Goal: Browse casually: Explore the website without a specific task or goal

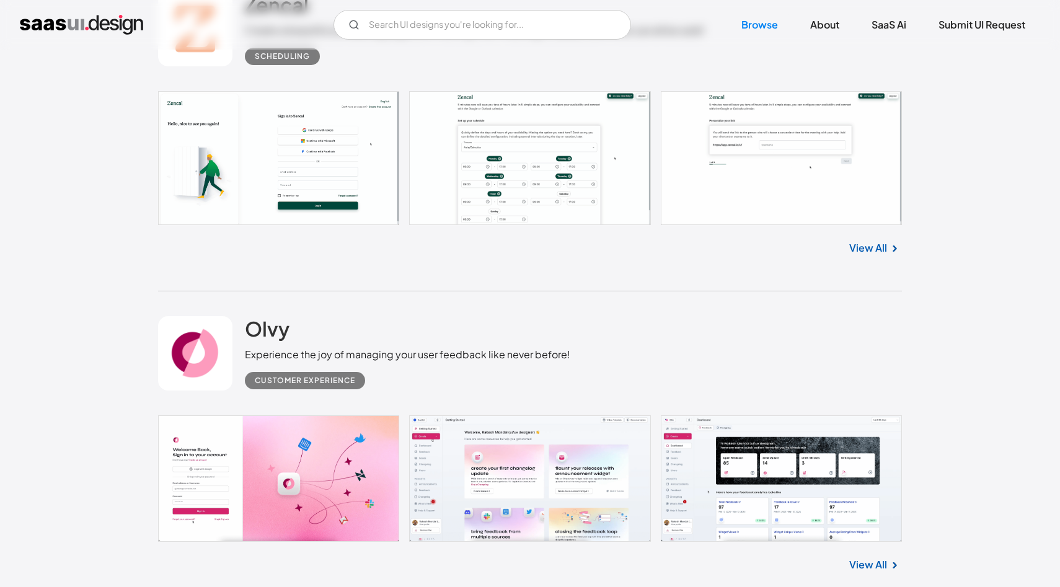
scroll to position [1524, 0]
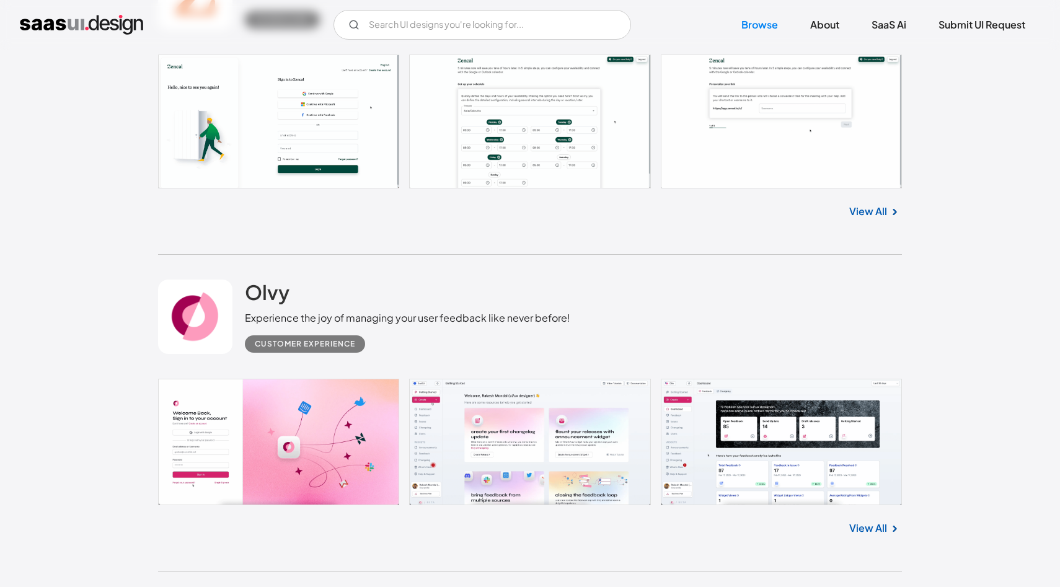
click at [875, 534] on link "View All" at bounding box center [869, 528] width 38 height 15
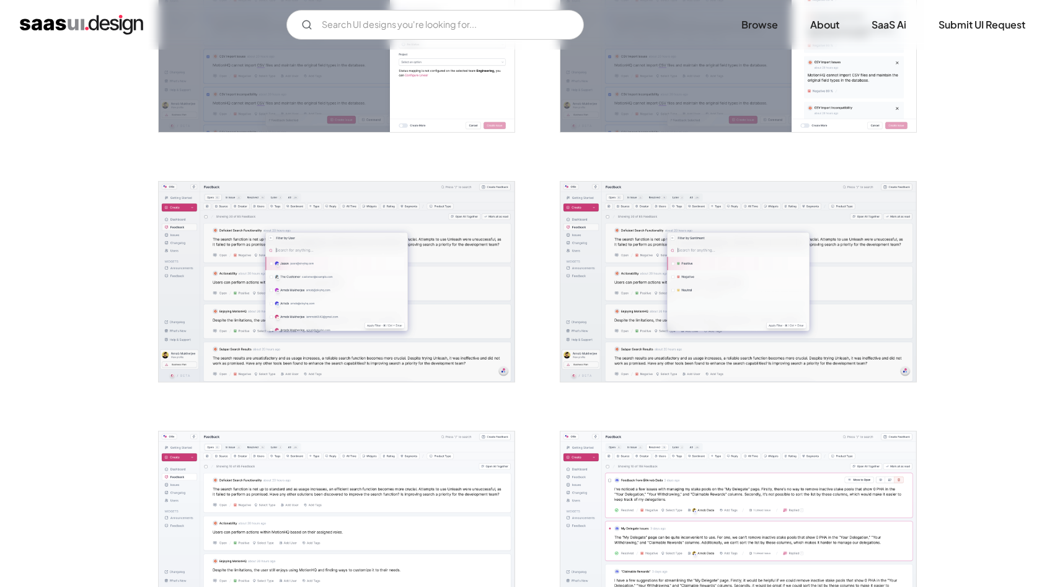
scroll to position [1604, 0]
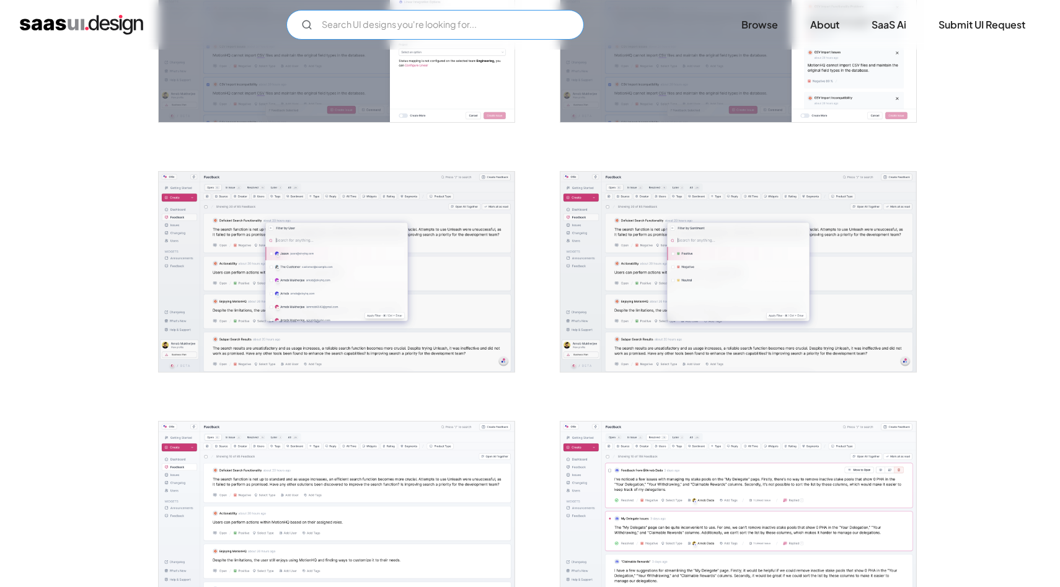
click at [490, 22] on input "Email Form" at bounding box center [435, 25] width 298 height 30
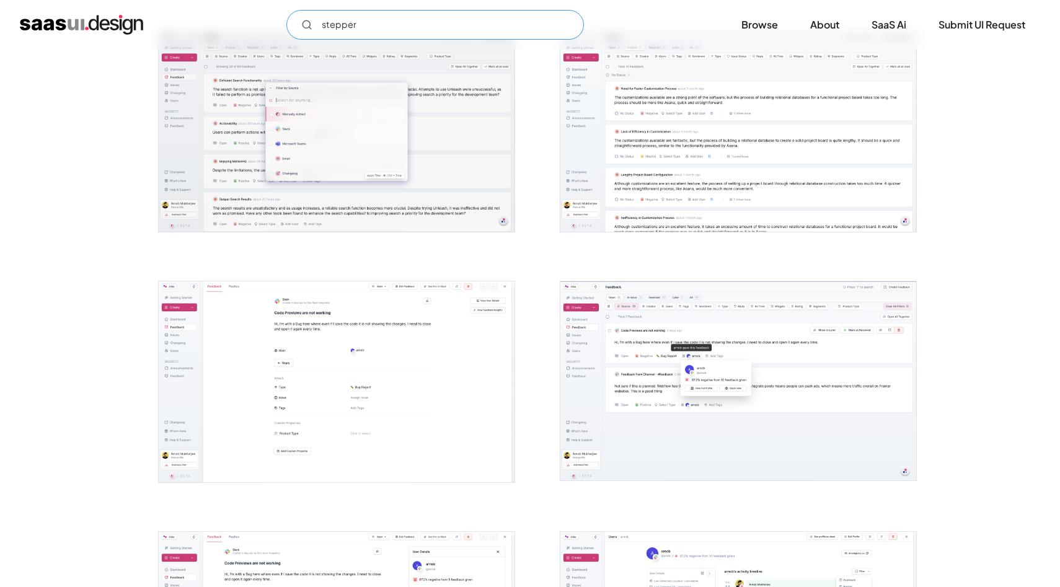
scroll to position [2247, 0]
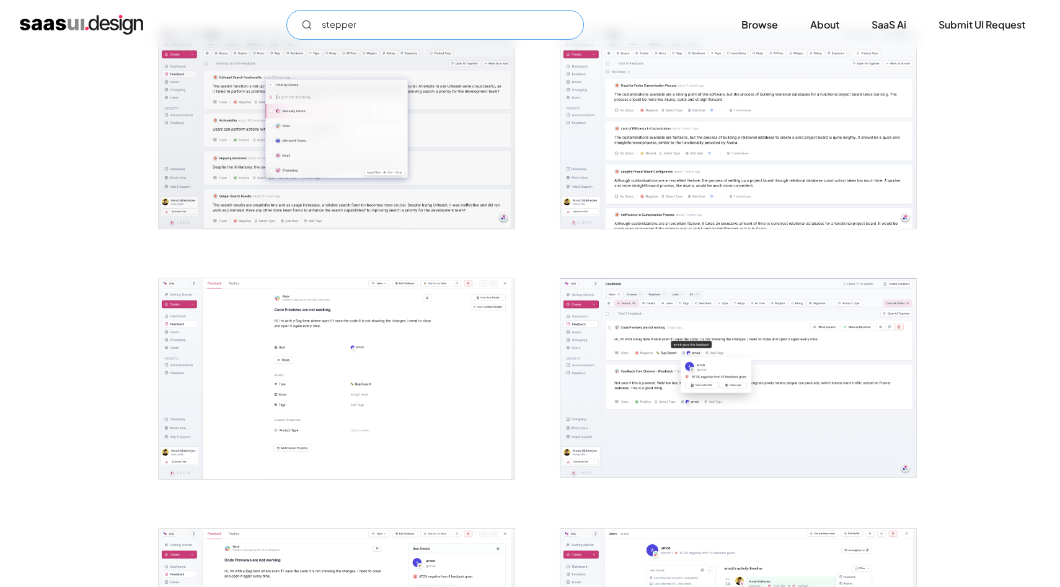
type input "stepper"
click at [114, 25] on img "home" at bounding box center [81, 25] width 123 height 20
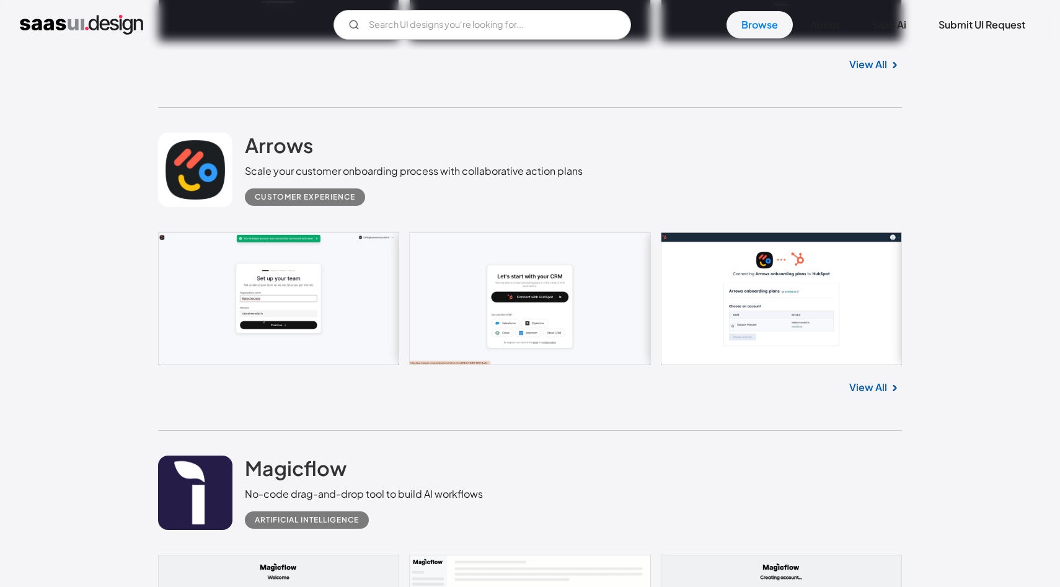
scroll to position [993, 0]
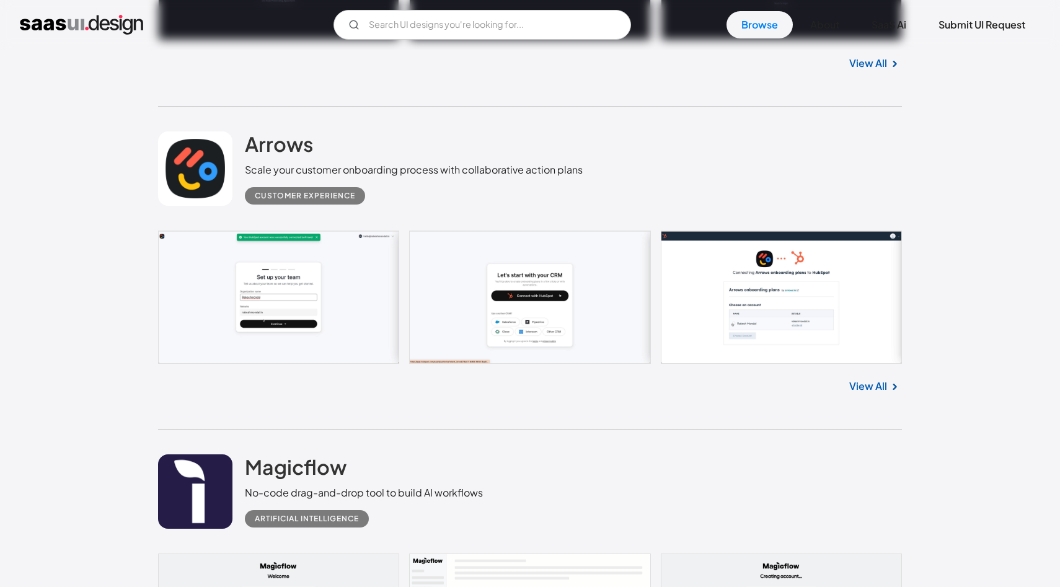
click at [883, 387] on link "View All" at bounding box center [869, 386] width 38 height 15
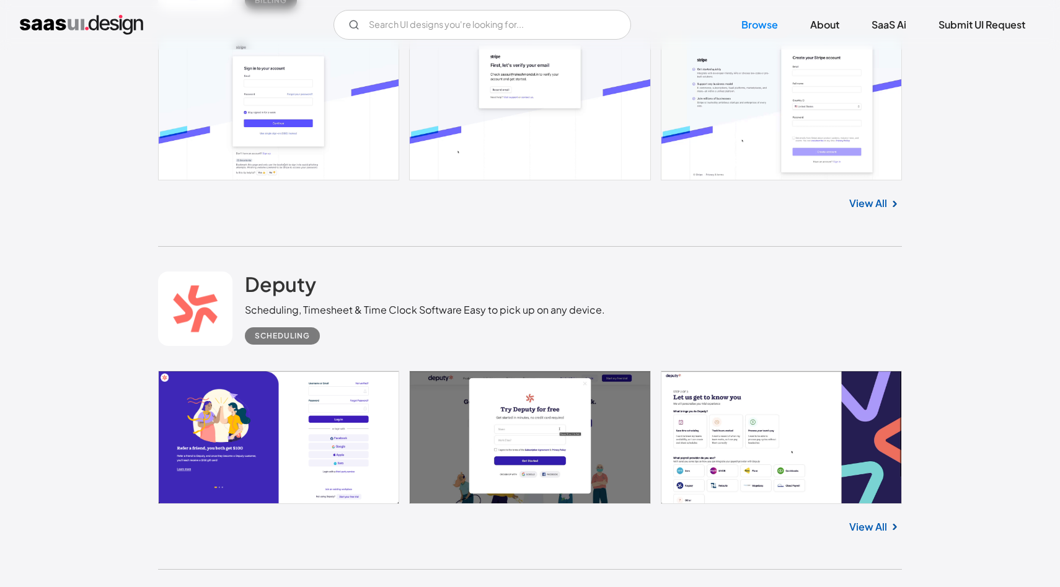
scroll to position [5105, 0]
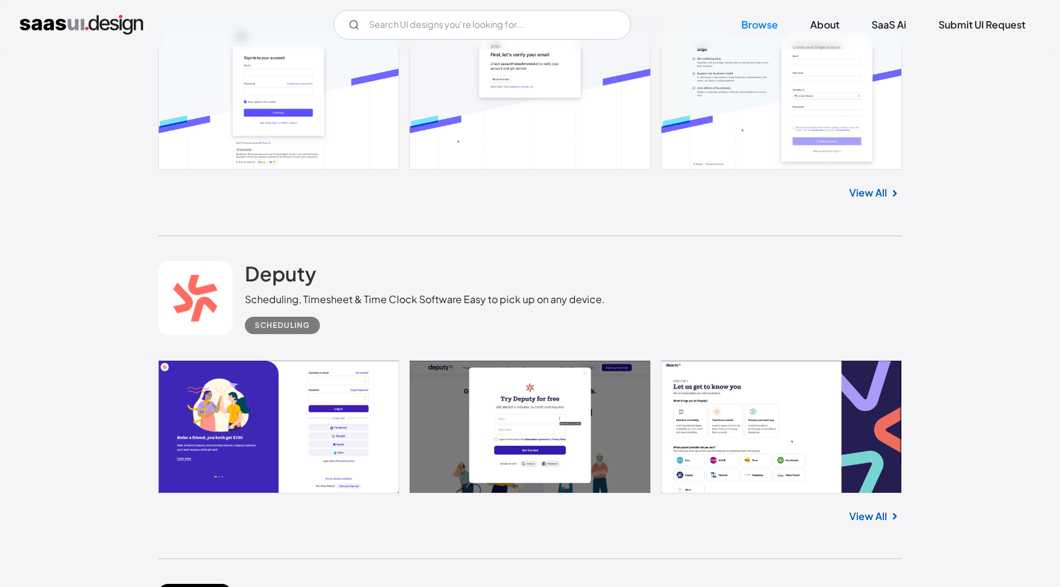
click at [864, 198] on link "View All" at bounding box center [869, 192] width 38 height 15
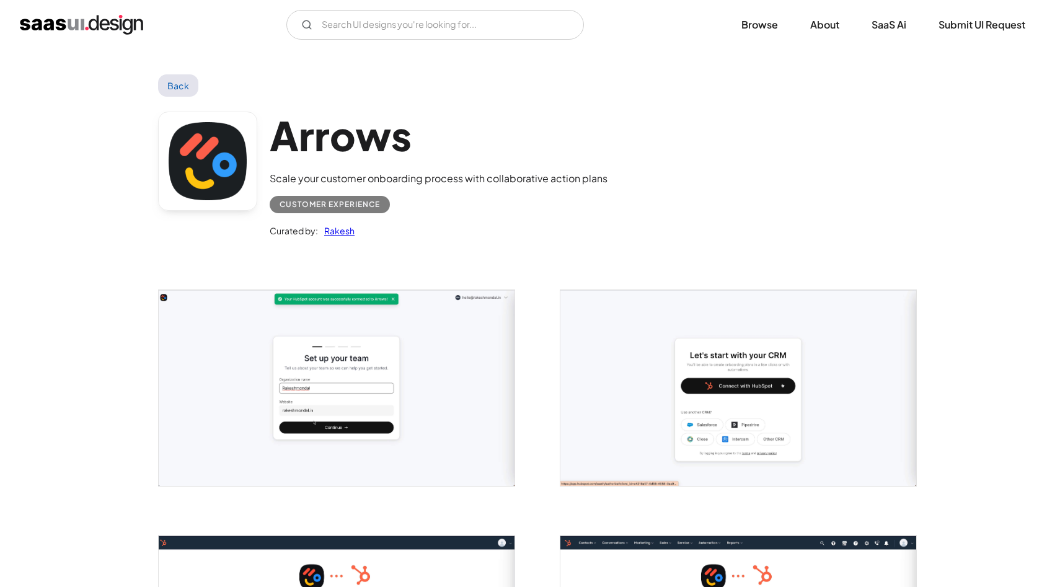
click at [180, 83] on link "Back" at bounding box center [178, 85] width 40 height 22
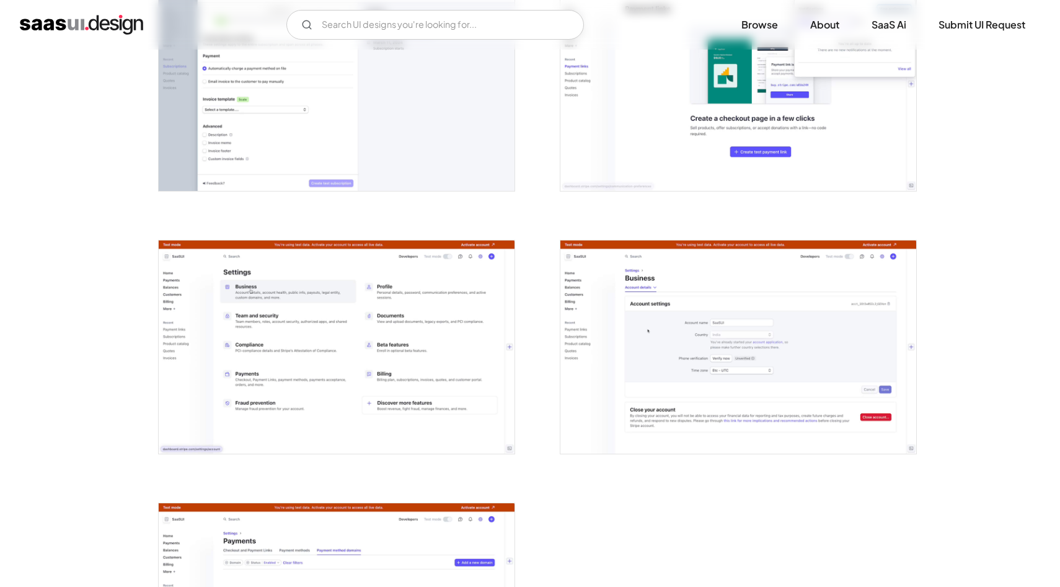
scroll to position [2949, 0]
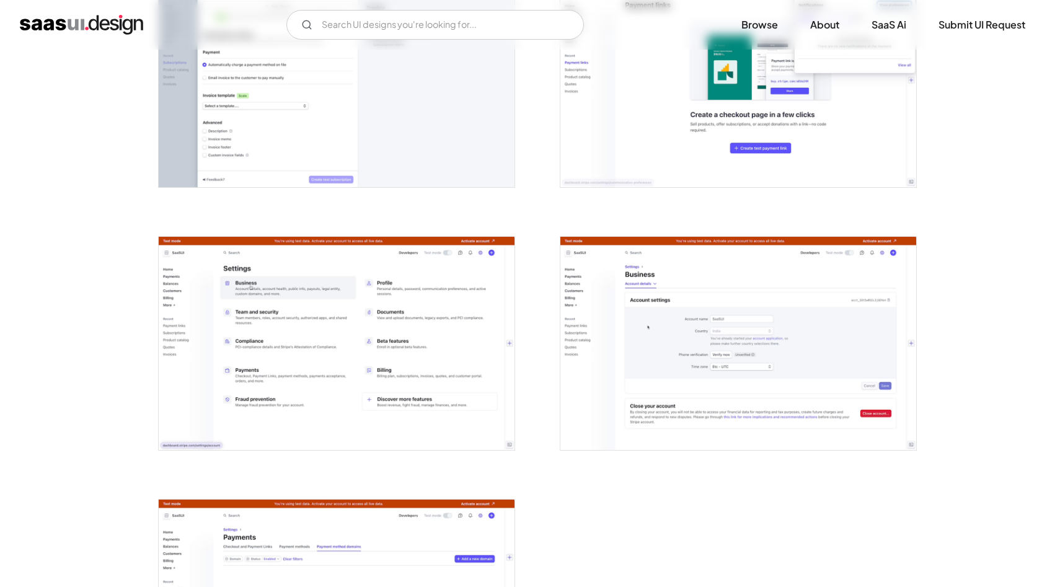
click at [634, 287] on img "open lightbox" at bounding box center [739, 343] width 356 height 213
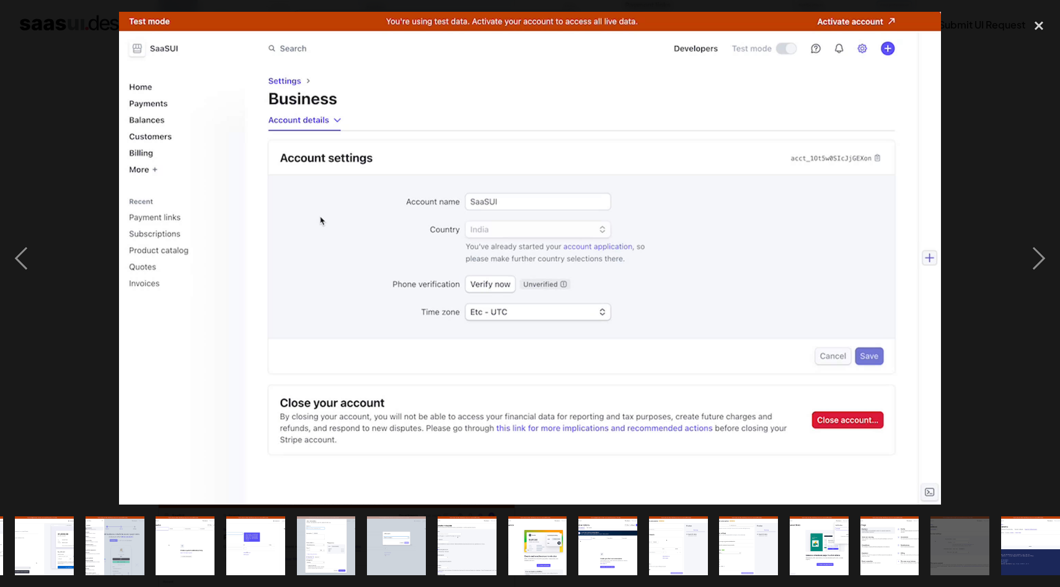
scroll to position [0, 713]
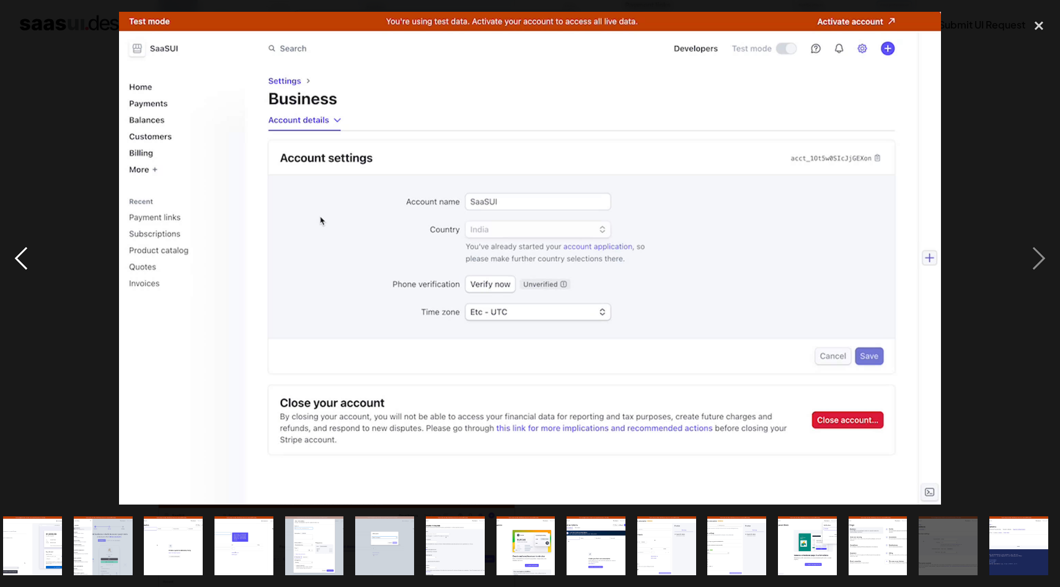
click at [22, 258] on div "previous image" at bounding box center [21, 258] width 42 height 493
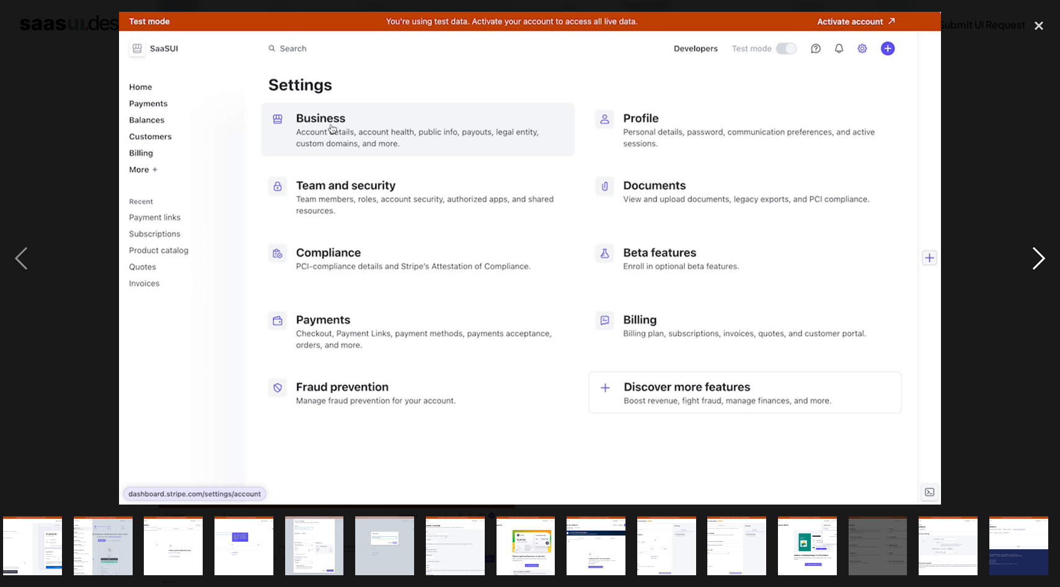
click at [1039, 257] on div "next image" at bounding box center [1039, 258] width 42 height 493
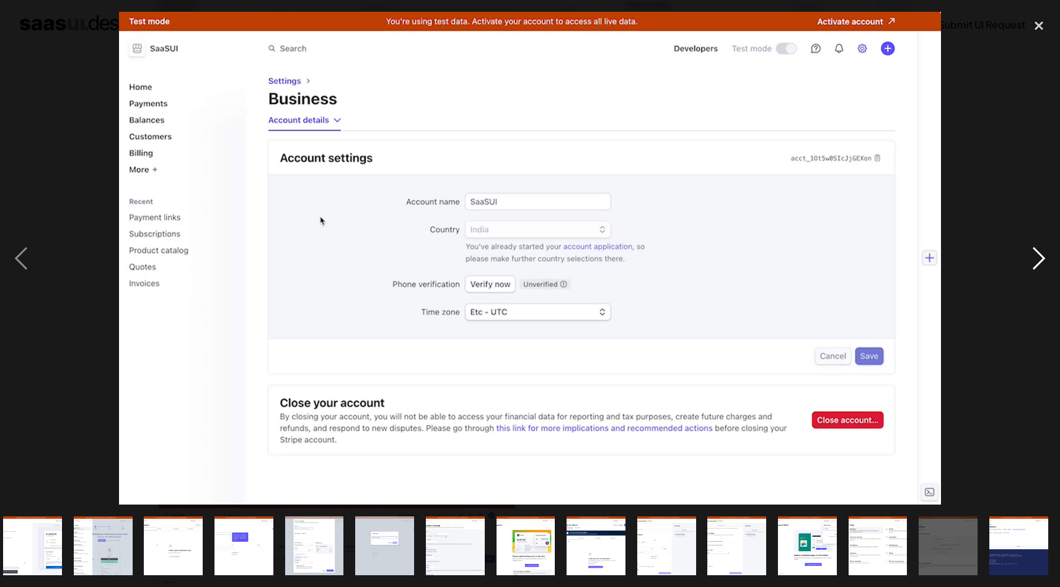
click at [1039, 257] on div "next image" at bounding box center [1039, 258] width 42 height 493
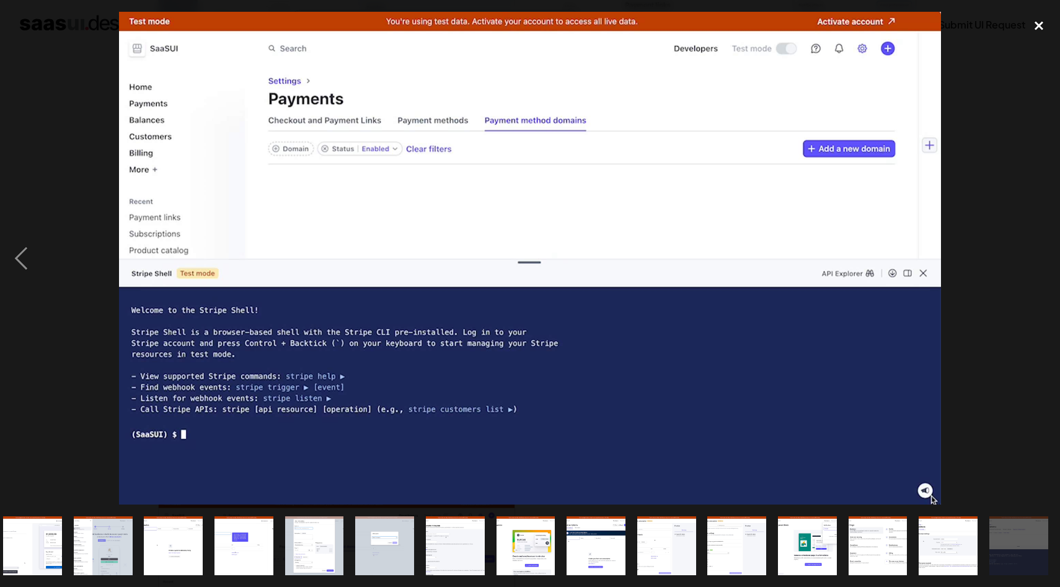
click at [1042, 25] on div "close lightbox" at bounding box center [1039, 25] width 42 height 27
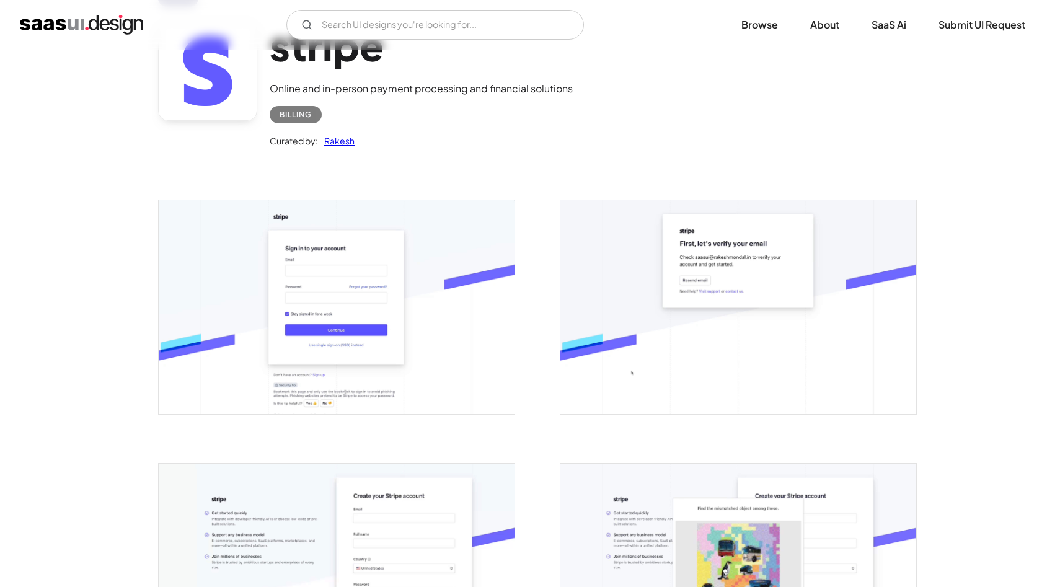
scroll to position [0, 0]
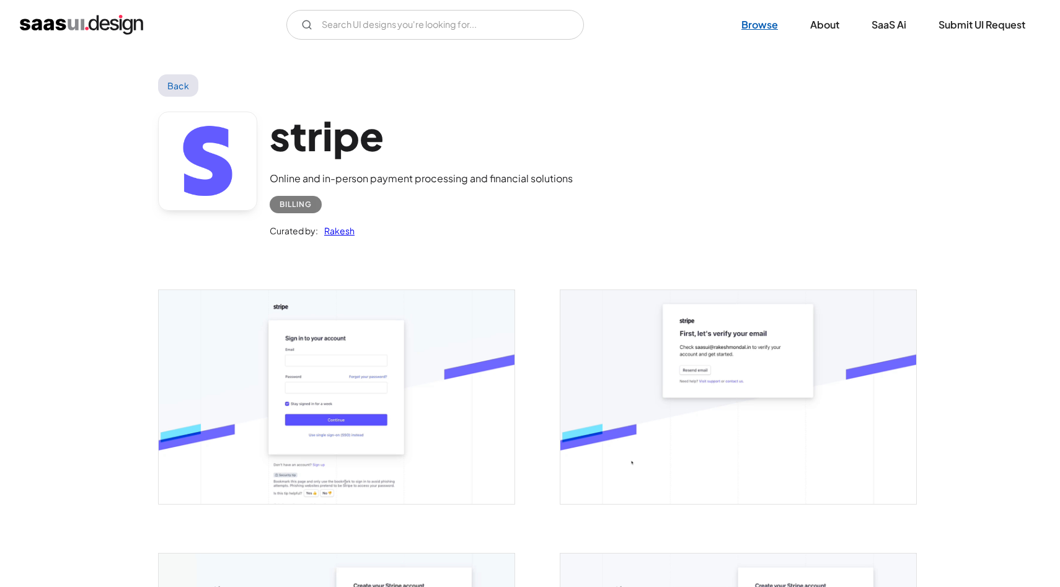
click at [757, 27] on link "Browse" at bounding box center [760, 24] width 66 height 27
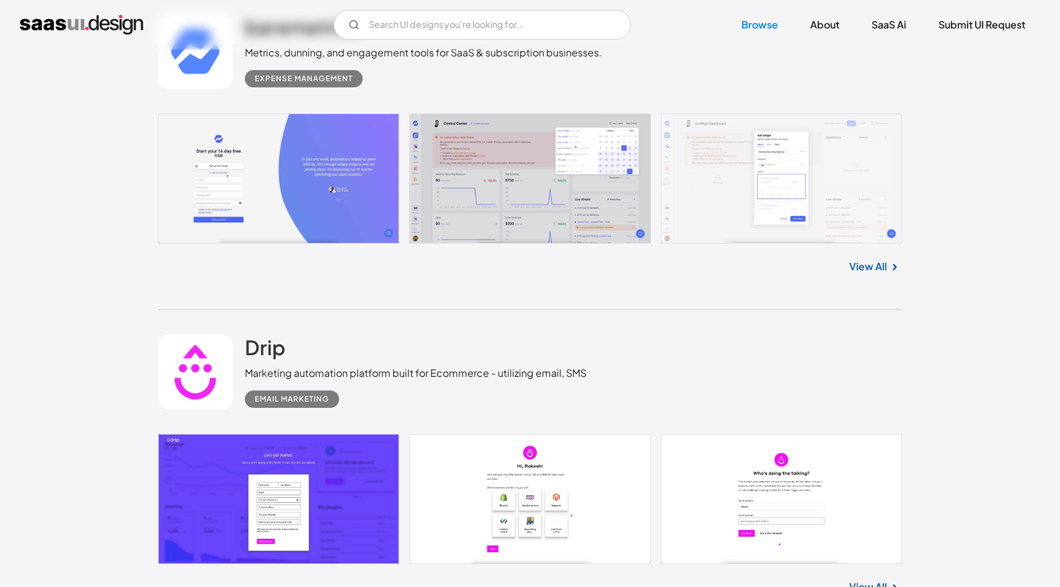
scroll to position [4064, 0]
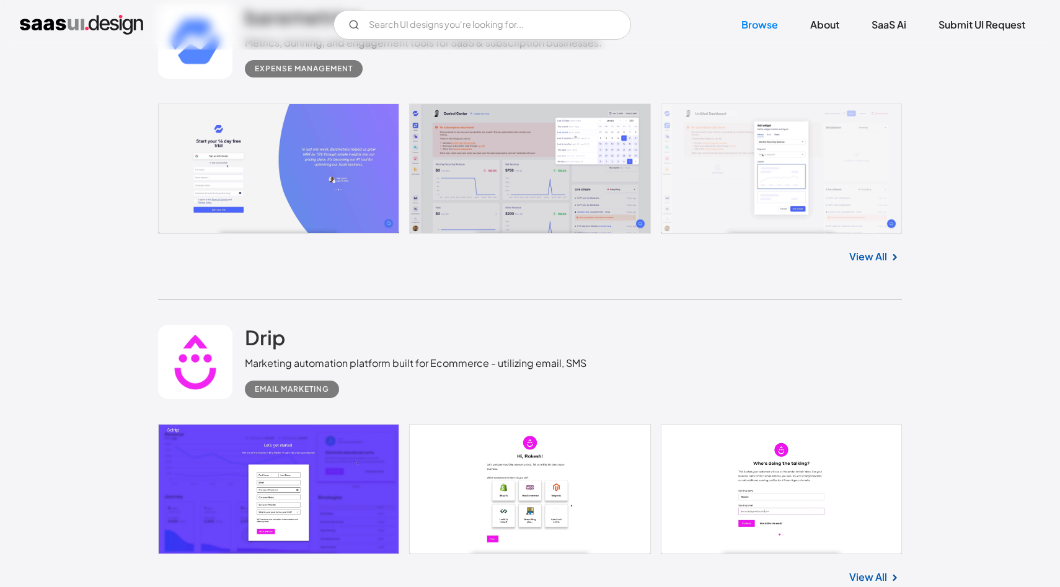
click at [737, 174] on link at bounding box center [530, 169] width 744 height 131
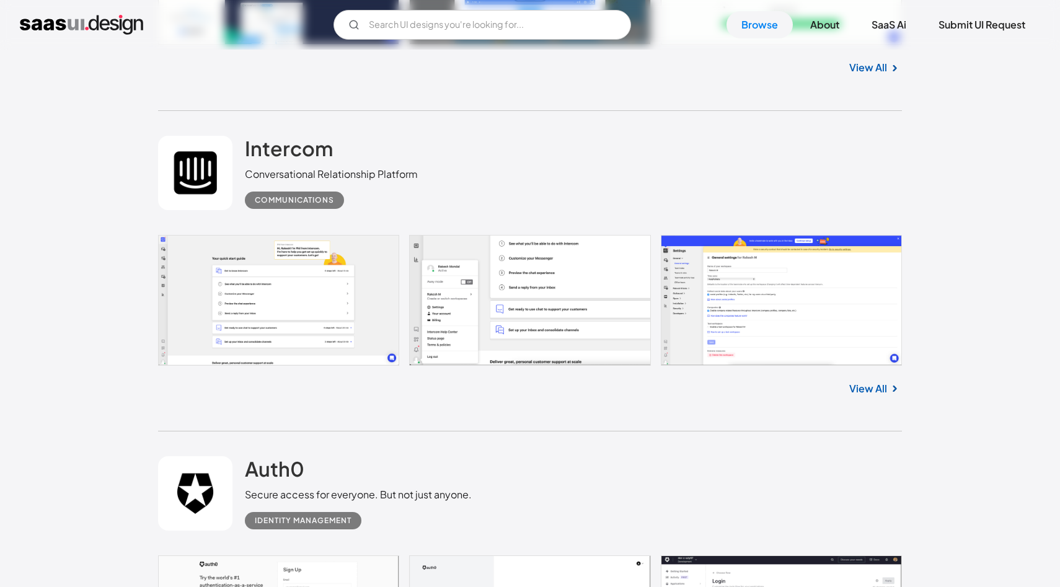
scroll to position [9206, 0]
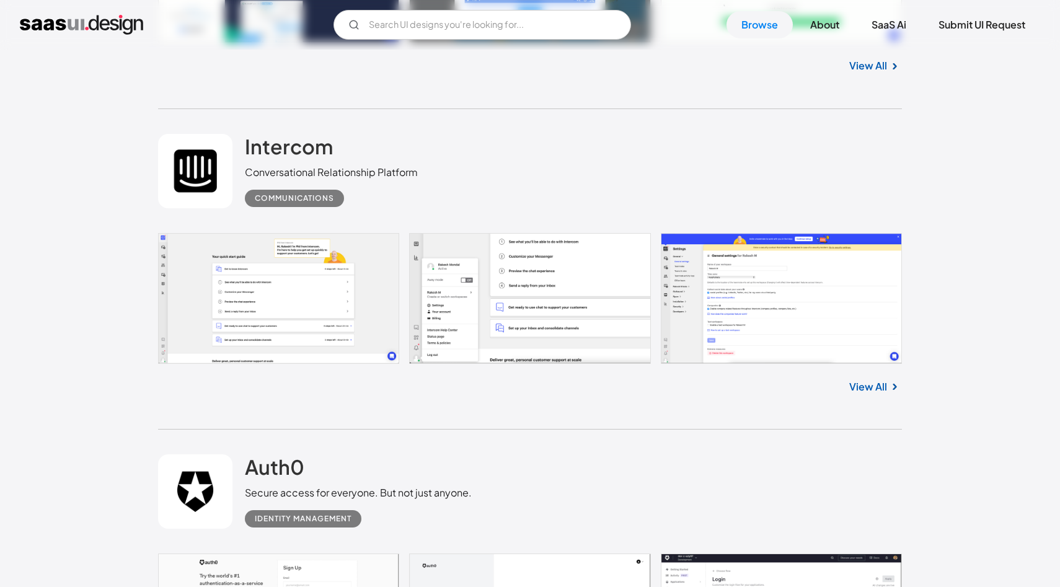
click at [265, 282] on link at bounding box center [530, 298] width 744 height 131
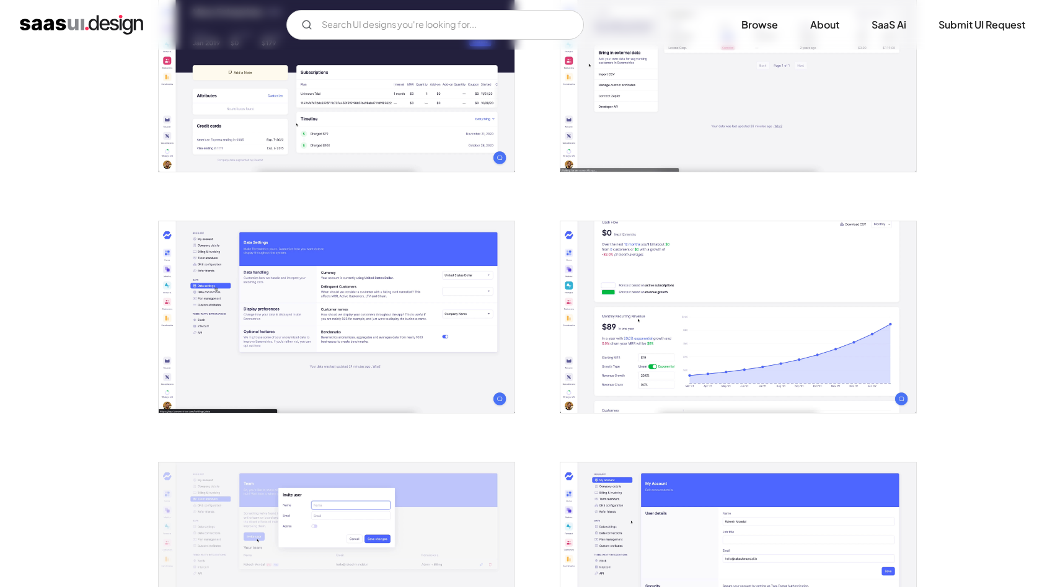
scroll to position [1759, 0]
click at [424, 261] on img "open lightbox" at bounding box center [337, 317] width 356 height 192
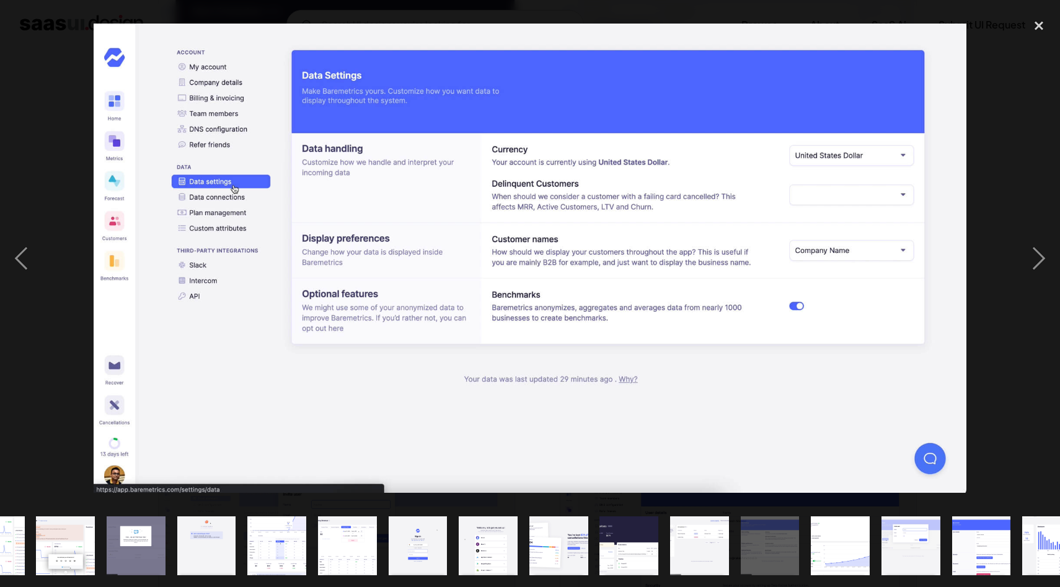
scroll to position [0, 290]
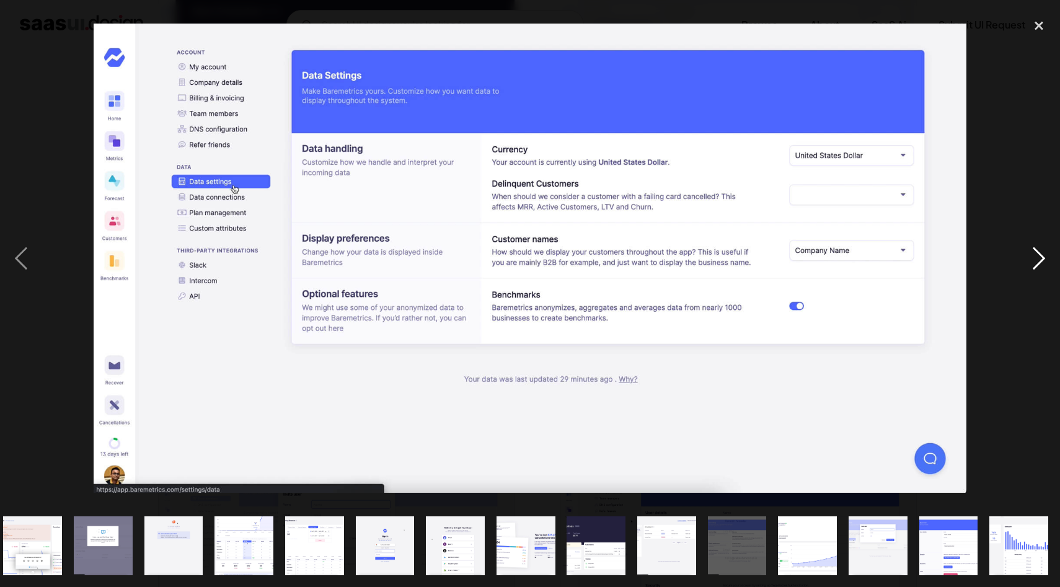
click at [1045, 255] on div "next image" at bounding box center [1039, 258] width 42 height 493
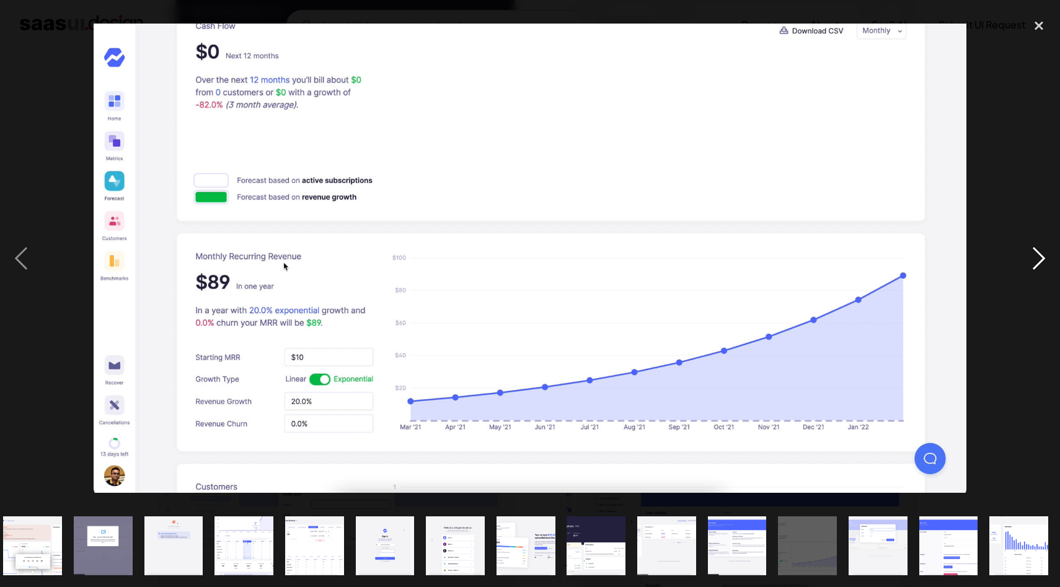
click at [1045, 255] on div "next image" at bounding box center [1039, 258] width 42 height 493
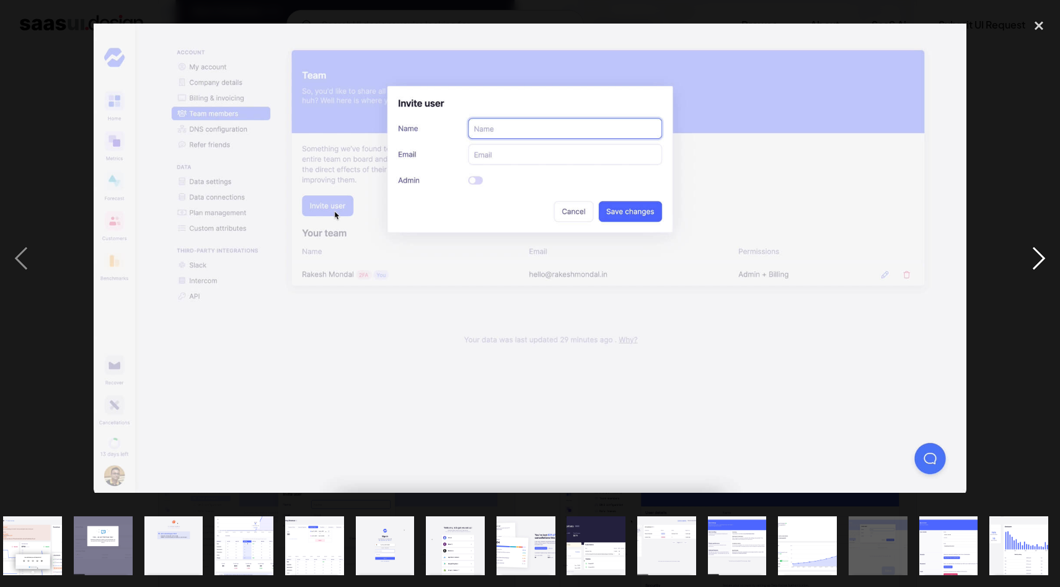
click at [1036, 260] on div "next image" at bounding box center [1039, 258] width 42 height 493
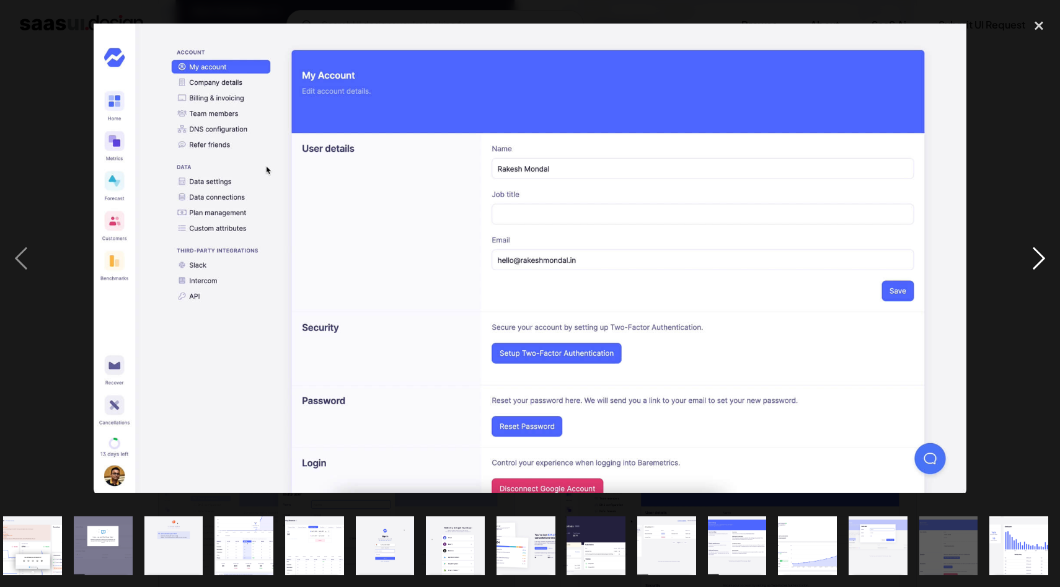
click at [1036, 260] on div "next image" at bounding box center [1039, 258] width 42 height 493
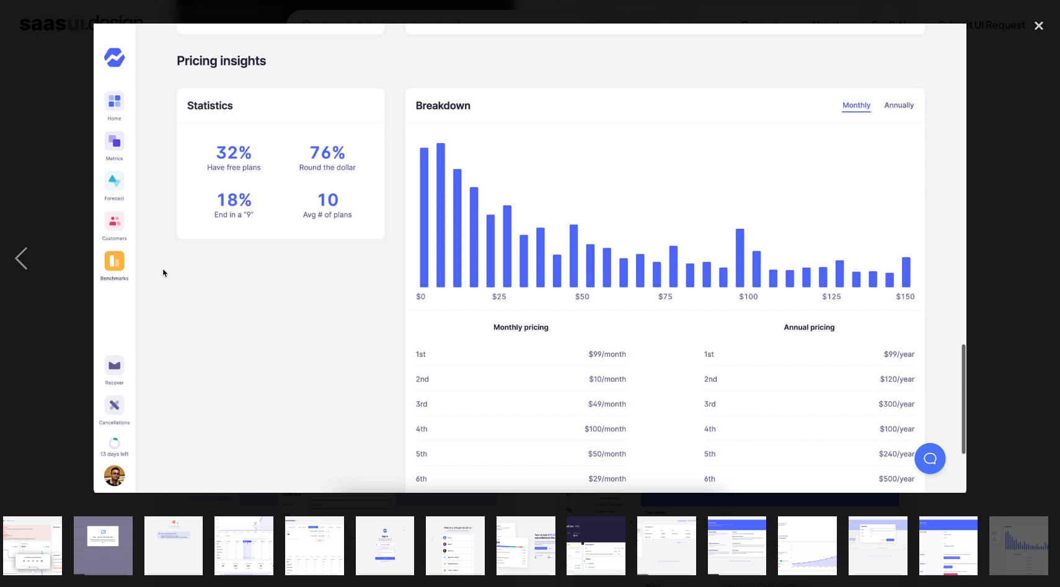
click at [1036, 260] on div "next image" at bounding box center [1039, 258] width 42 height 493
drag, startPoint x: 1037, startPoint y: 27, endPoint x: 1025, endPoint y: 70, distance: 44.4
click at [1037, 28] on div "close lightbox" at bounding box center [1039, 25] width 42 height 27
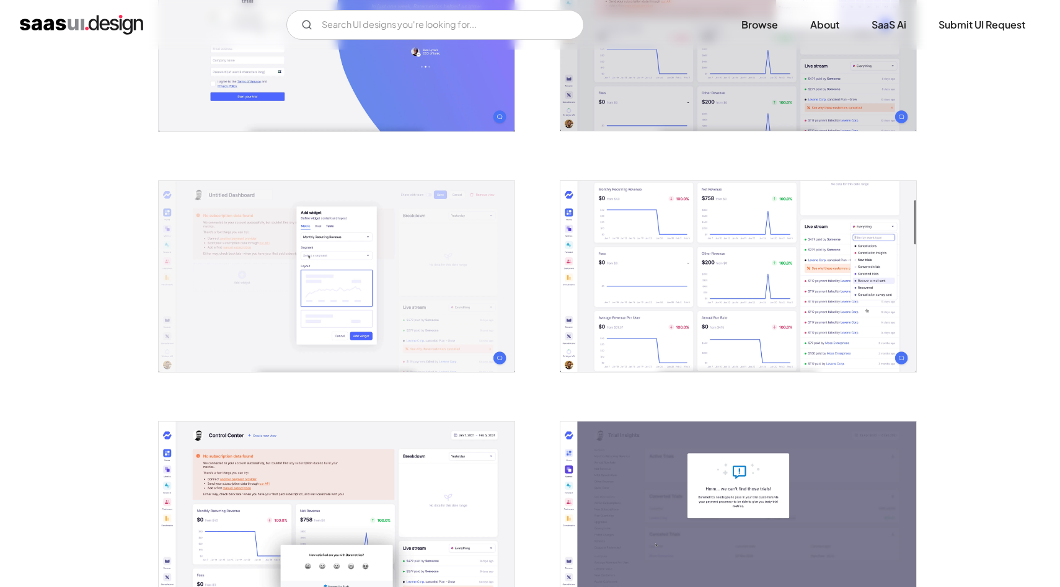
scroll to position [0, 0]
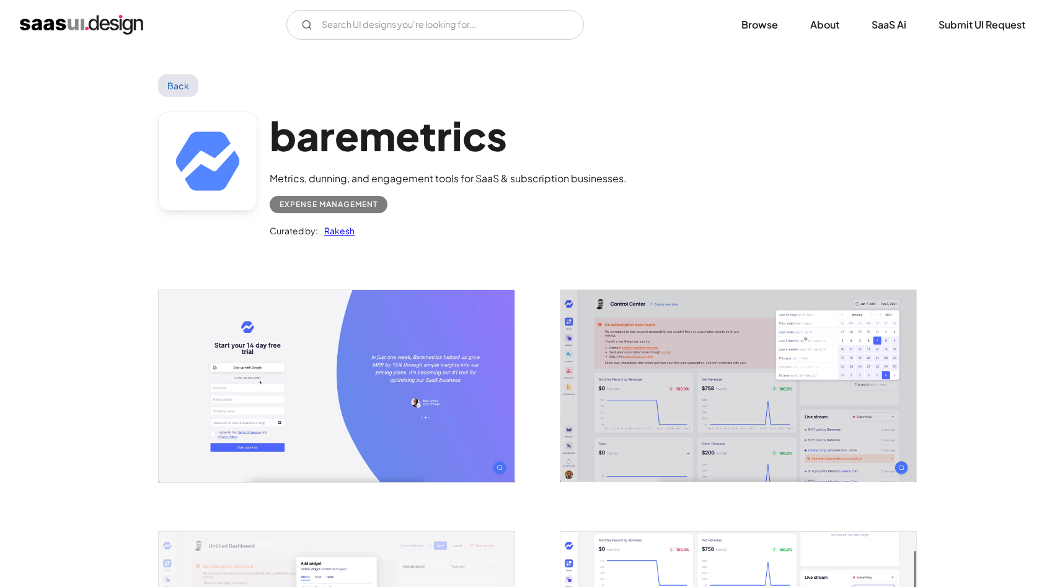
click at [178, 86] on link "Back" at bounding box center [178, 85] width 40 height 22
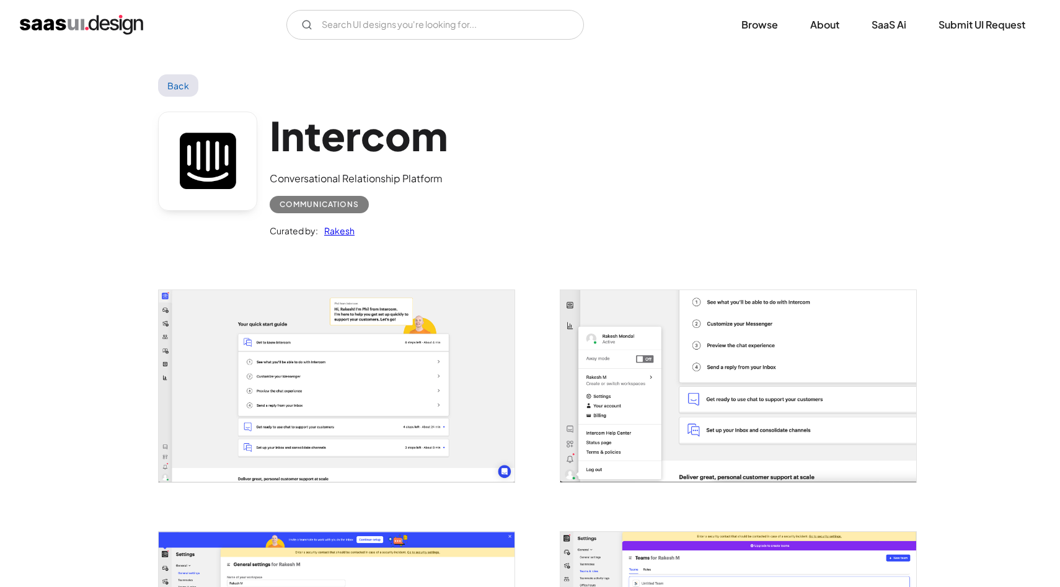
click at [329, 329] on img "open lightbox" at bounding box center [337, 386] width 356 height 192
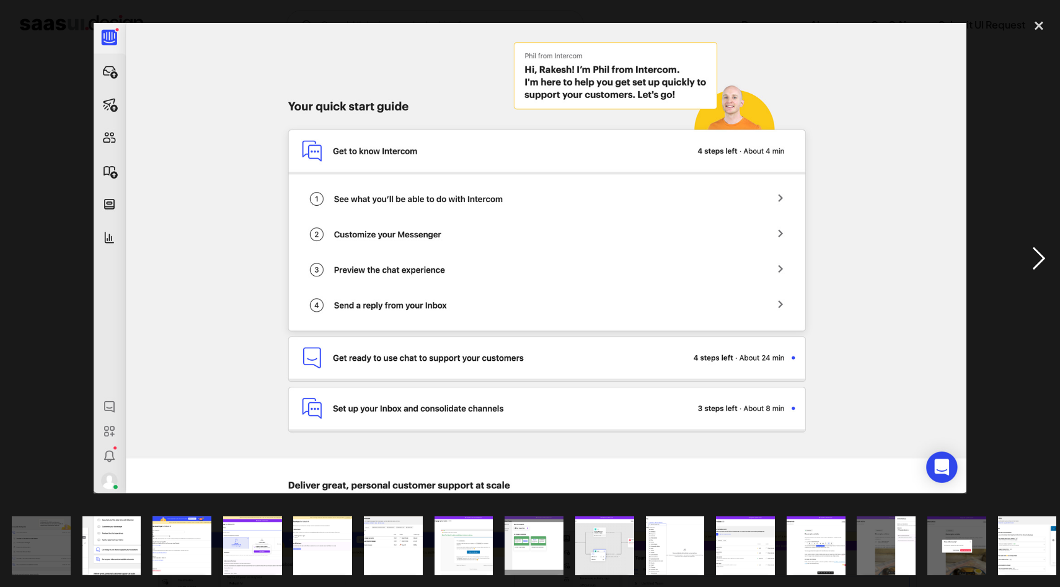
click at [1036, 259] on div "next image" at bounding box center [1039, 258] width 42 height 493
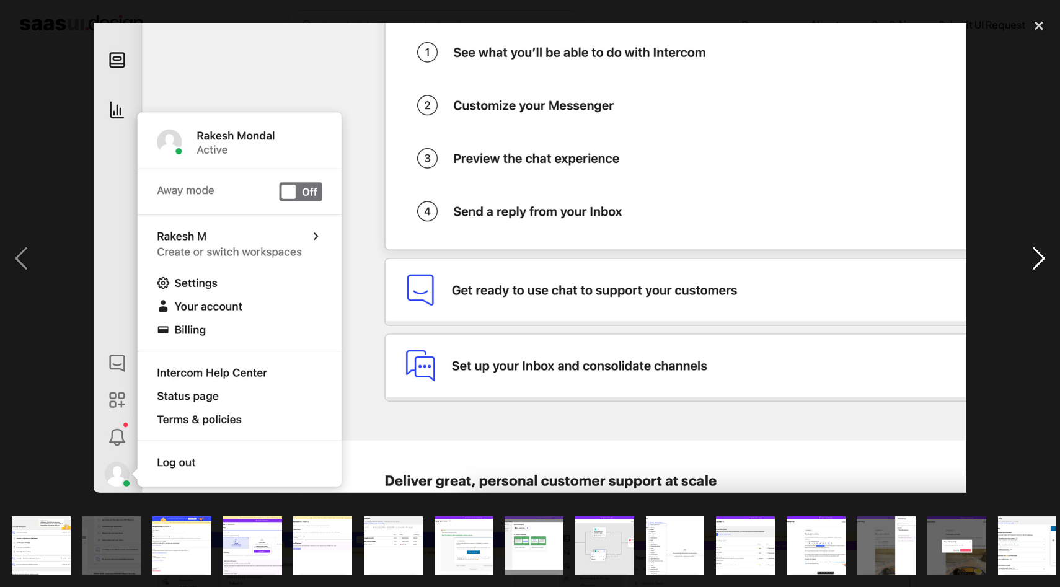
click at [1036, 259] on div "next image" at bounding box center [1039, 258] width 42 height 493
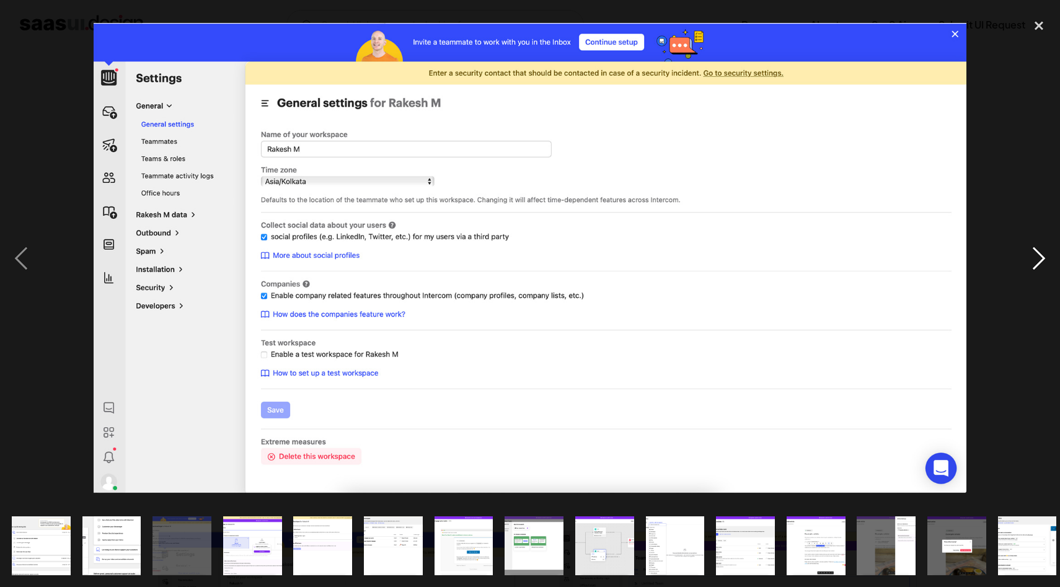
click at [1036, 259] on div "next image" at bounding box center [1039, 258] width 42 height 493
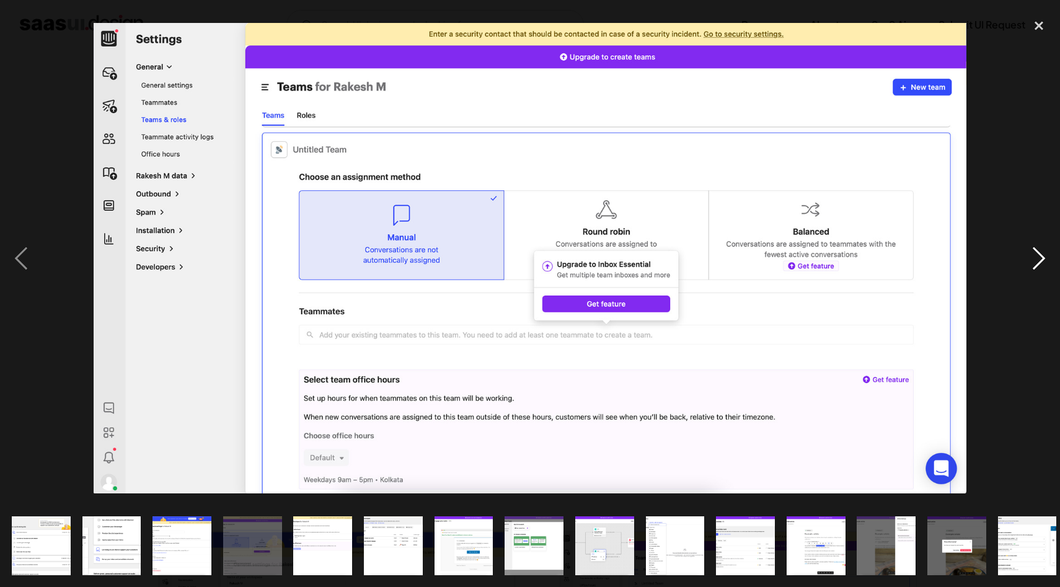
click at [1037, 259] on div "next image" at bounding box center [1039, 258] width 42 height 493
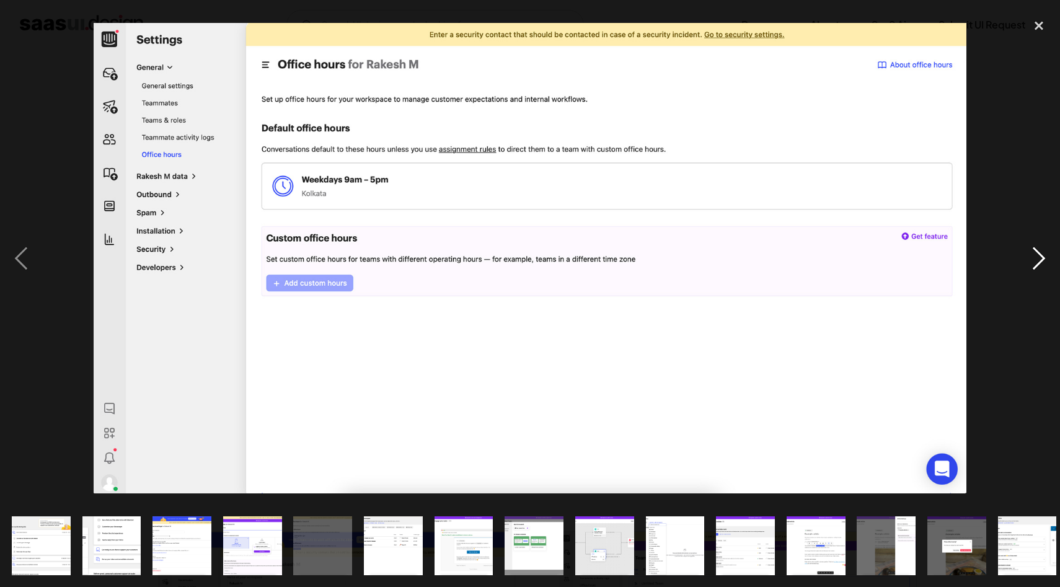
click at [1037, 259] on div "next image" at bounding box center [1039, 258] width 42 height 493
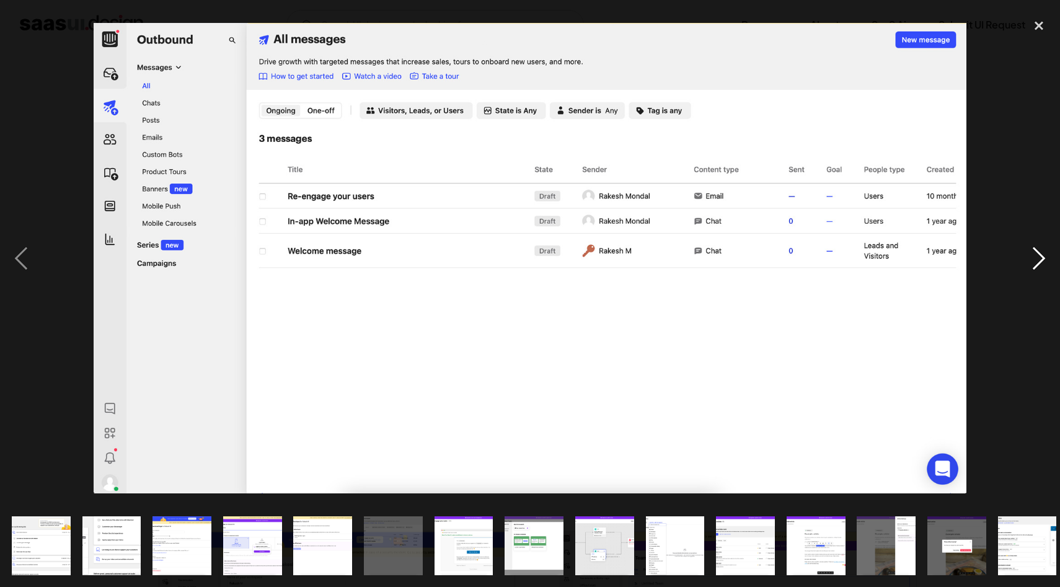
click at [1037, 259] on div "next image" at bounding box center [1039, 258] width 42 height 493
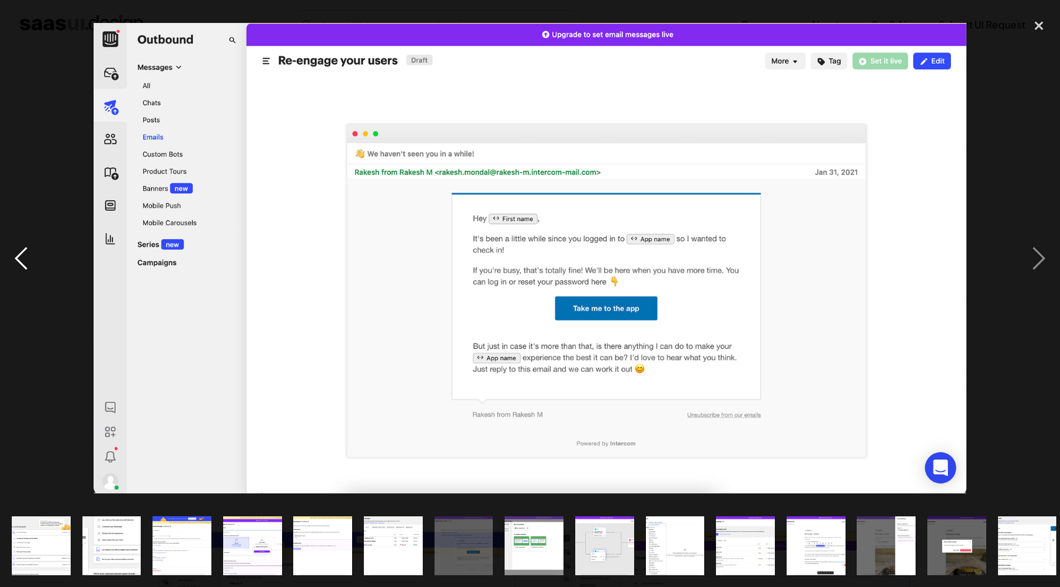
click at [10, 251] on div "previous image" at bounding box center [21, 258] width 42 height 493
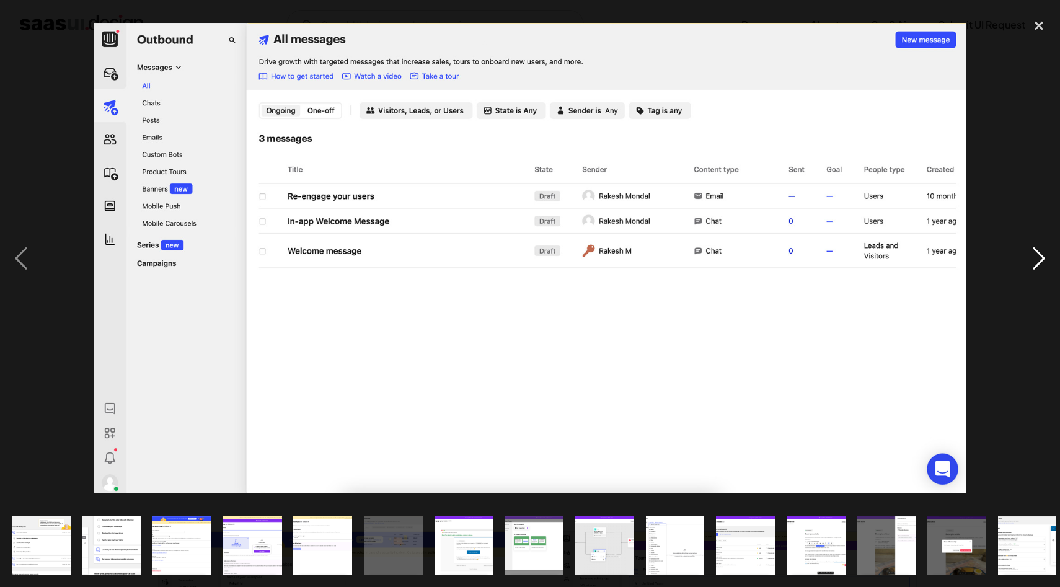
click at [1057, 249] on div "next image" at bounding box center [1039, 258] width 42 height 493
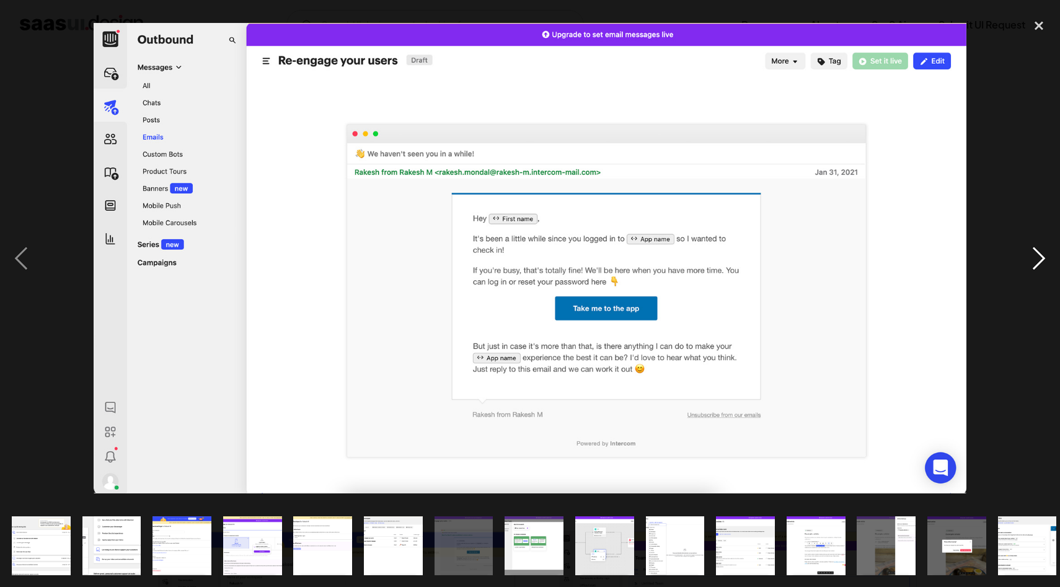
click at [1034, 252] on div "next image" at bounding box center [1039, 258] width 42 height 493
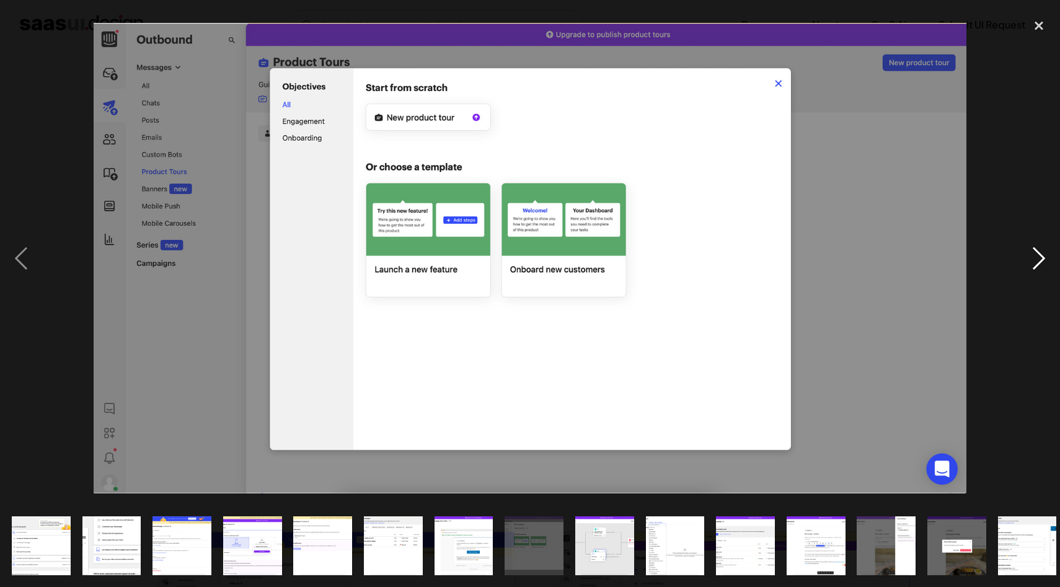
click at [1038, 260] on div "next image" at bounding box center [1039, 258] width 42 height 493
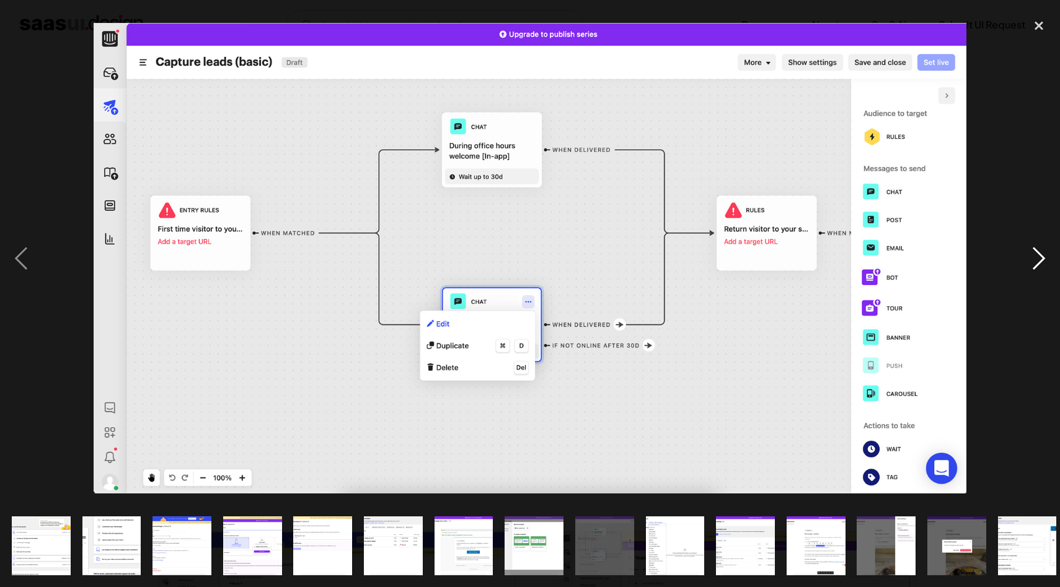
click at [1038, 260] on div "next image" at bounding box center [1039, 258] width 42 height 493
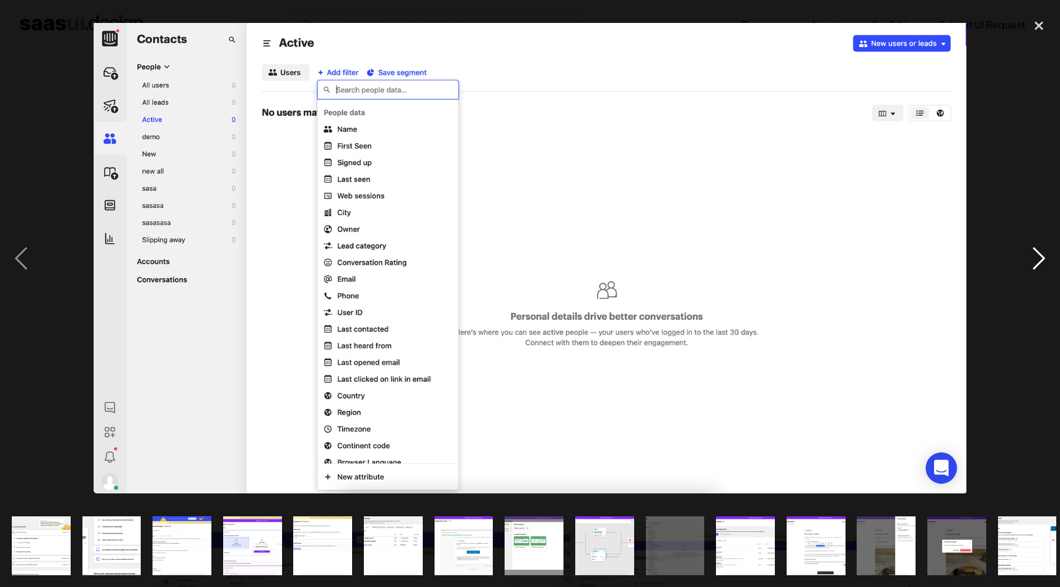
click at [1038, 260] on div "next image" at bounding box center [1039, 258] width 42 height 493
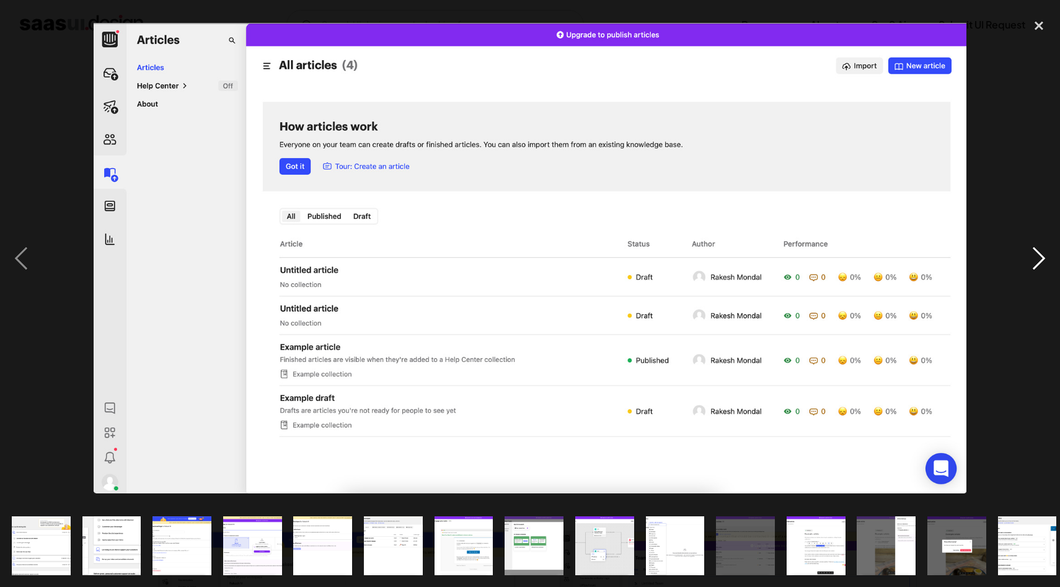
click at [1038, 260] on div "next image" at bounding box center [1039, 258] width 42 height 493
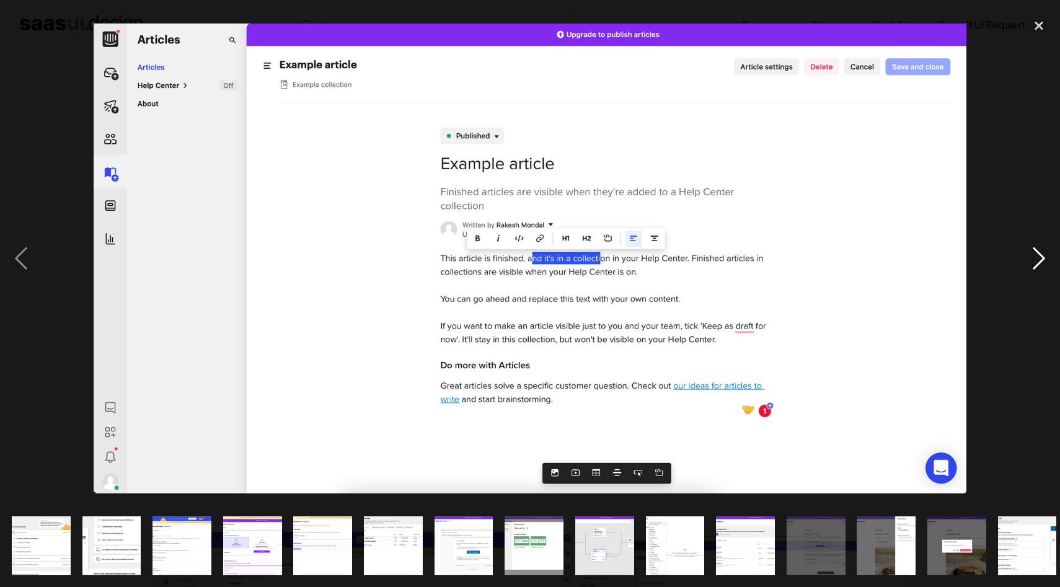
click at [1038, 260] on div "next image" at bounding box center [1039, 258] width 42 height 493
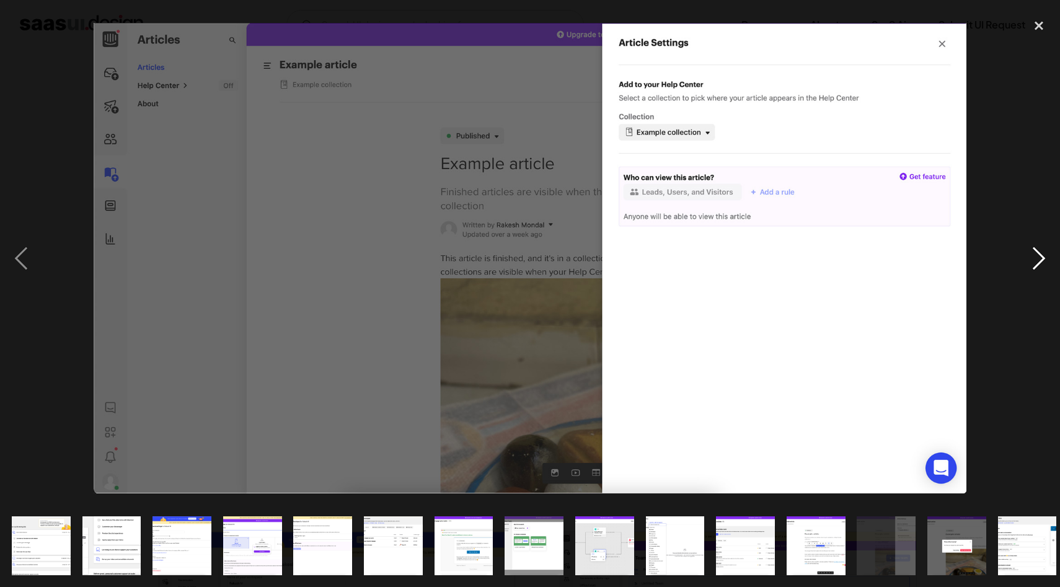
click at [1038, 260] on div "next image" at bounding box center [1039, 258] width 42 height 493
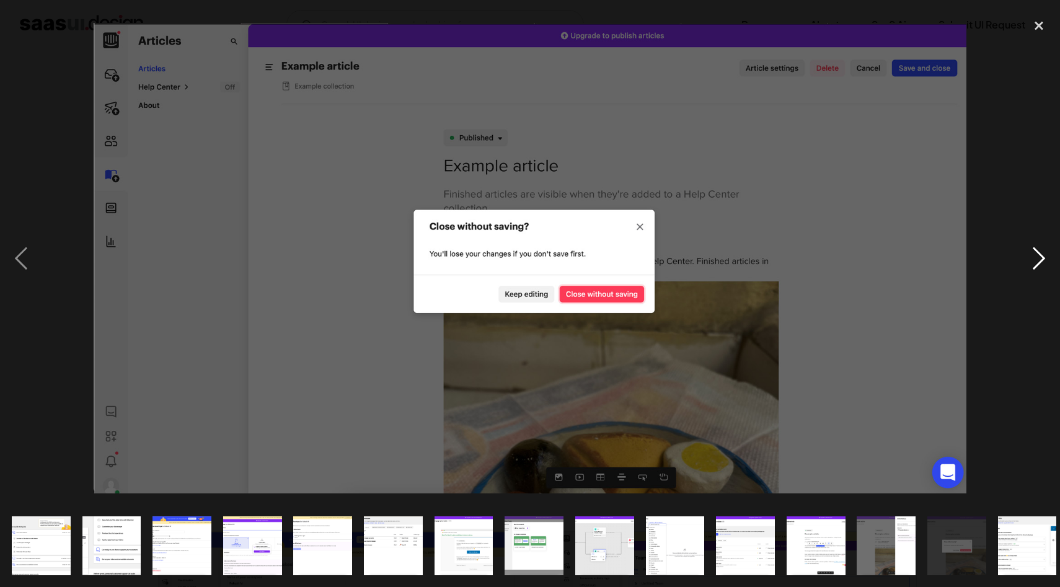
click at [1038, 260] on div "next image" at bounding box center [1039, 258] width 42 height 493
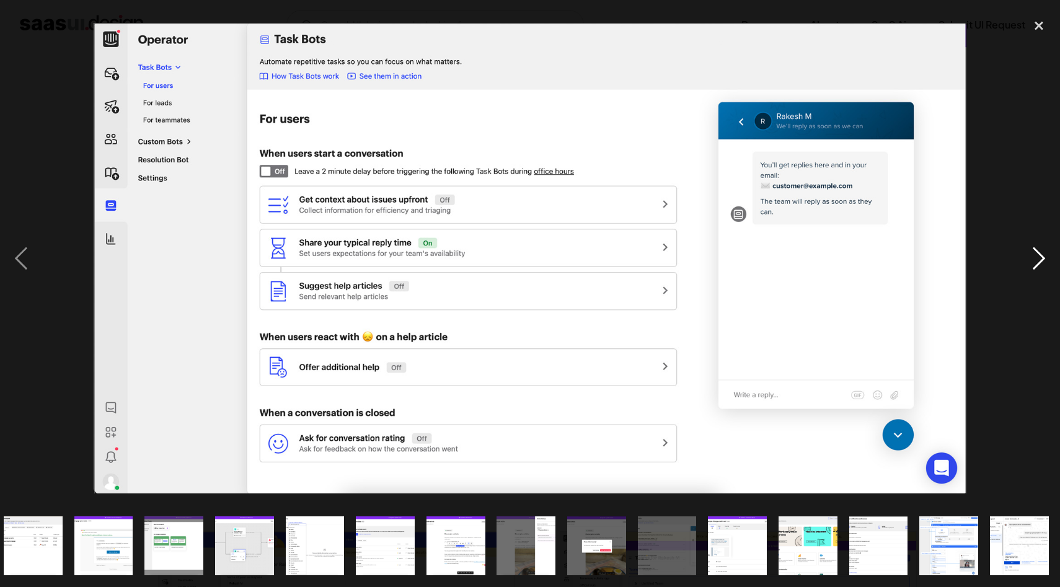
scroll to position [0, 360]
click at [1038, 260] on div "next image" at bounding box center [1039, 258] width 42 height 493
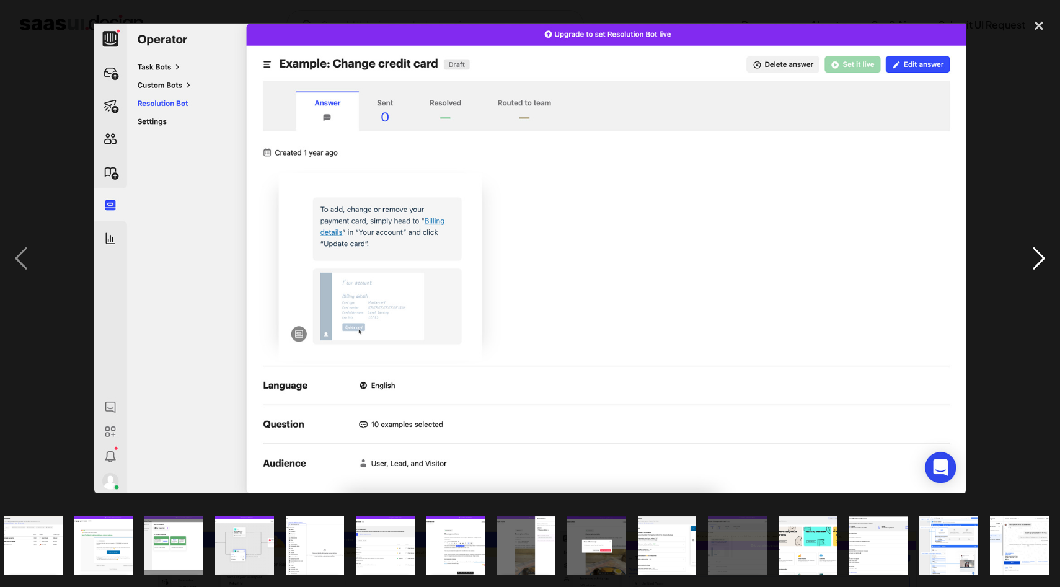
click at [1038, 260] on div "next image" at bounding box center [1039, 258] width 42 height 493
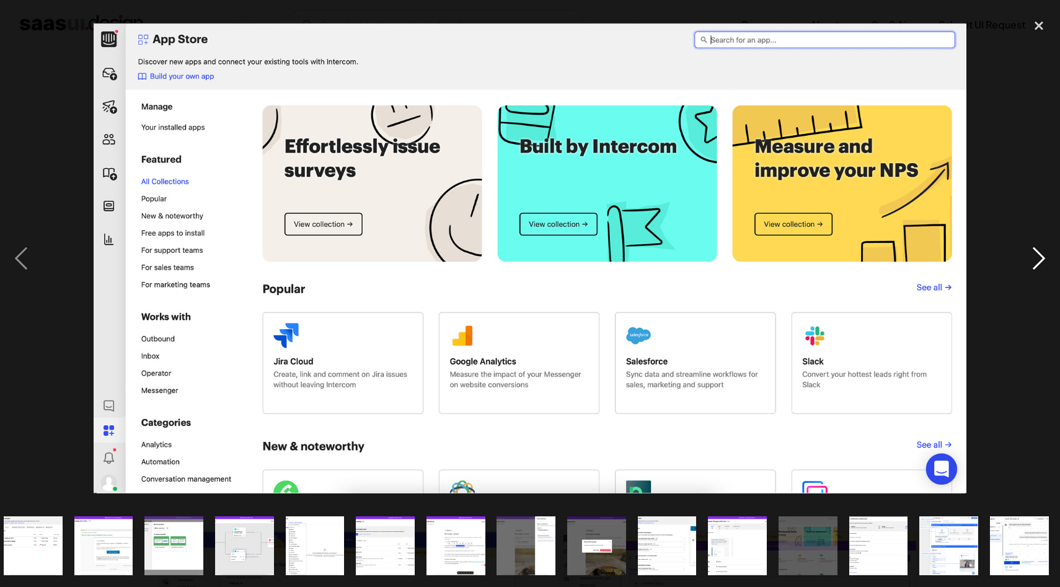
click at [1038, 260] on div "next image" at bounding box center [1039, 258] width 42 height 493
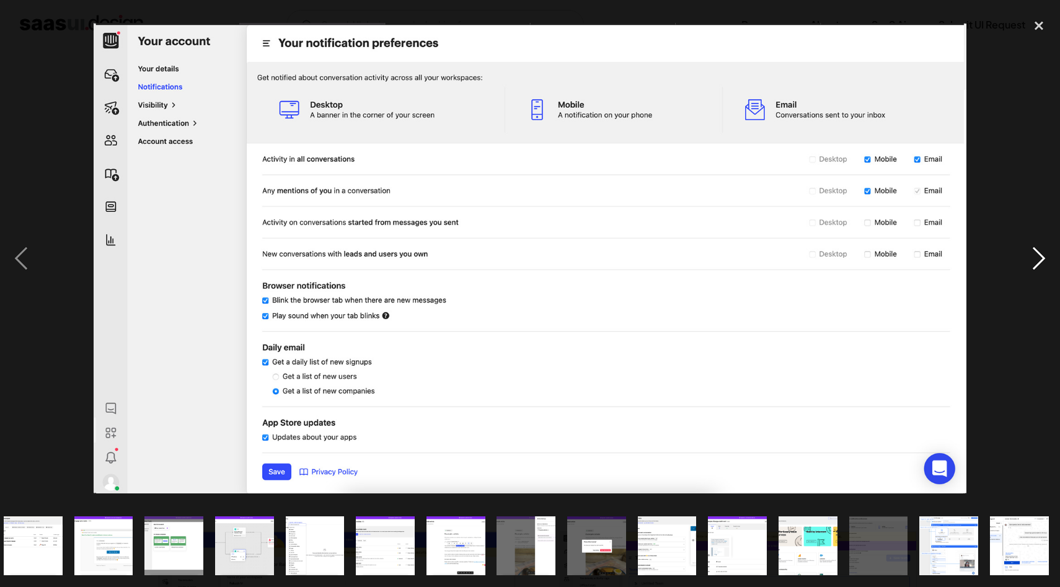
click at [1038, 260] on div "next image" at bounding box center [1039, 258] width 42 height 493
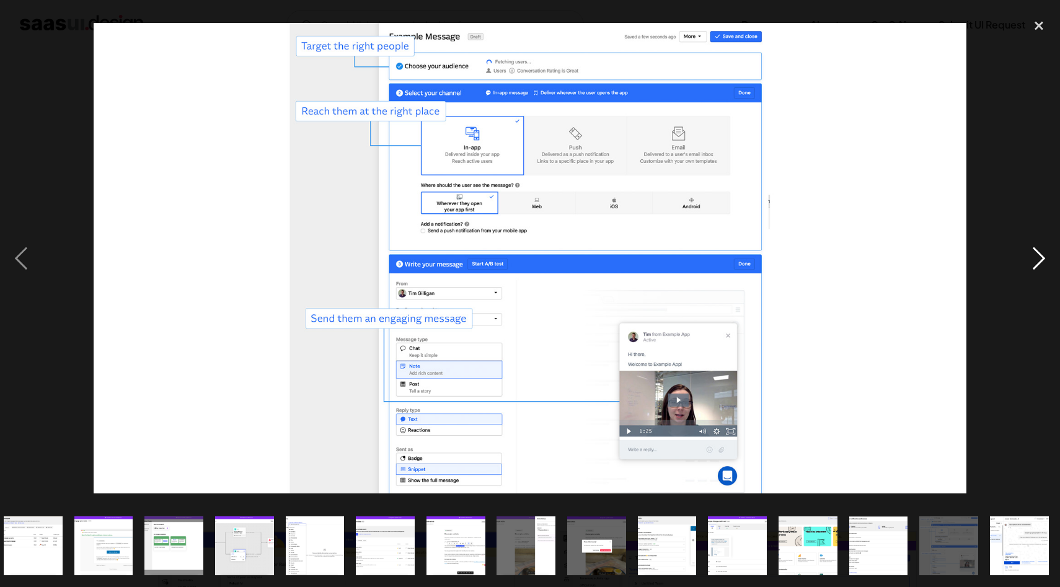
click at [1038, 260] on div "next image" at bounding box center [1039, 258] width 42 height 493
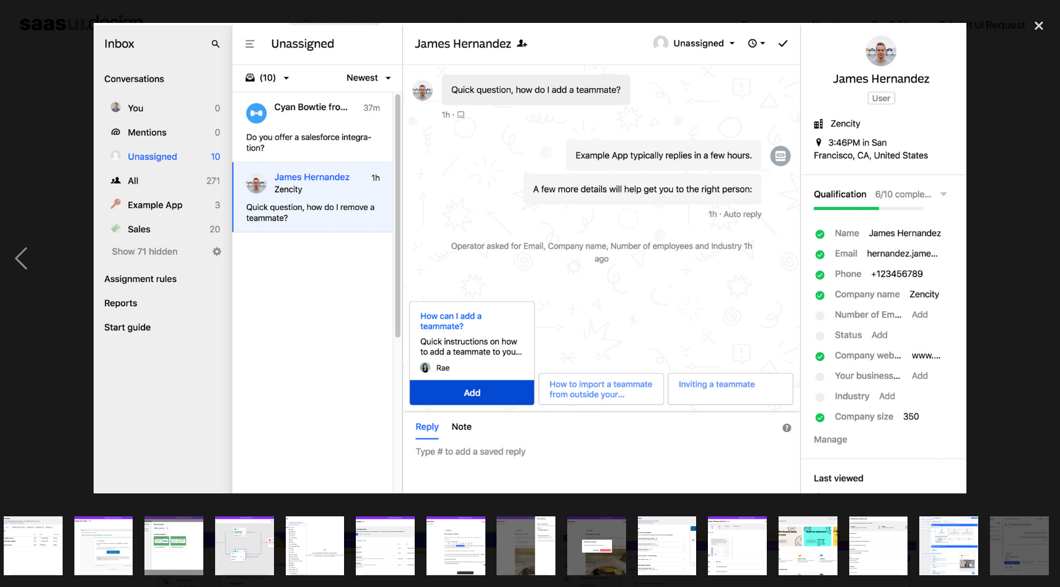
click at [389, 531] on img "show item 11 of 20" at bounding box center [385, 546] width 109 height 59
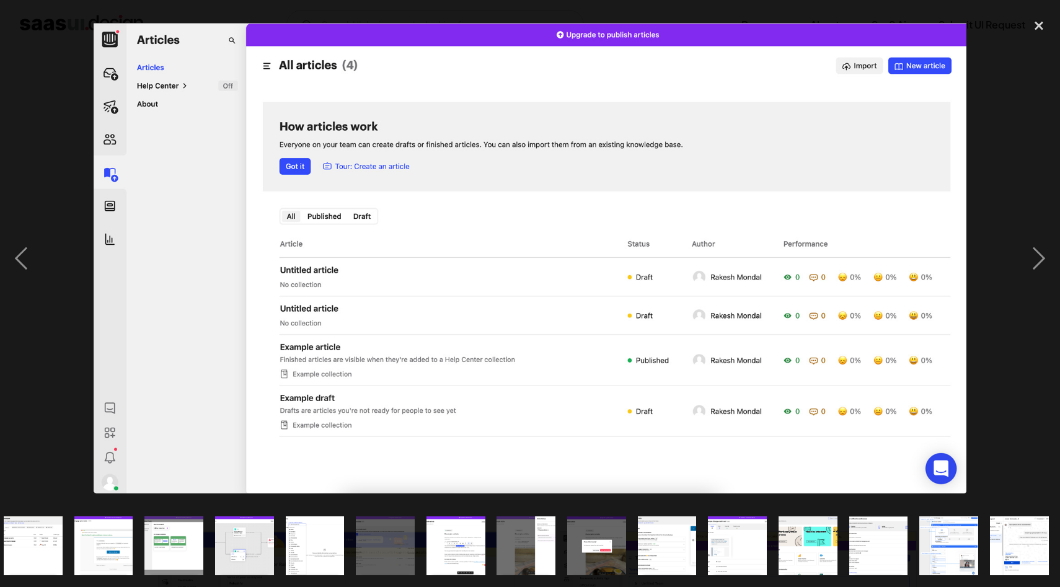
click at [245, 549] on img "show item 9 of 20" at bounding box center [244, 546] width 109 height 59
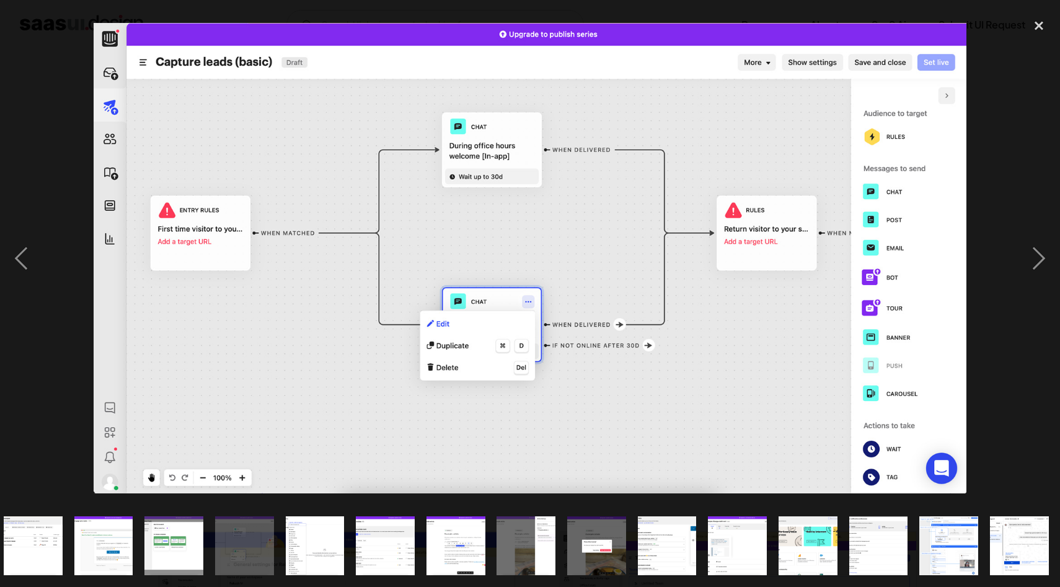
click at [99, 557] on img "show item 7 of 20" at bounding box center [103, 546] width 109 height 59
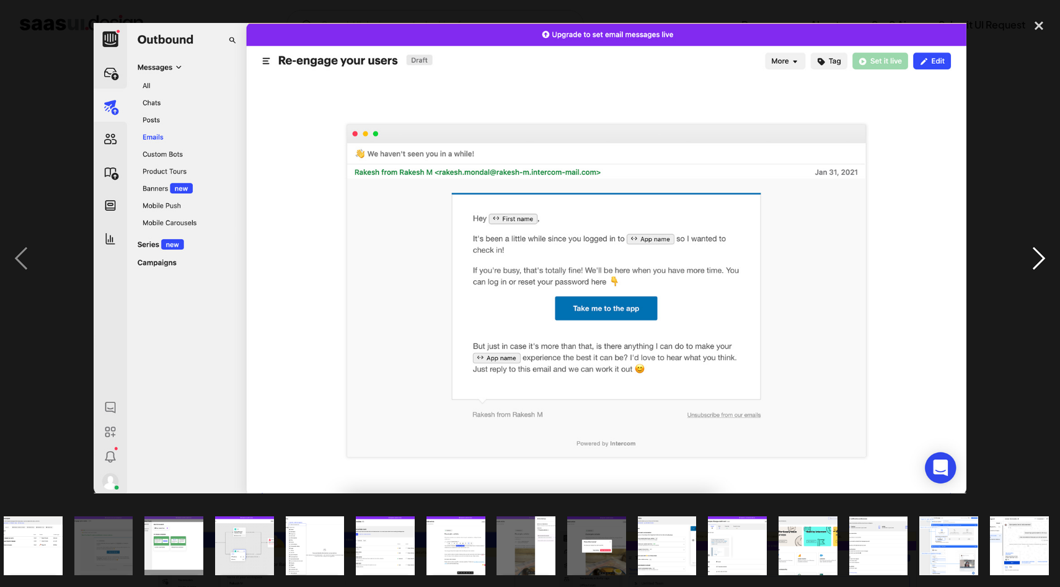
click at [1033, 264] on div "next image" at bounding box center [1039, 258] width 42 height 493
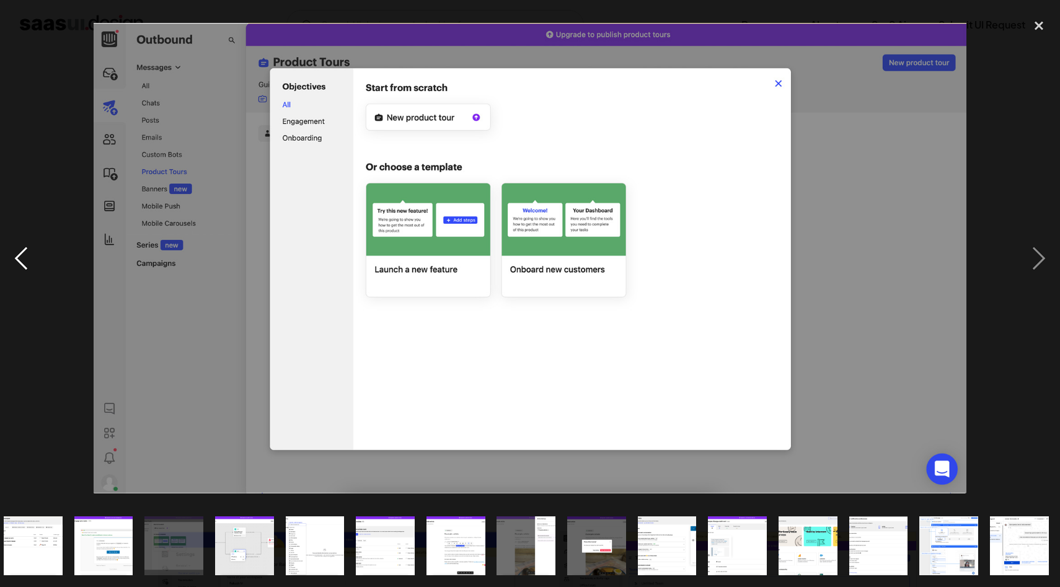
click at [26, 254] on div "previous image" at bounding box center [21, 258] width 42 height 493
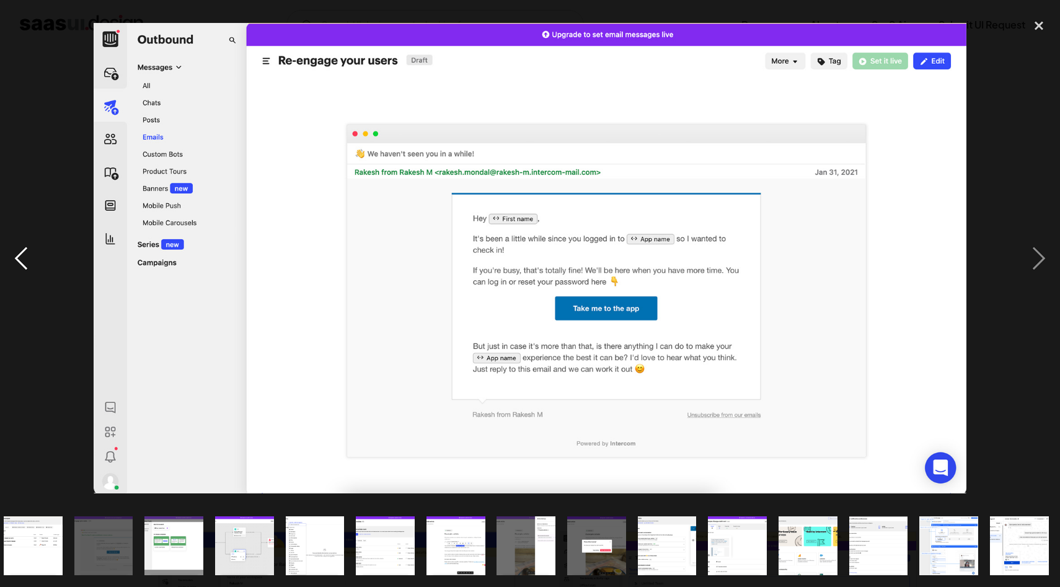
click at [26, 254] on div "previous image" at bounding box center [21, 258] width 42 height 493
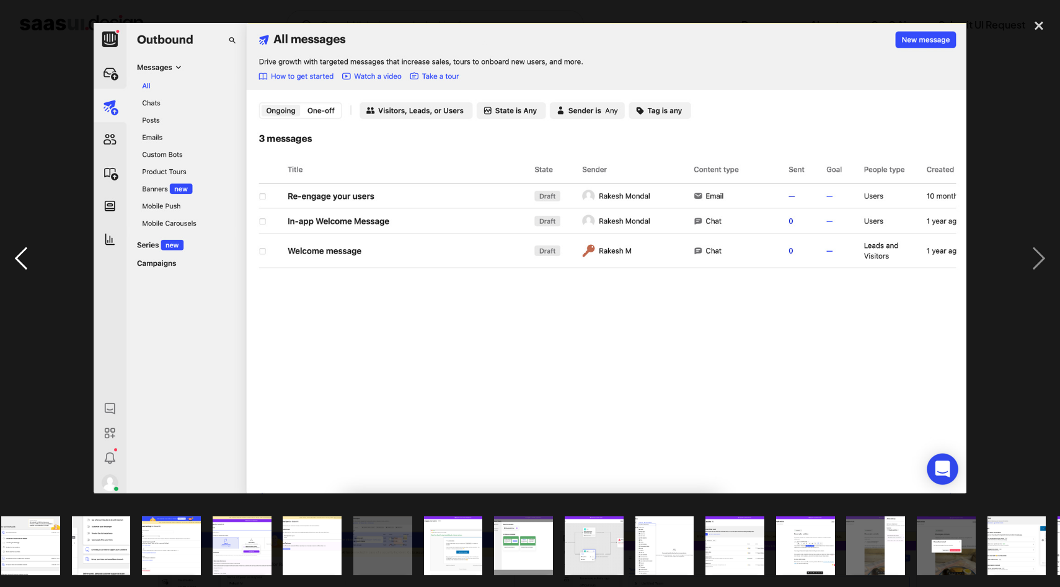
scroll to position [0, 0]
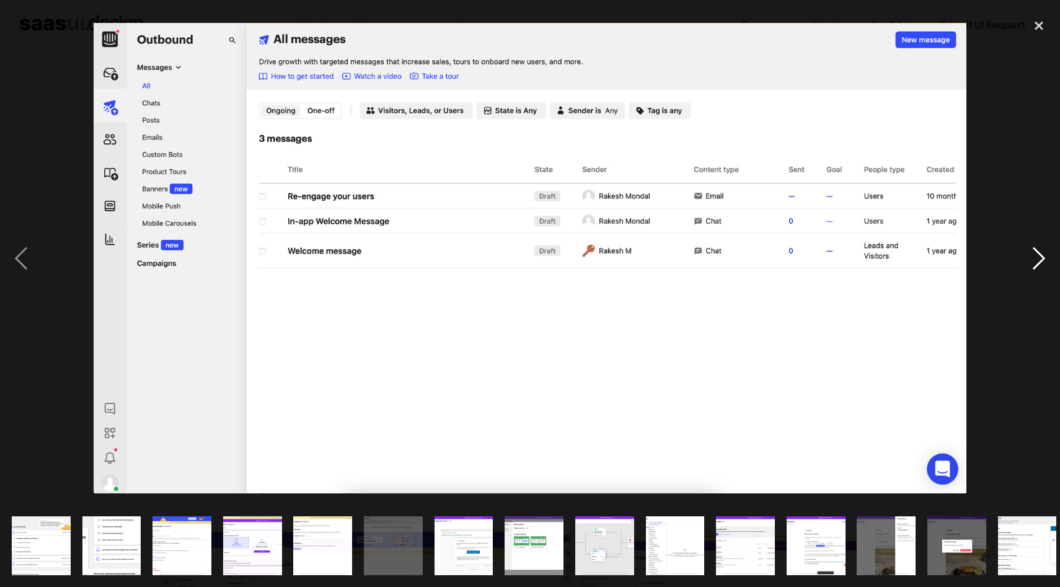
click at [1035, 267] on div "next image" at bounding box center [1039, 258] width 42 height 493
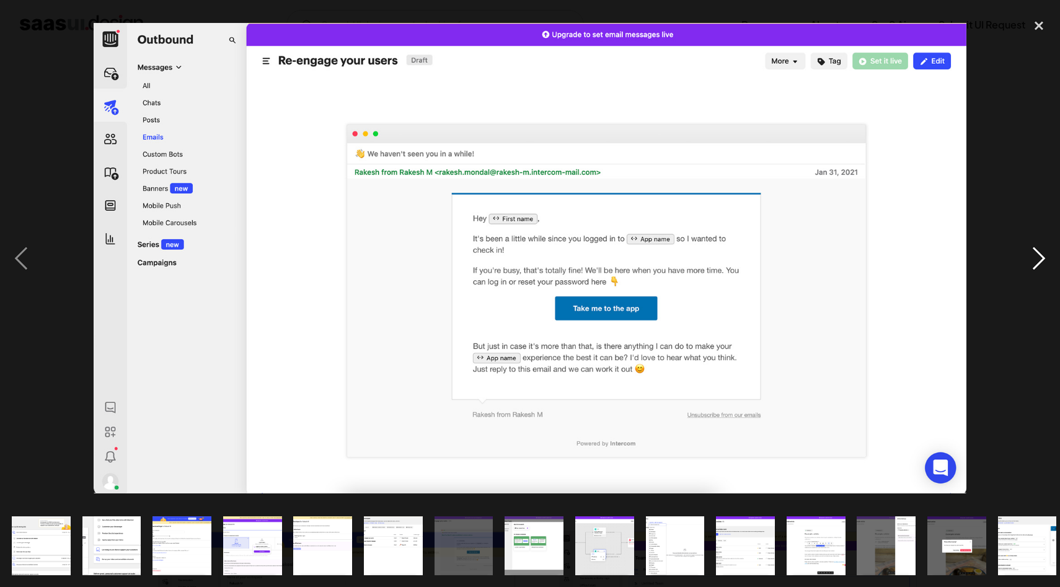
click at [1035, 267] on div "next image" at bounding box center [1039, 258] width 42 height 493
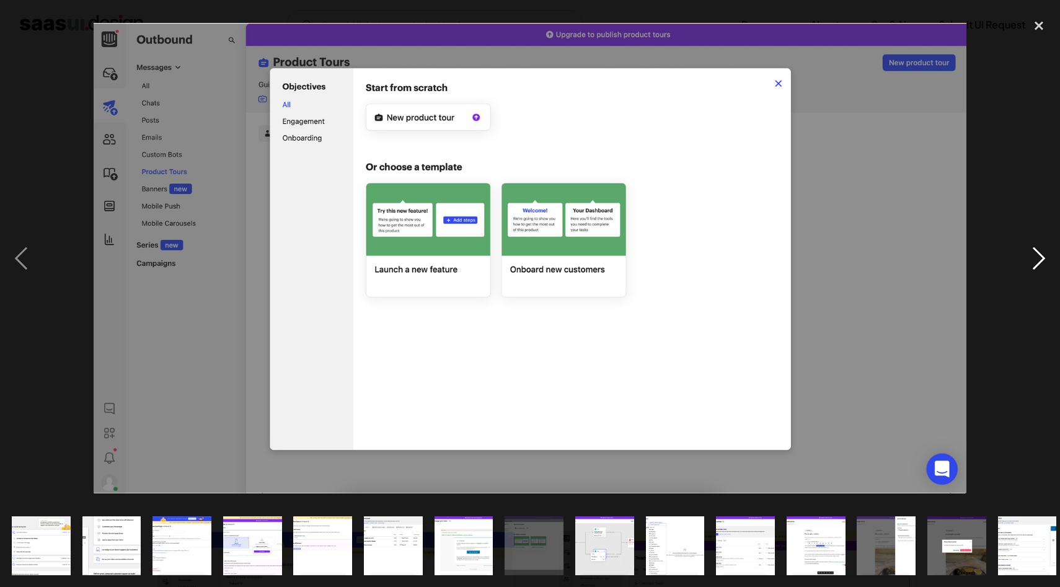
click at [1035, 267] on div "next image" at bounding box center [1039, 258] width 42 height 493
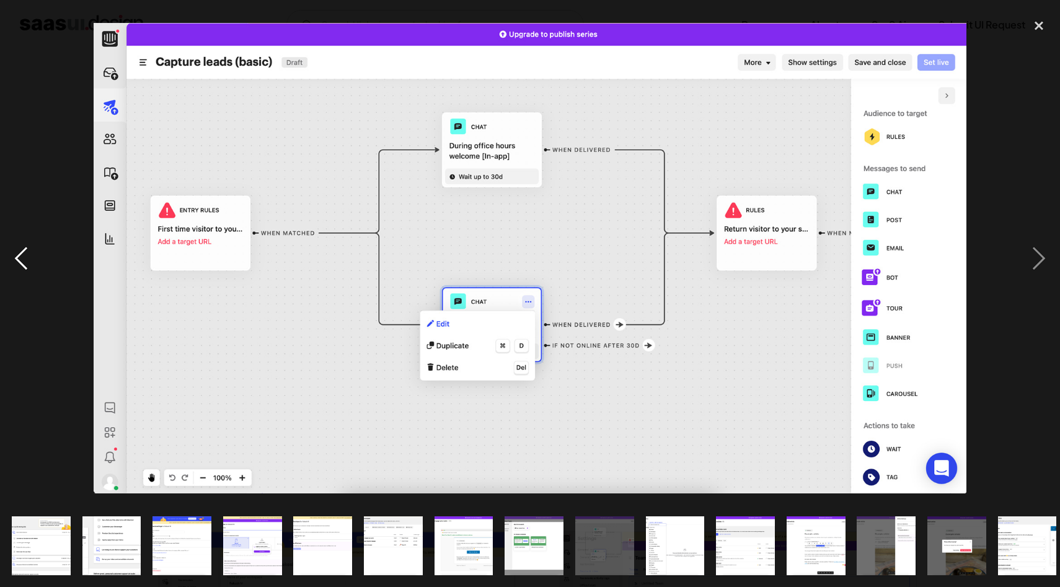
click at [21, 250] on div "previous image" at bounding box center [21, 258] width 42 height 493
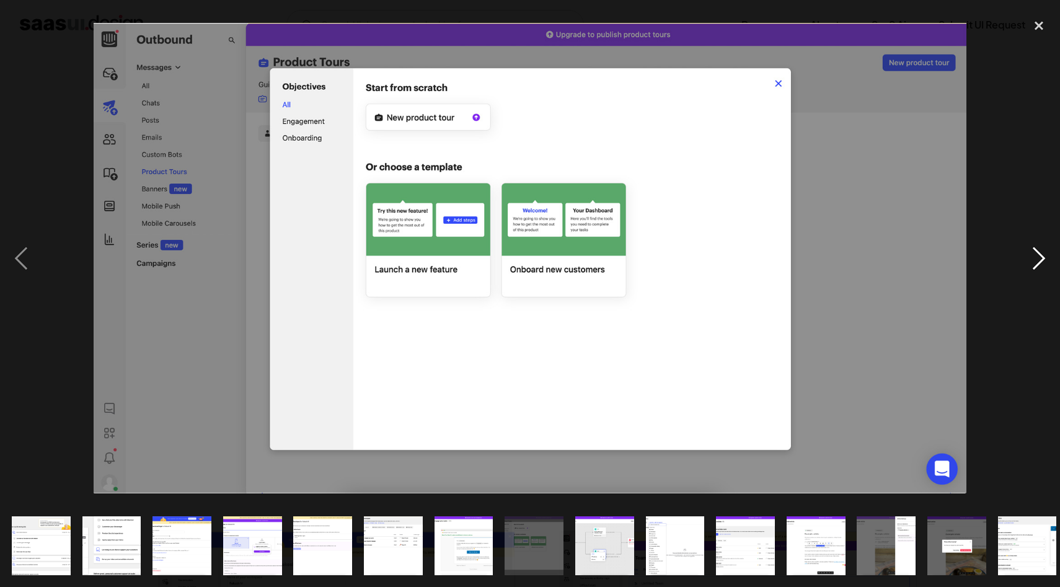
click at [1030, 267] on div "next image" at bounding box center [1039, 258] width 42 height 493
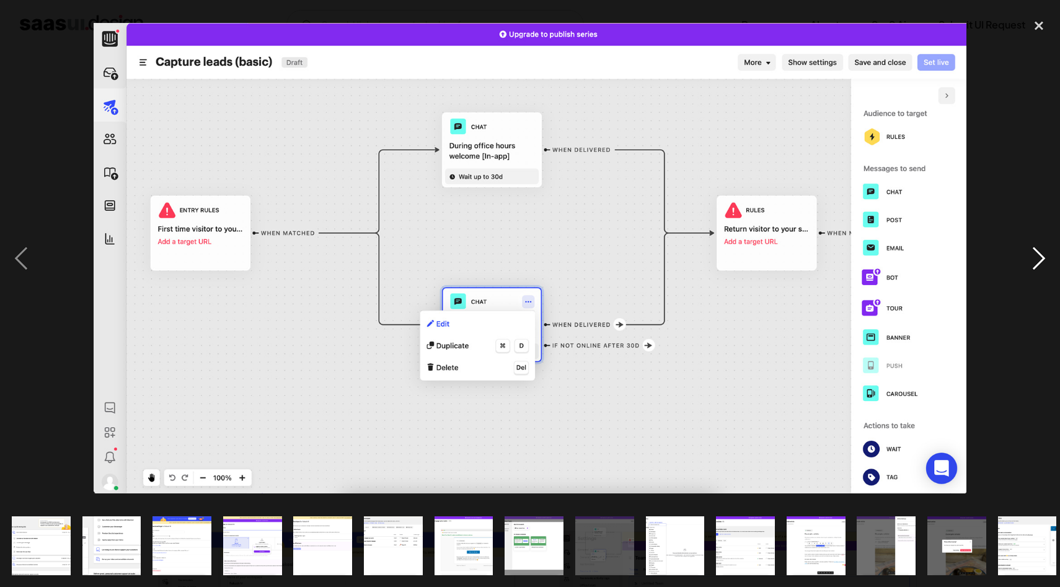
click at [1030, 267] on div "next image" at bounding box center [1039, 258] width 42 height 493
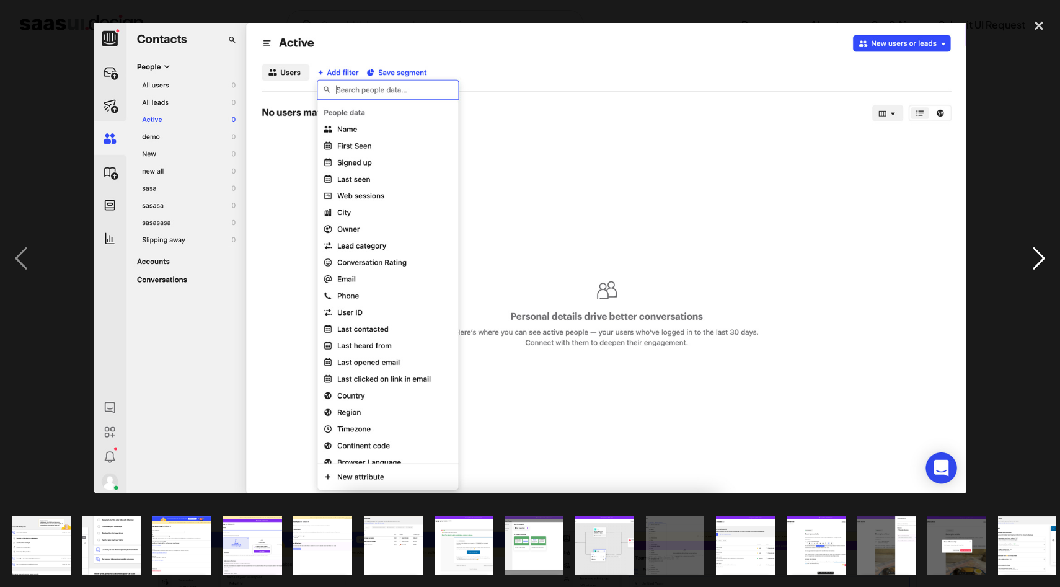
click at [1030, 267] on div "next image" at bounding box center [1039, 258] width 42 height 493
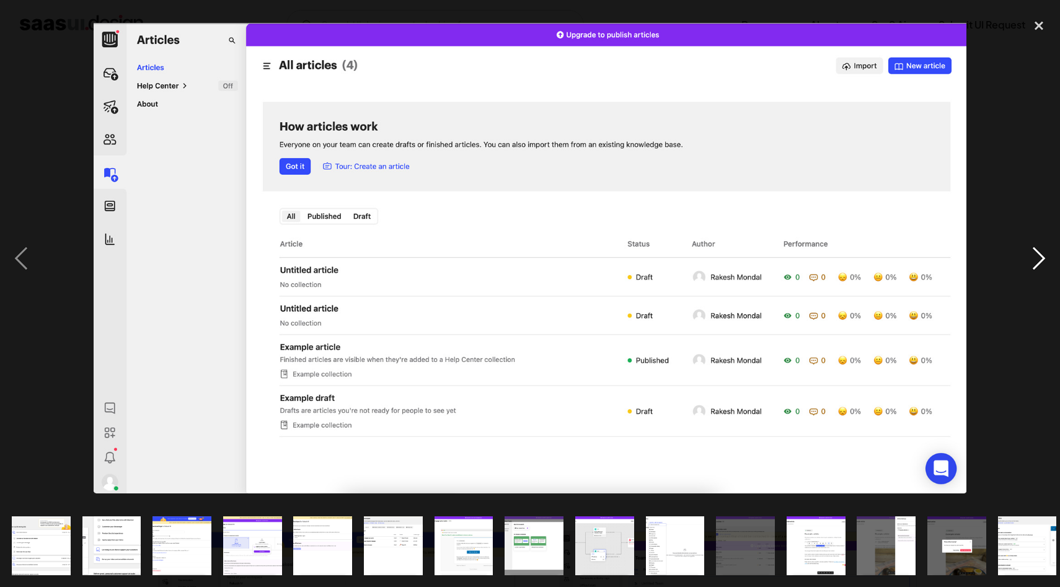
click at [1030, 267] on div "next image" at bounding box center [1039, 258] width 42 height 493
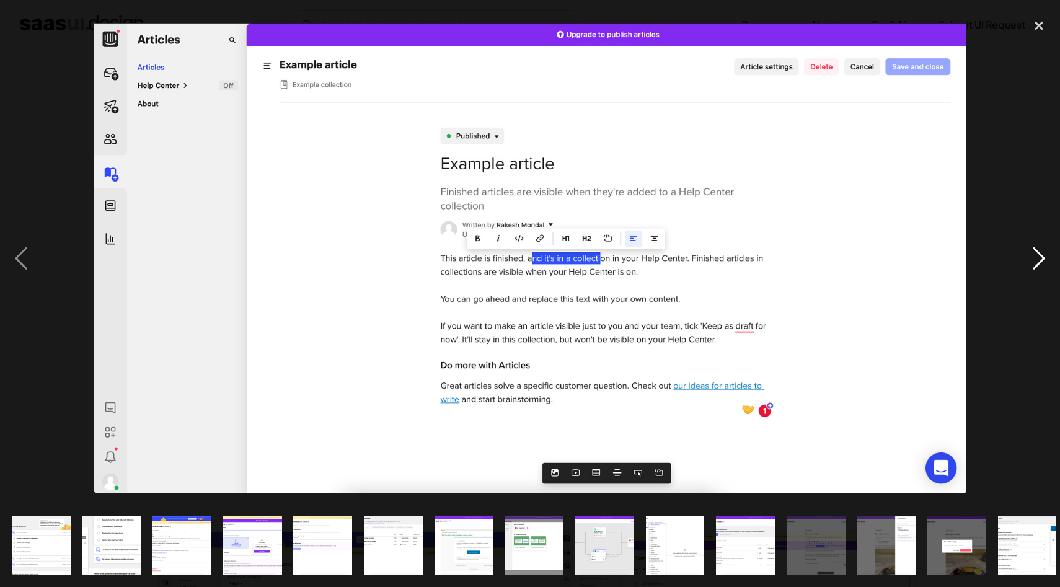
click at [1030, 267] on div "next image" at bounding box center [1039, 258] width 42 height 493
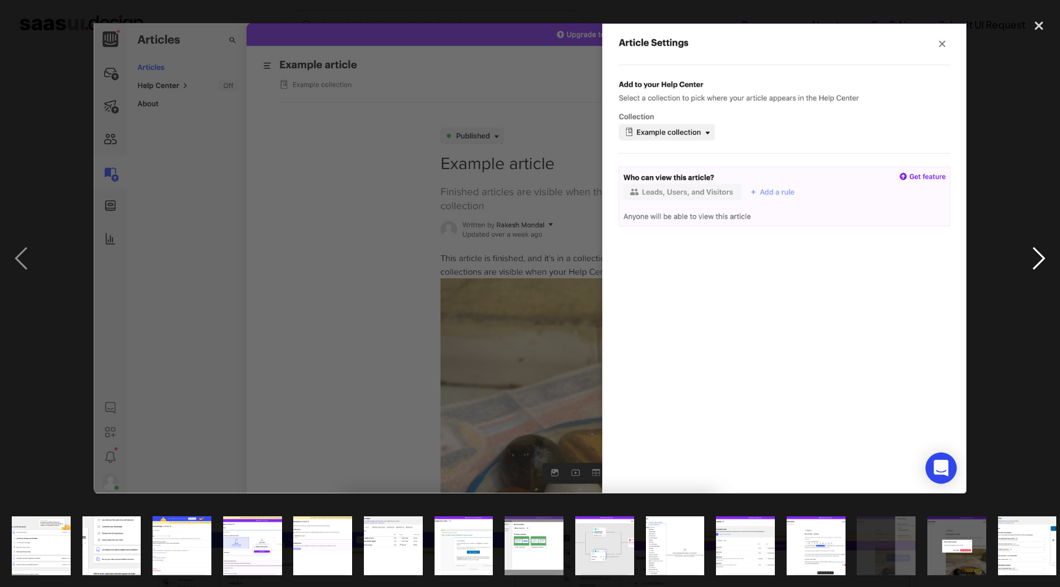
click at [1030, 267] on div "next image" at bounding box center [1039, 258] width 42 height 493
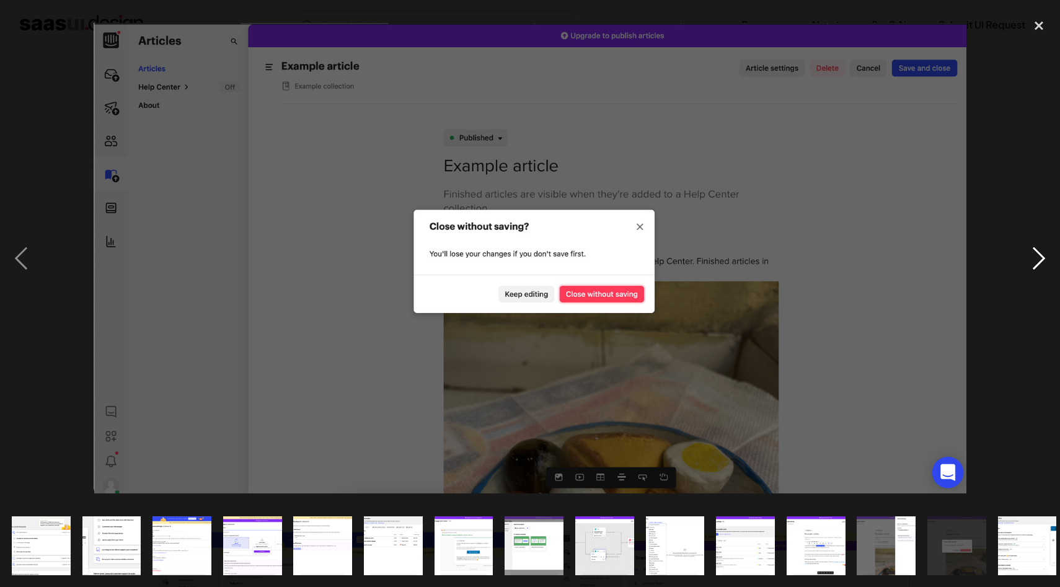
click at [1030, 267] on div "next image" at bounding box center [1039, 258] width 42 height 493
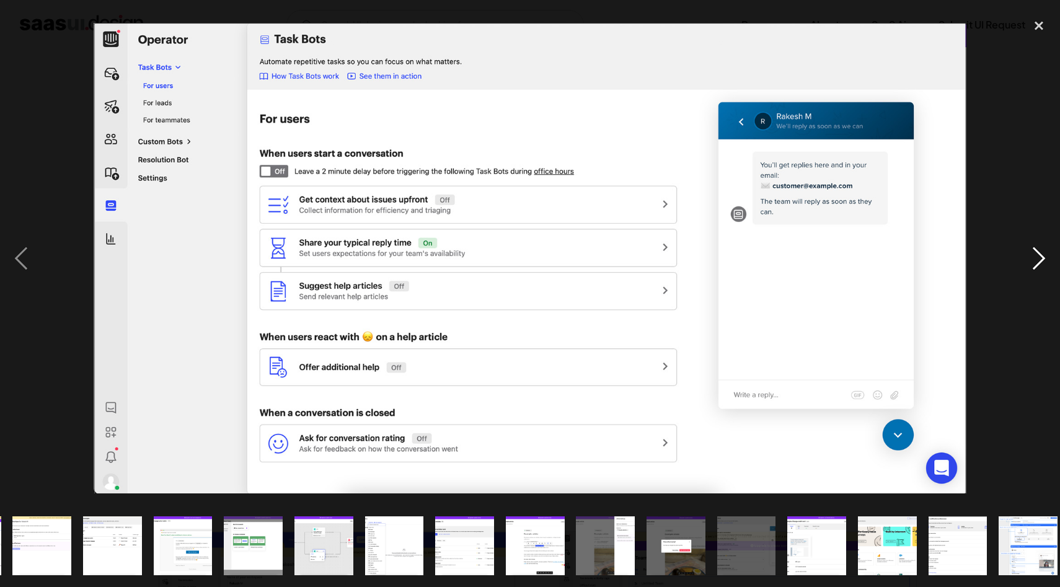
scroll to position [0, 360]
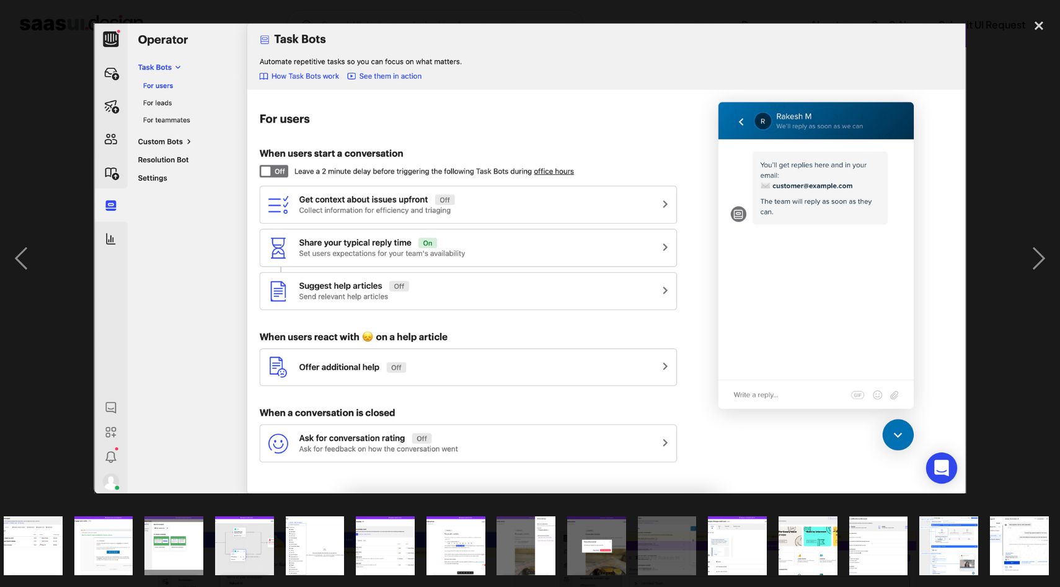
click at [375, 539] on img "show item 11 of 20" at bounding box center [385, 546] width 109 height 59
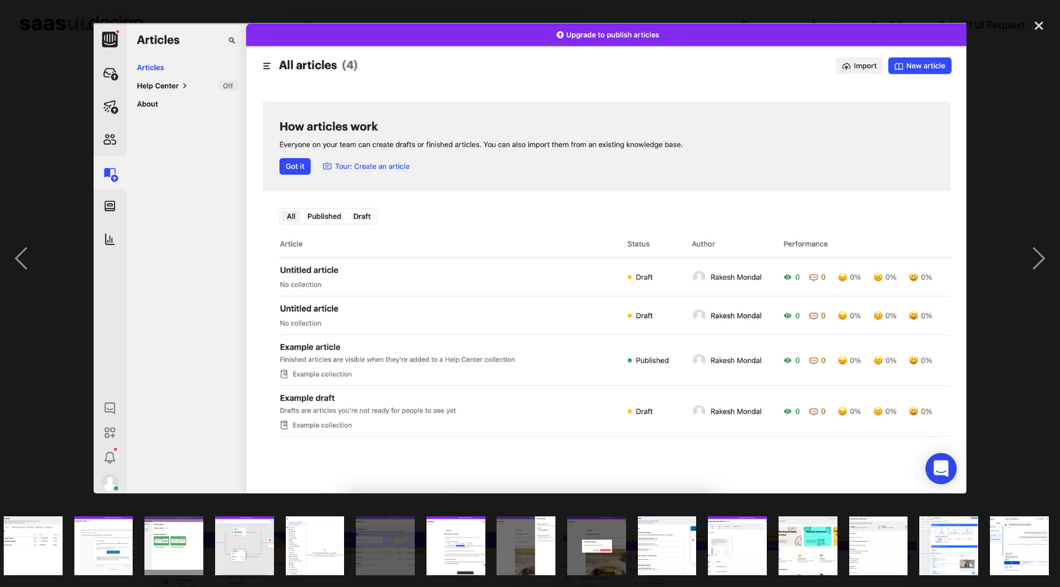
click at [452, 552] on img "show item 12 of 20" at bounding box center [455, 546] width 109 height 59
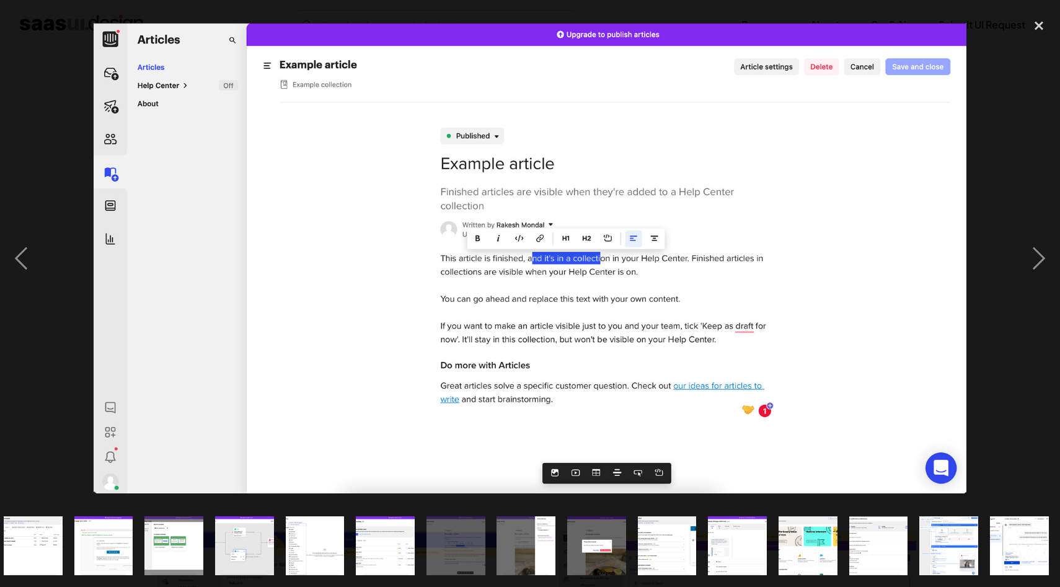
click at [509, 558] on img "show item 13 of 20" at bounding box center [526, 546] width 109 height 59
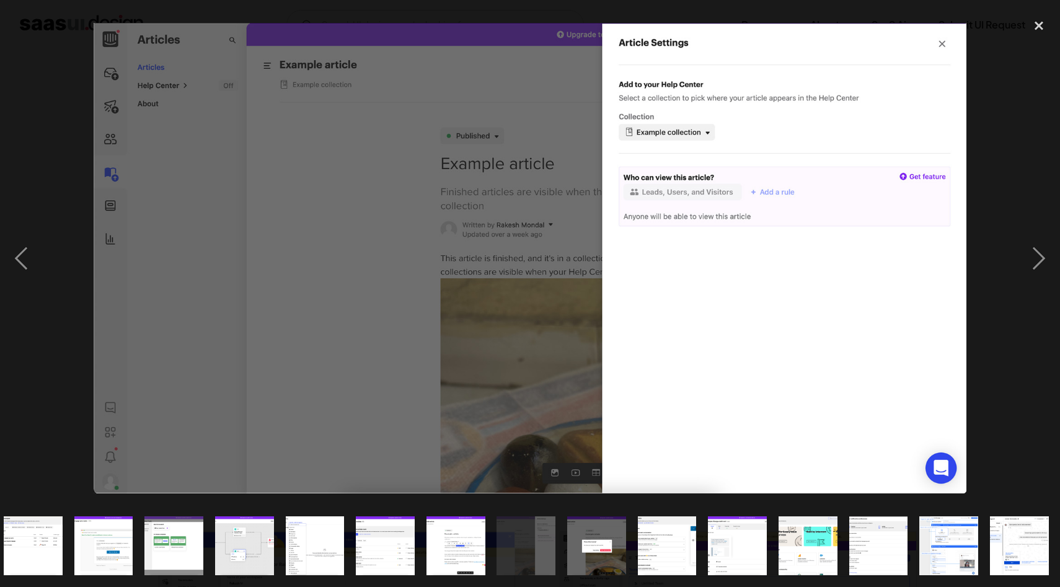
click at [579, 559] on img "show item 14 of 20" at bounding box center [597, 546] width 109 height 59
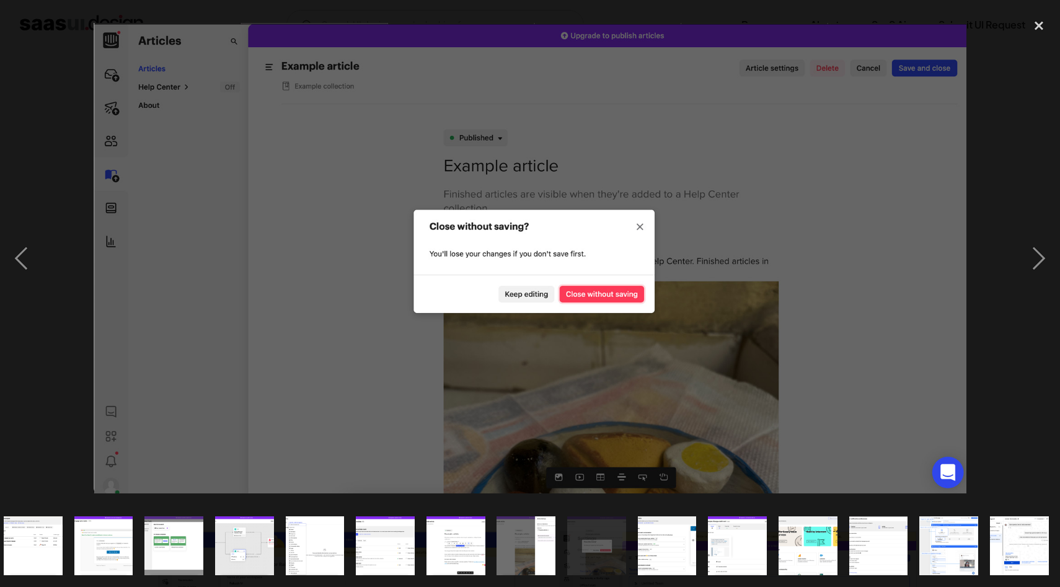
click at [660, 559] on img "show item 15 of 20" at bounding box center [667, 546] width 109 height 59
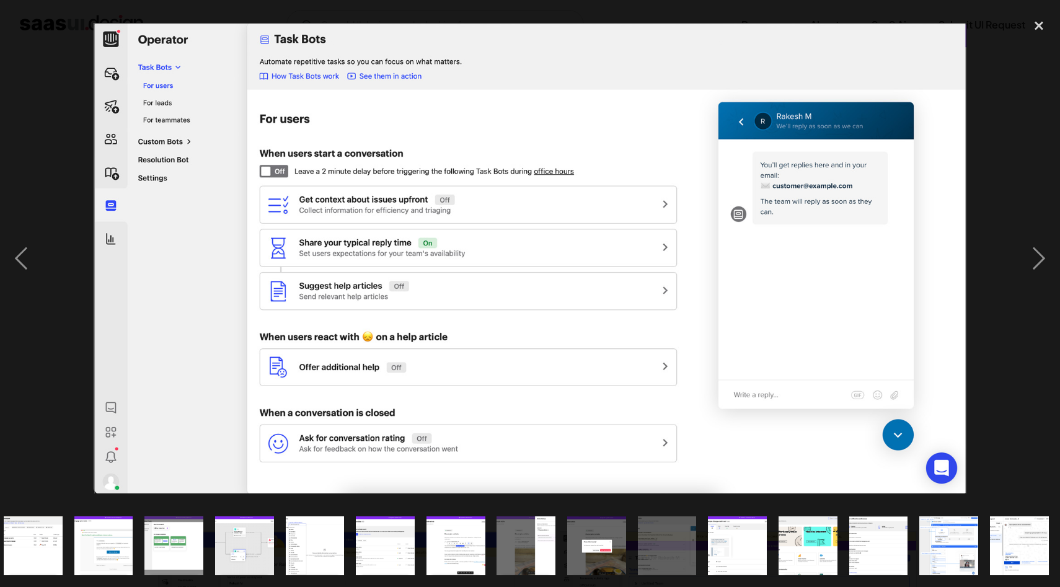
click at [729, 554] on img "show item 16 of 20" at bounding box center [737, 546] width 109 height 59
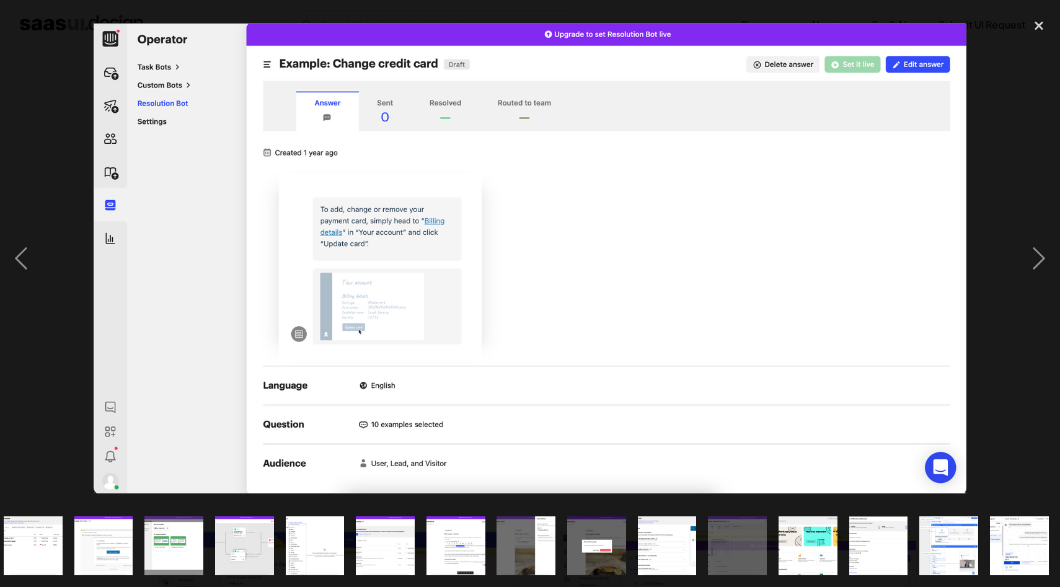
click at [612, 543] on img "show item 14 of 20" at bounding box center [597, 546] width 109 height 59
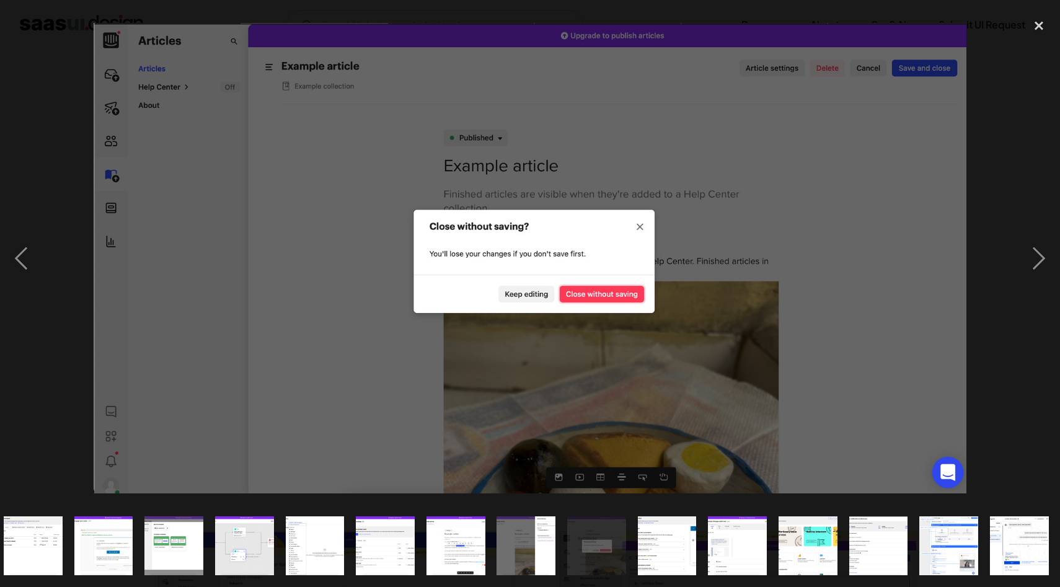
click at [688, 544] on img "show item 15 of 20" at bounding box center [667, 546] width 109 height 59
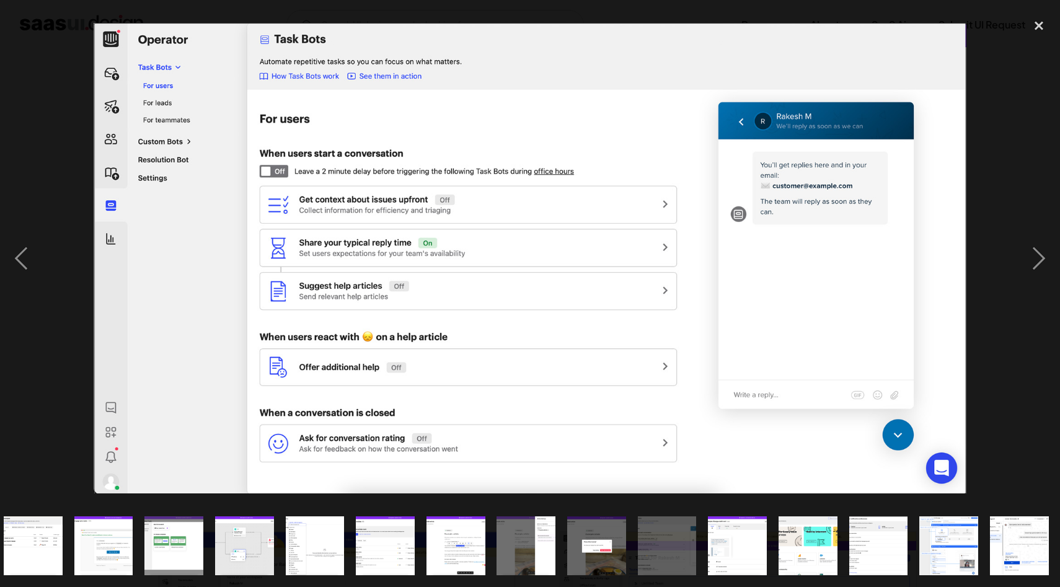
click at [732, 552] on img "show item 16 of 20" at bounding box center [737, 546] width 109 height 59
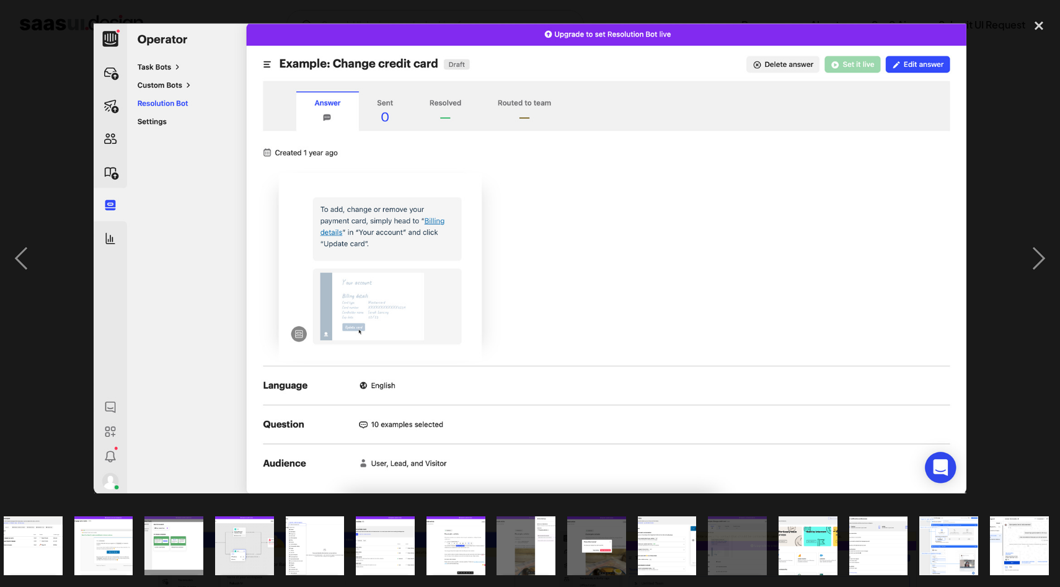
click at [657, 549] on img "show item 15 of 20" at bounding box center [667, 546] width 109 height 59
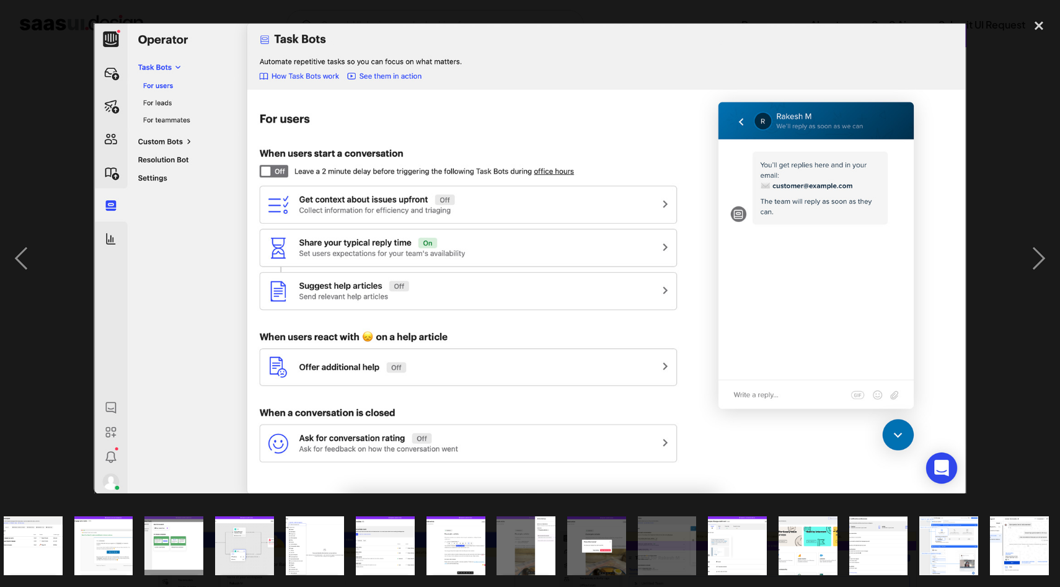
click at [740, 559] on img "show item 16 of 20" at bounding box center [737, 546] width 109 height 59
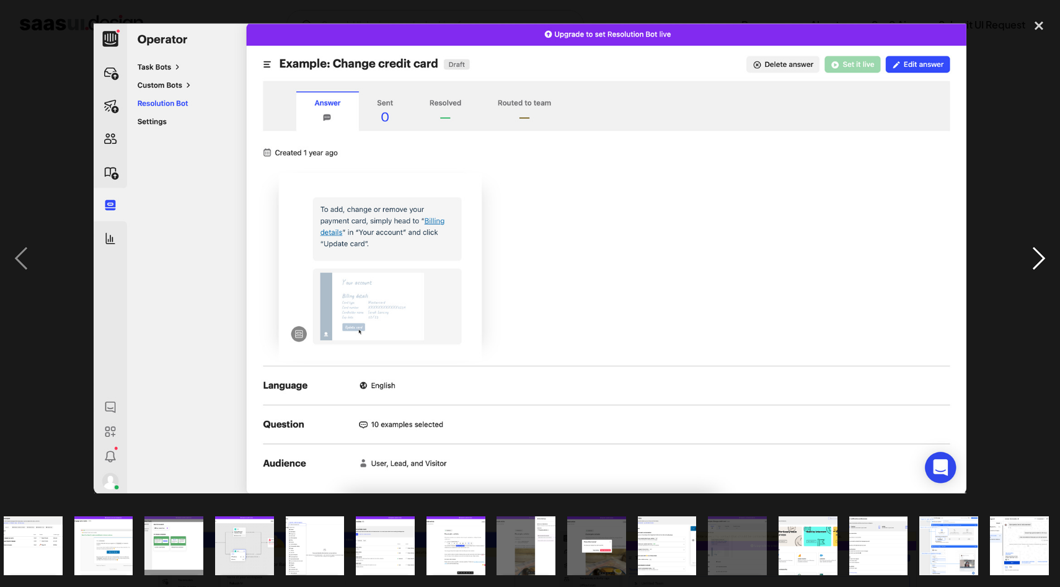
click at [1041, 271] on div "next image" at bounding box center [1039, 258] width 42 height 493
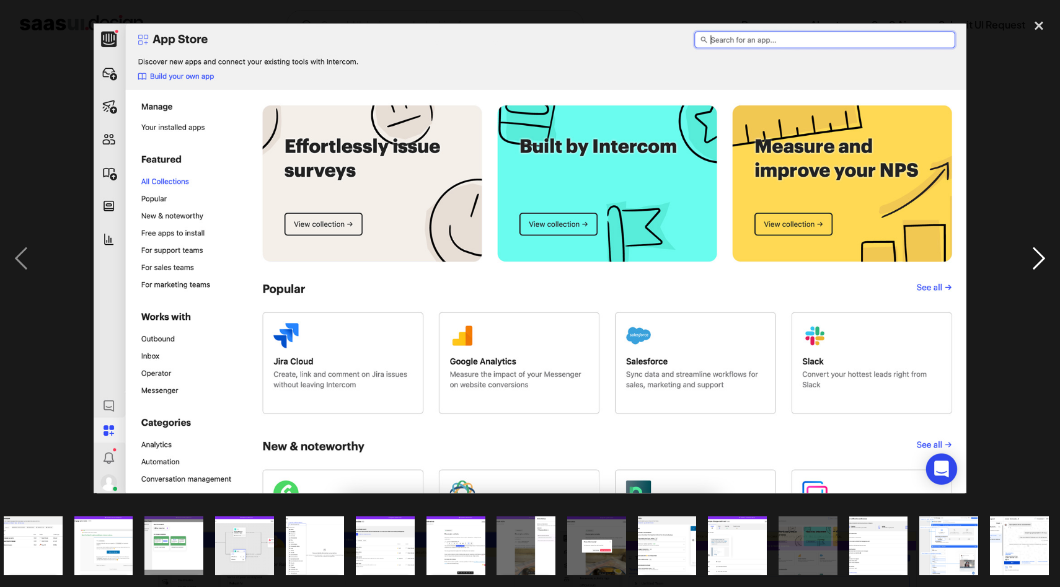
click at [1039, 262] on div "next image" at bounding box center [1039, 258] width 42 height 493
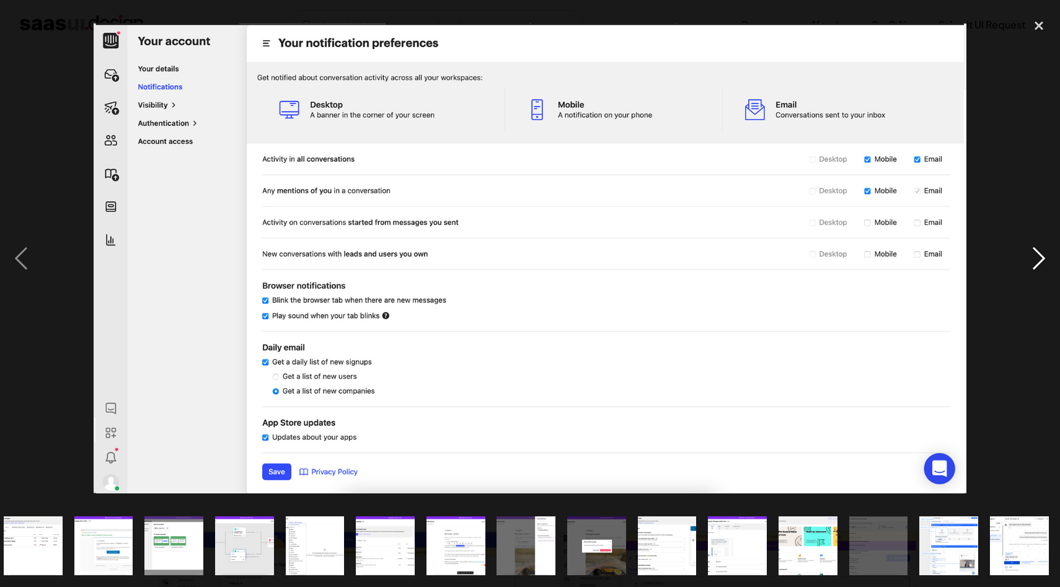
click at [1039, 262] on div "next image" at bounding box center [1039, 258] width 42 height 493
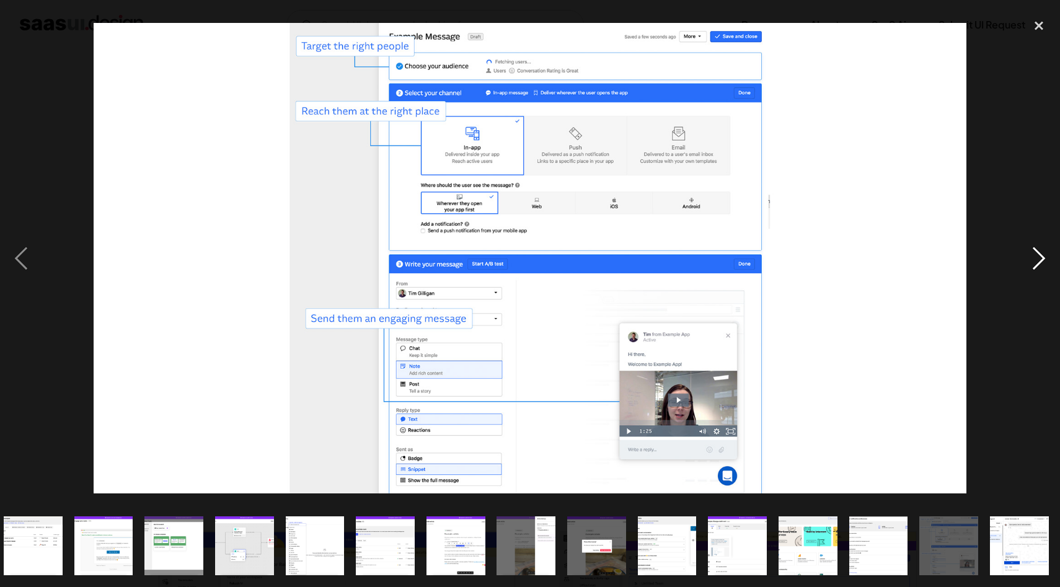
click at [1039, 262] on div "next image" at bounding box center [1039, 258] width 42 height 493
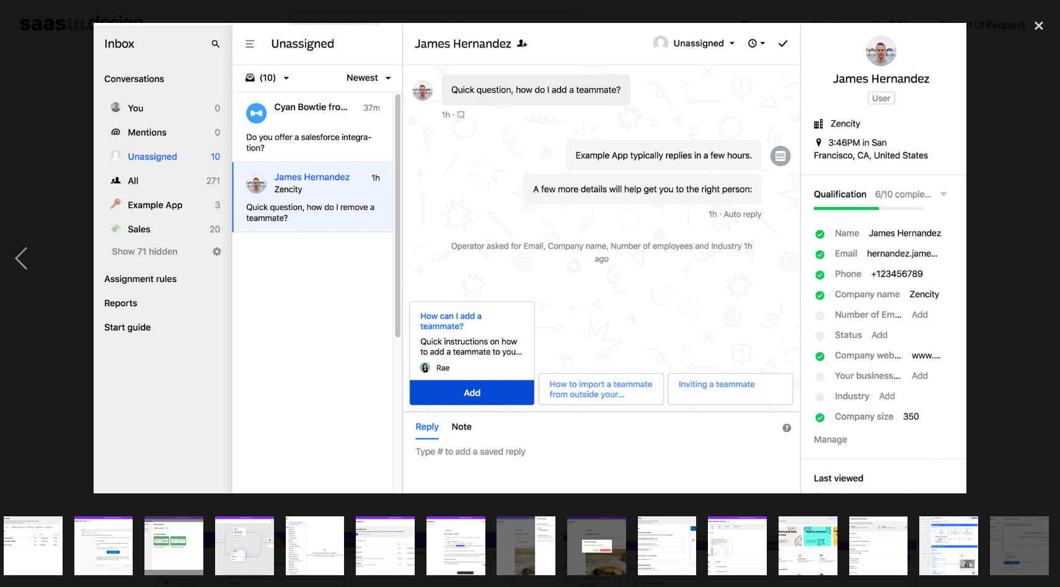
click at [1039, 262] on div "next image" at bounding box center [1039, 258] width 42 height 493
click at [152, 542] on img "show item 8 of 20" at bounding box center [174, 546] width 109 height 59
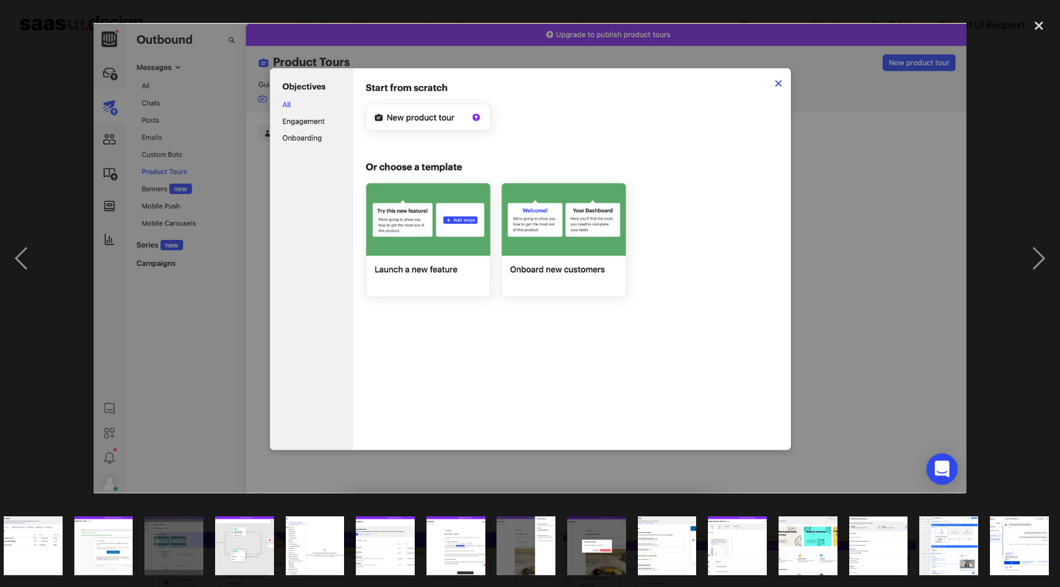
click at [107, 542] on img "show item 7 of 20" at bounding box center [103, 546] width 109 height 59
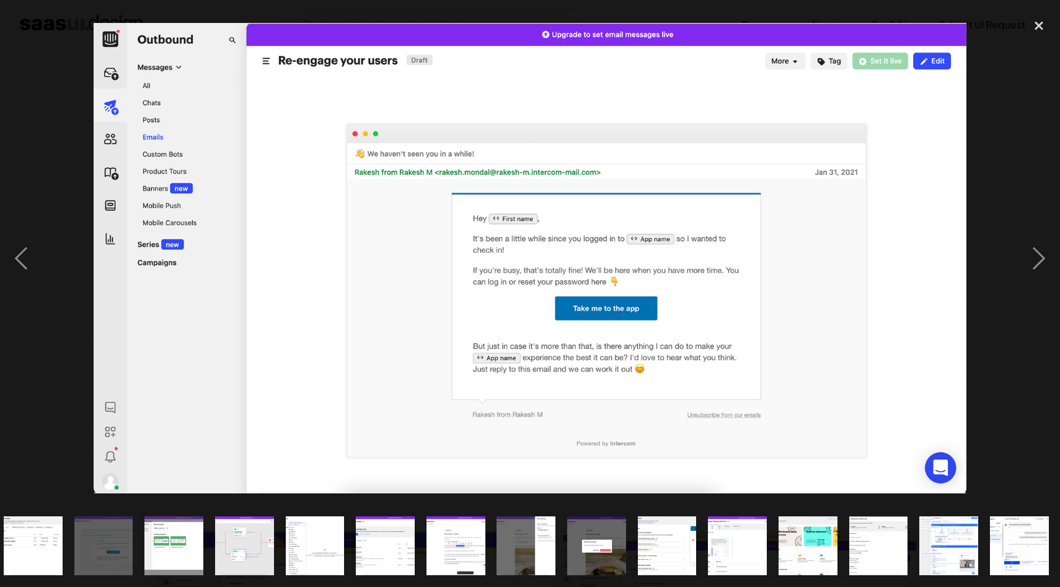
click at [48, 541] on img "show item 6 of 20" at bounding box center [33, 546] width 109 height 59
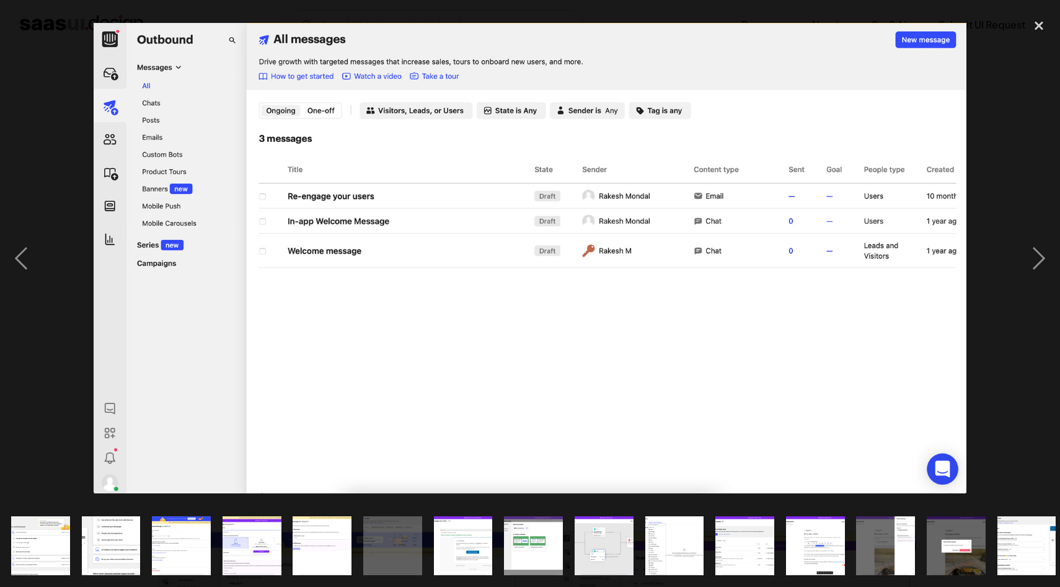
scroll to position [0, 0]
click at [180, 537] on img "show item 3 of 20" at bounding box center [182, 546] width 109 height 59
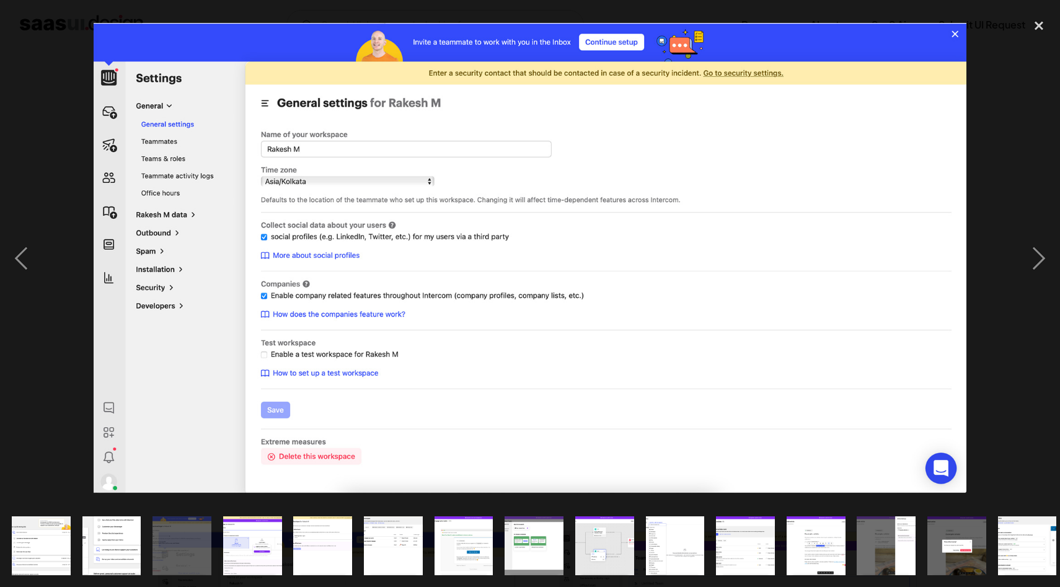
click at [270, 547] on img "show item 4 of 20" at bounding box center [252, 546] width 109 height 59
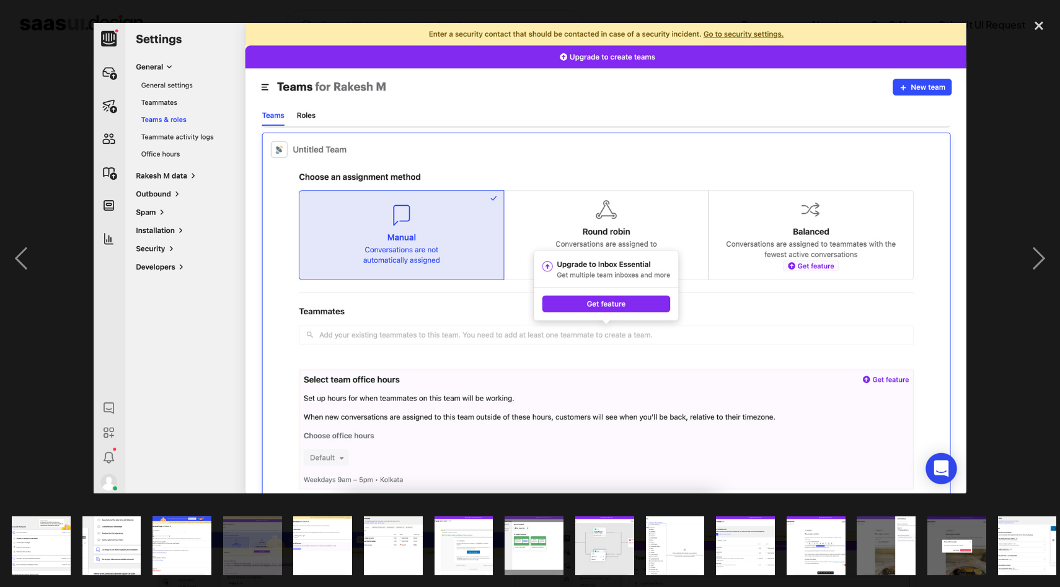
click at [181, 548] on img "show item 3 of 20" at bounding box center [182, 546] width 109 height 59
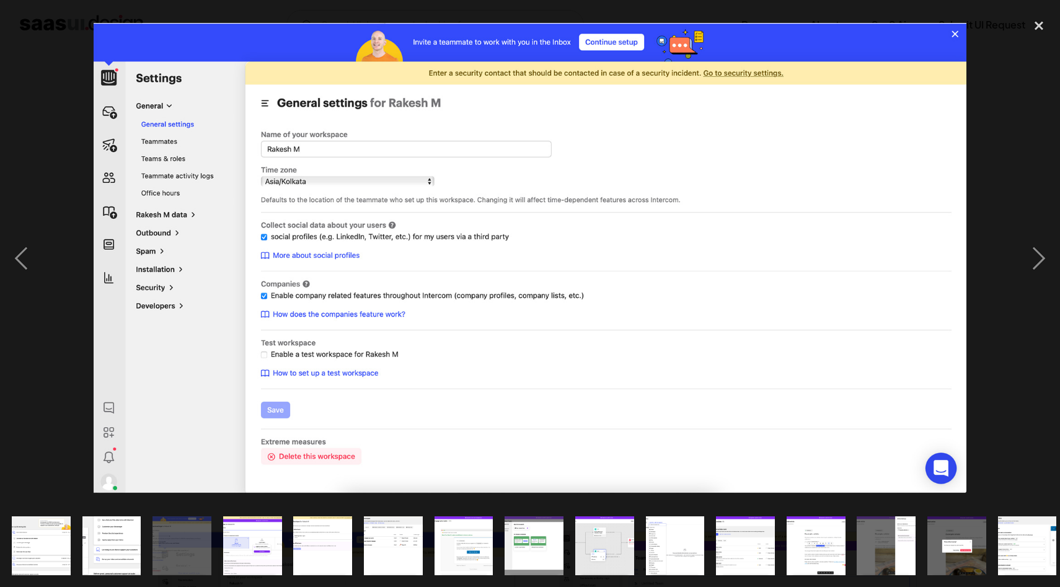
click at [245, 551] on img "show item 4 of 20" at bounding box center [252, 546] width 109 height 59
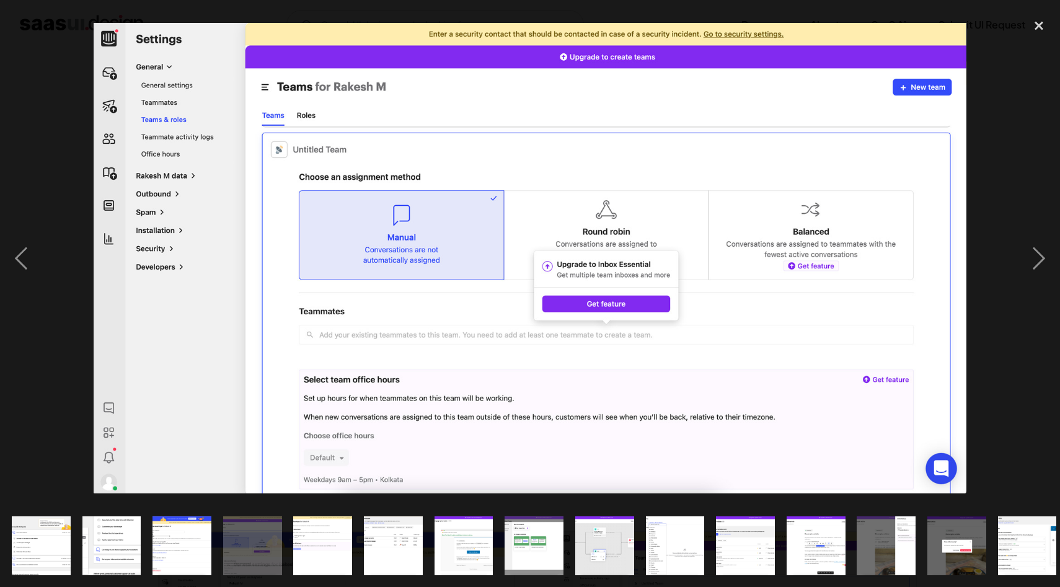
click at [317, 542] on img "show item 5 of 20" at bounding box center [322, 546] width 109 height 59
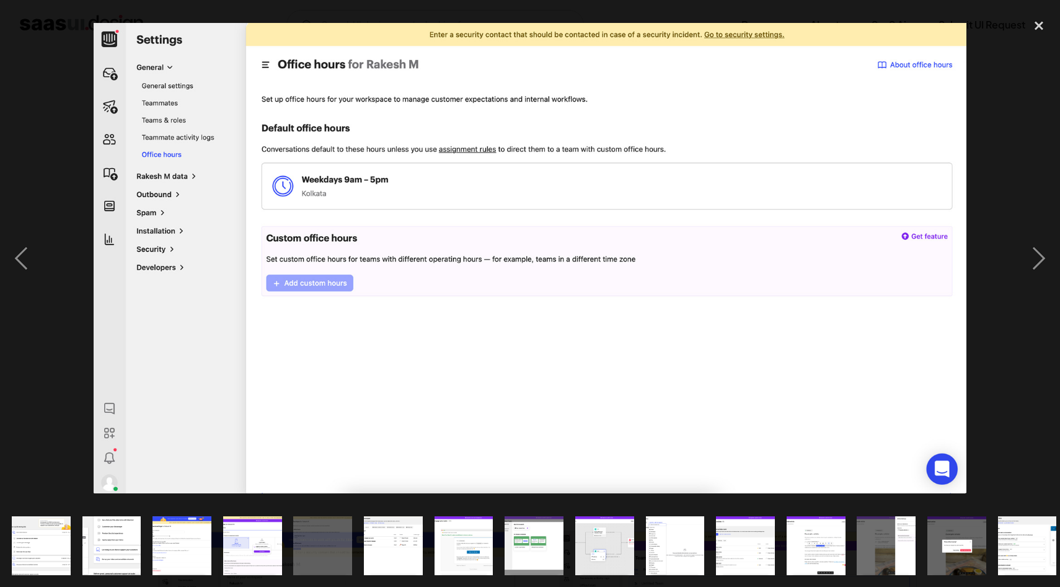
click at [397, 550] on img "show item 6 of 20" at bounding box center [393, 546] width 109 height 59
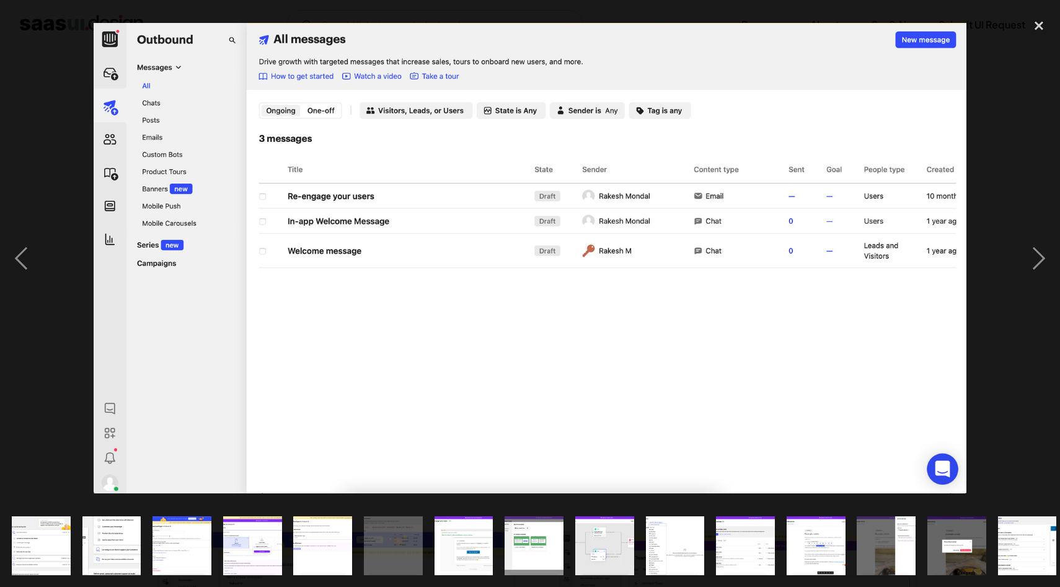
click at [466, 554] on img "show item 7 of 20" at bounding box center [463, 546] width 109 height 59
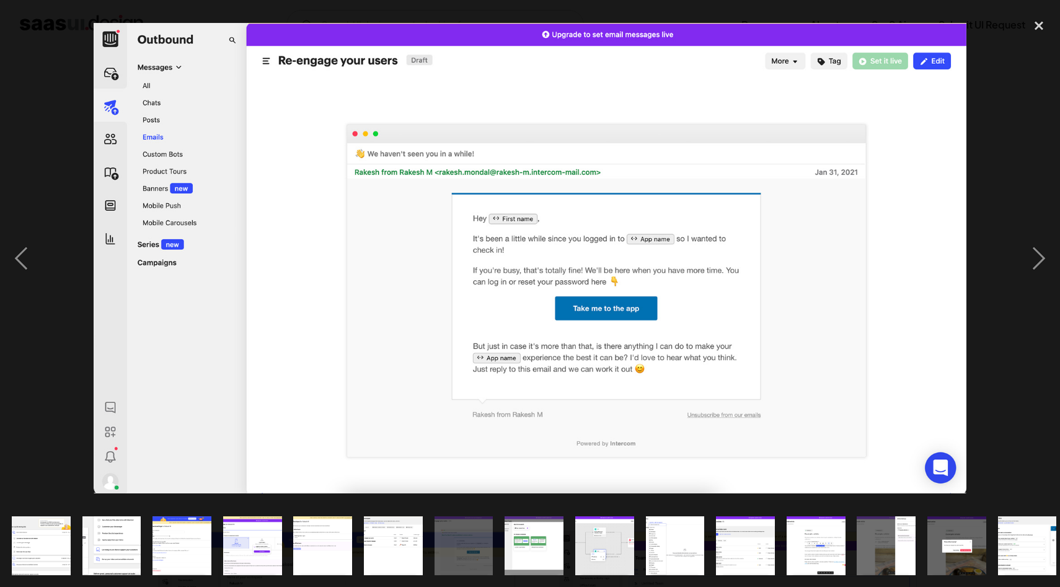
click at [829, 549] on img "show item 12 of 20" at bounding box center [815, 546] width 109 height 59
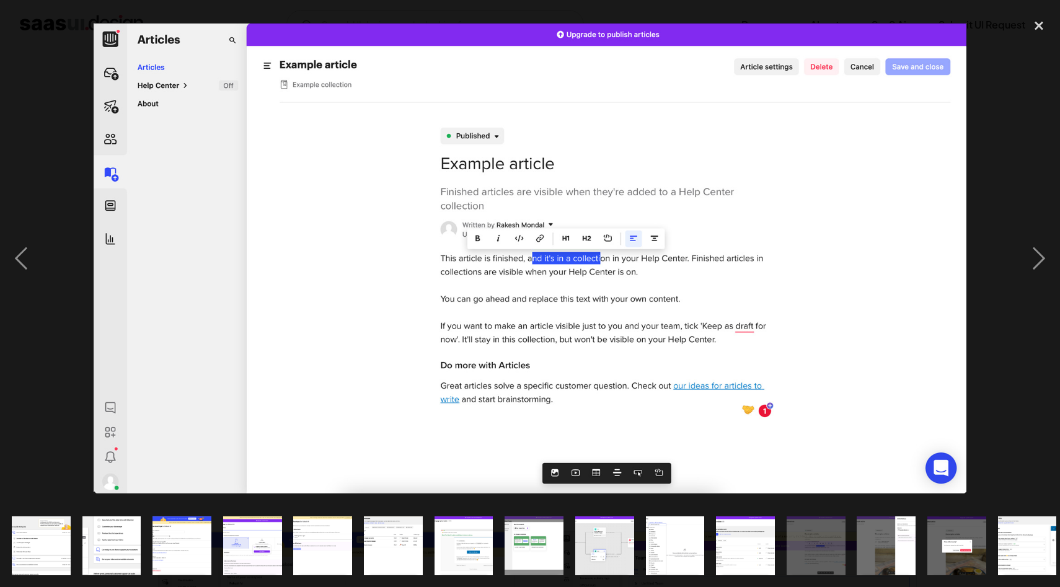
click at [752, 549] on img "show item 11 of 20" at bounding box center [745, 546] width 109 height 59
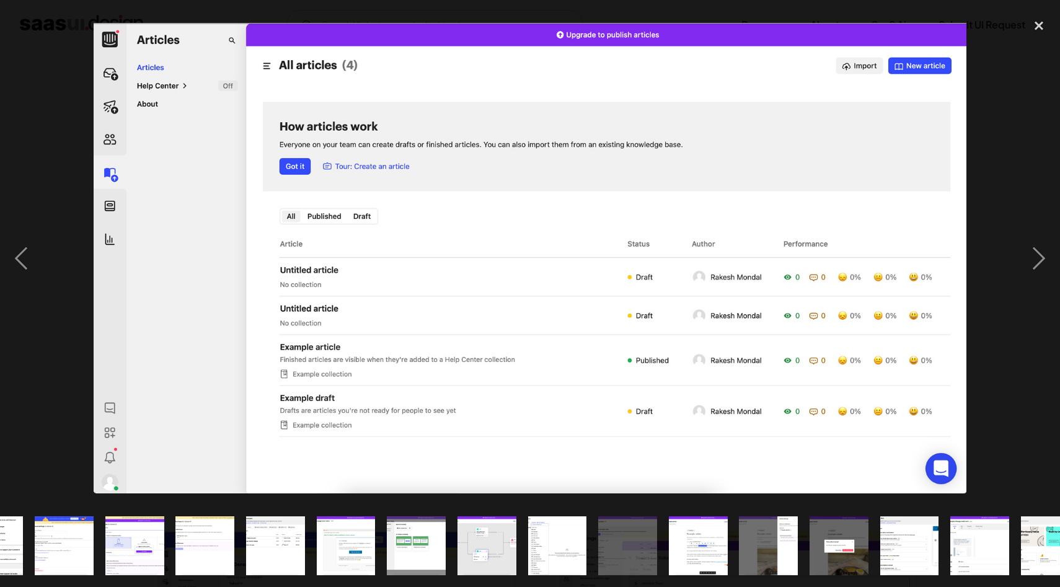
scroll to position [0, 360]
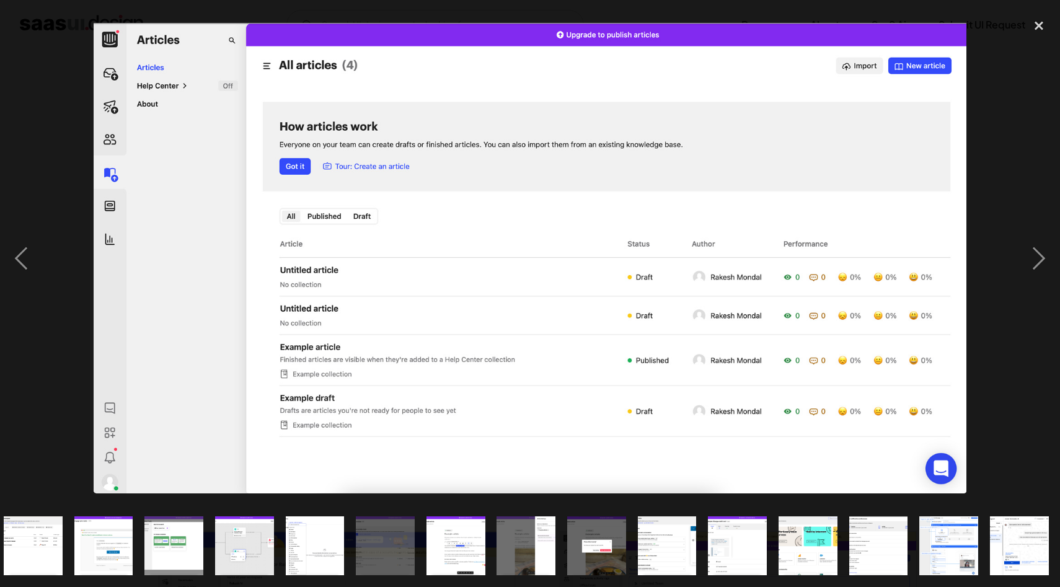
click at [814, 543] on img "show item 17 of 20" at bounding box center [807, 546] width 109 height 59
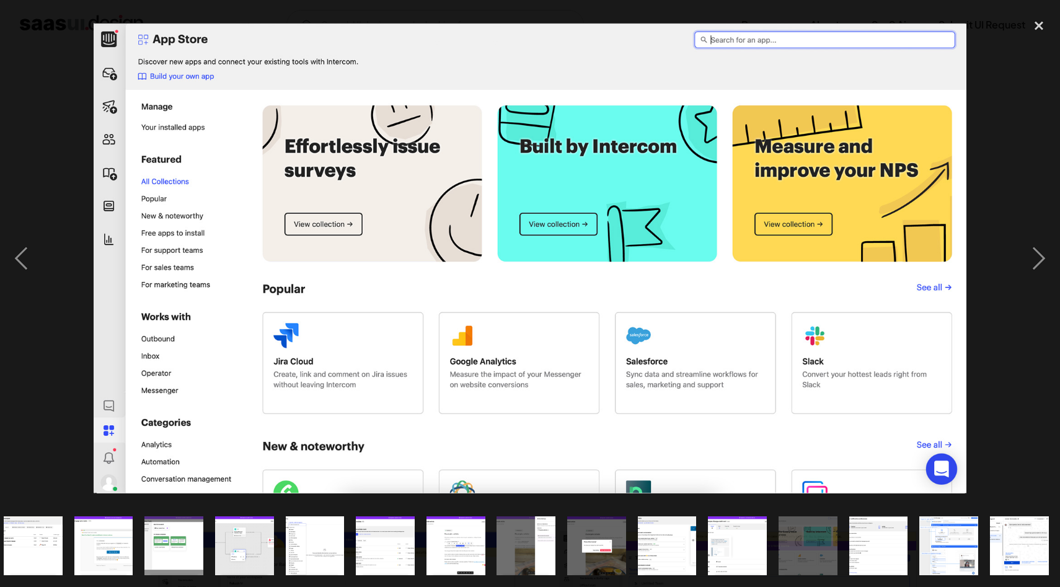
click at [888, 547] on img "show item 18 of 20" at bounding box center [878, 546] width 109 height 59
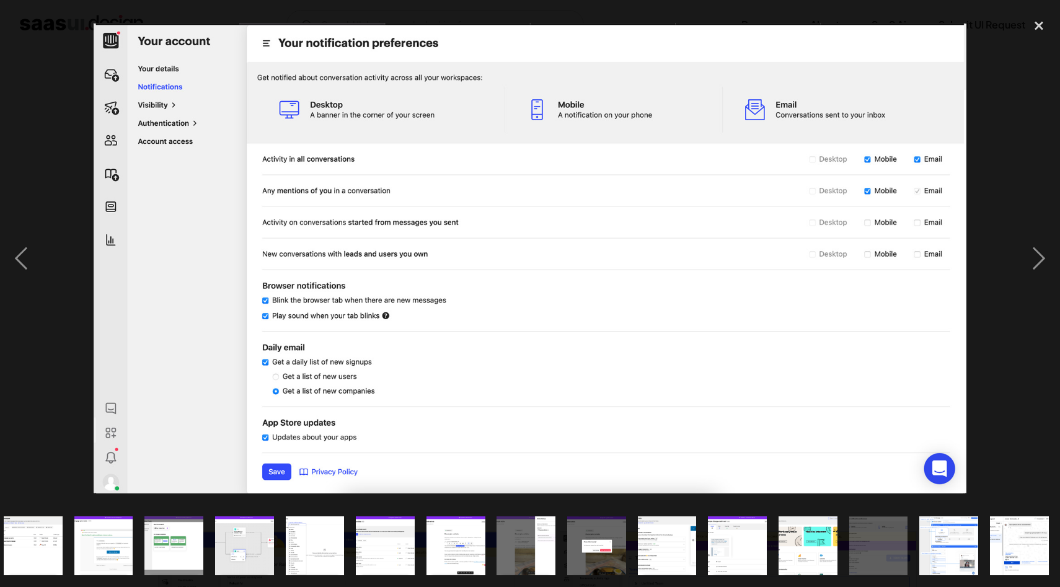
click at [953, 552] on img "show item 19 of 20" at bounding box center [949, 546] width 109 height 59
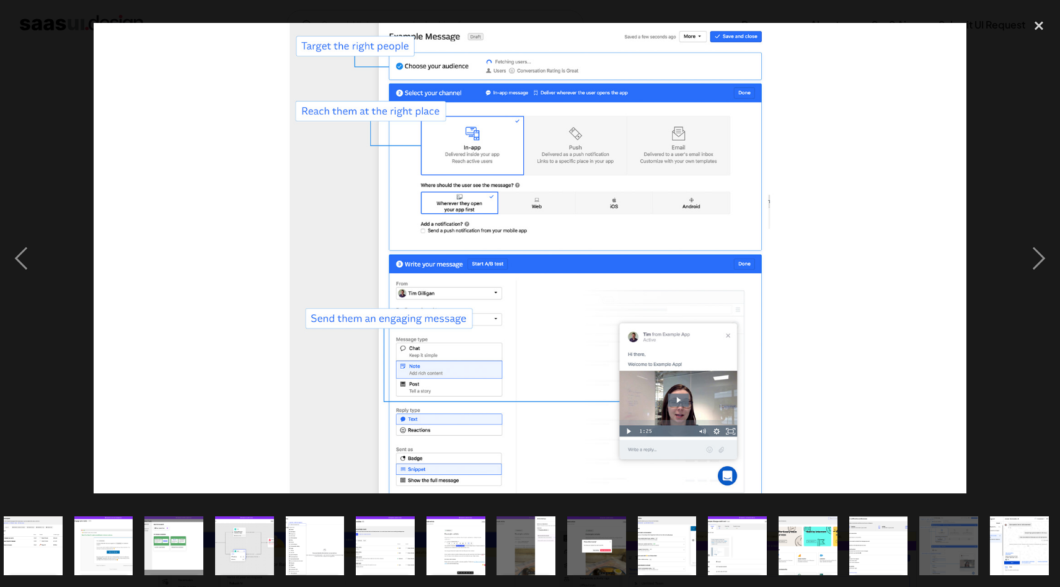
click at [888, 543] on img "show item 18 of 20" at bounding box center [878, 546] width 109 height 59
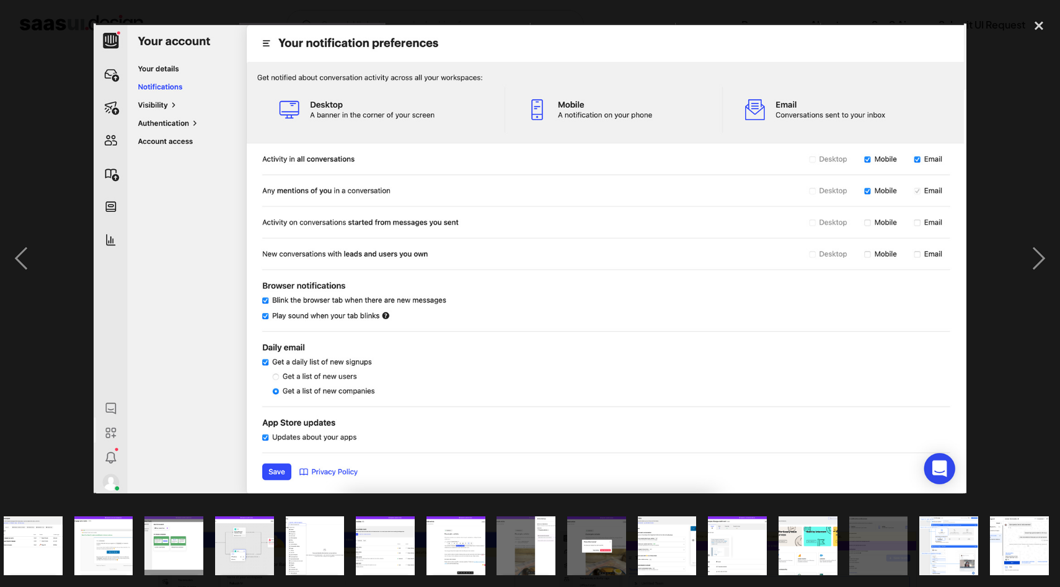
click at [1020, 552] on img "show item 20 of 20" at bounding box center [1019, 546] width 109 height 59
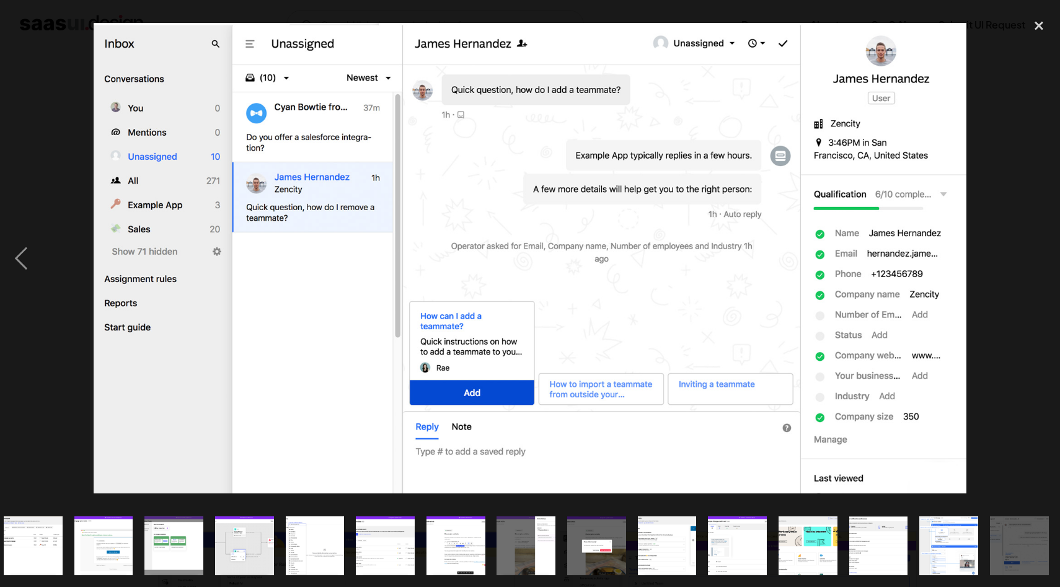
click at [295, 549] on img "show item 10 of 20" at bounding box center [314, 546] width 109 height 59
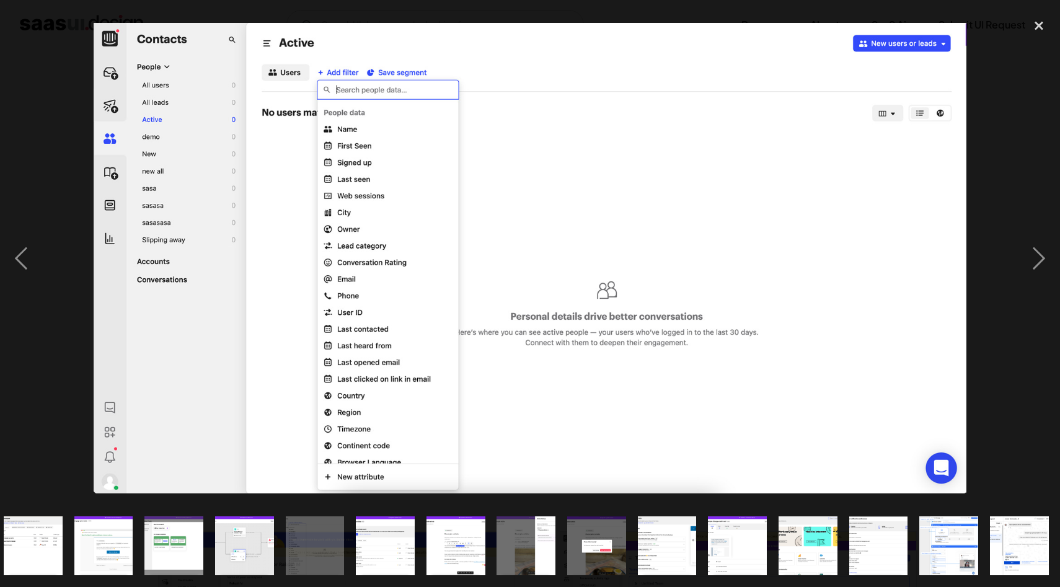
click at [102, 554] on img "show item 7 of 20" at bounding box center [103, 546] width 109 height 59
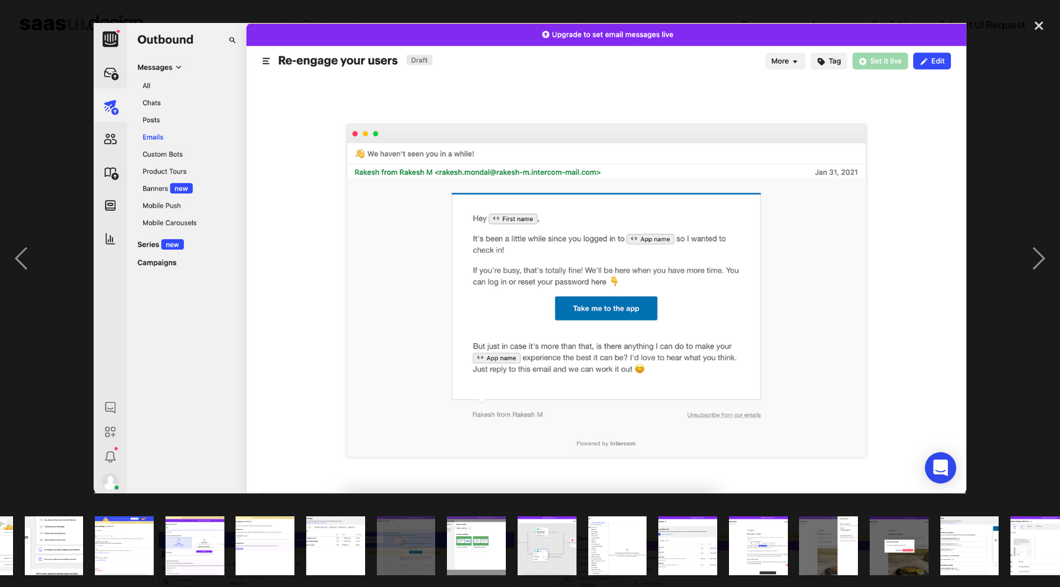
scroll to position [0, 0]
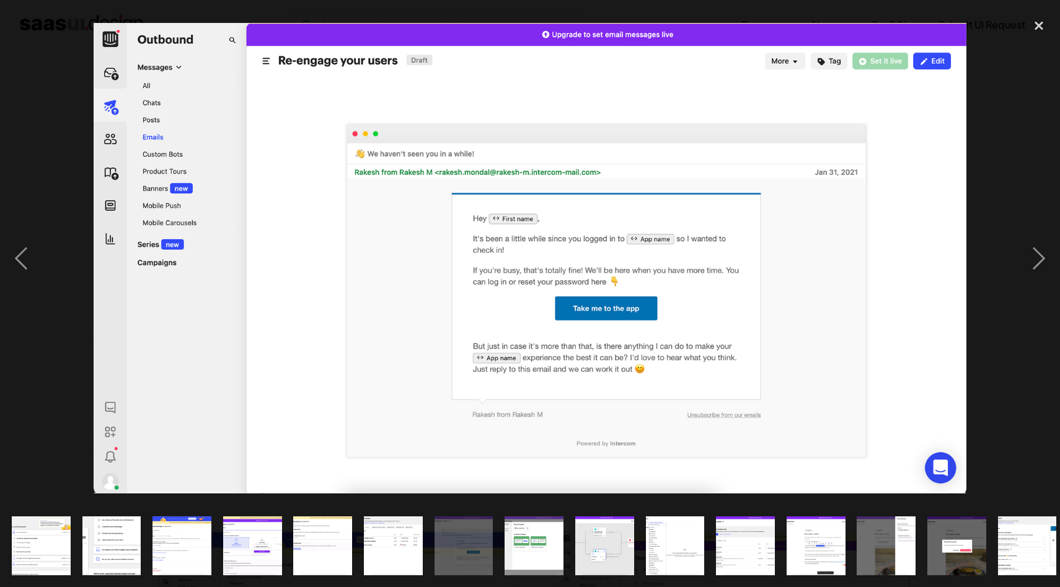
click at [117, 546] on img "show item 2 of 20" at bounding box center [111, 546] width 109 height 59
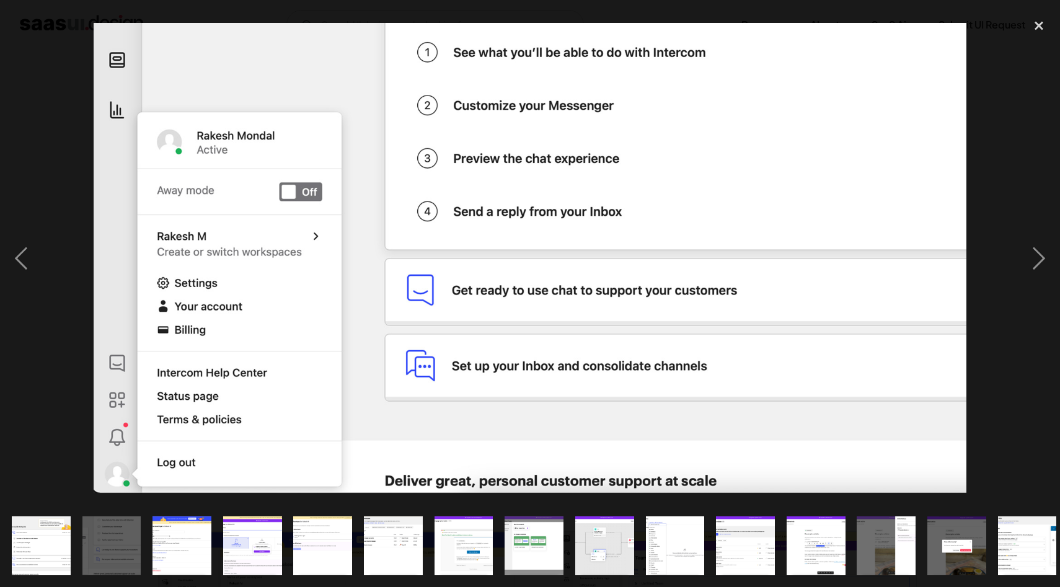
click at [187, 551] on img "show item 3 of 20" at bounding box center [182, 546] width 109 height 59
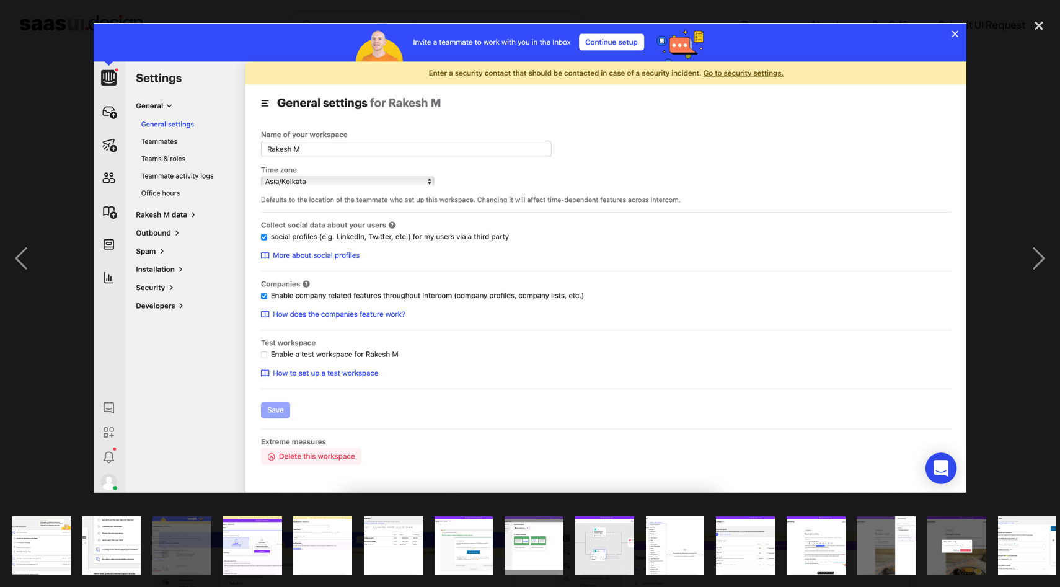
click at [265, 555] on img "show item 4 of 20" at bounding box center [252, 546] width 109 height 59
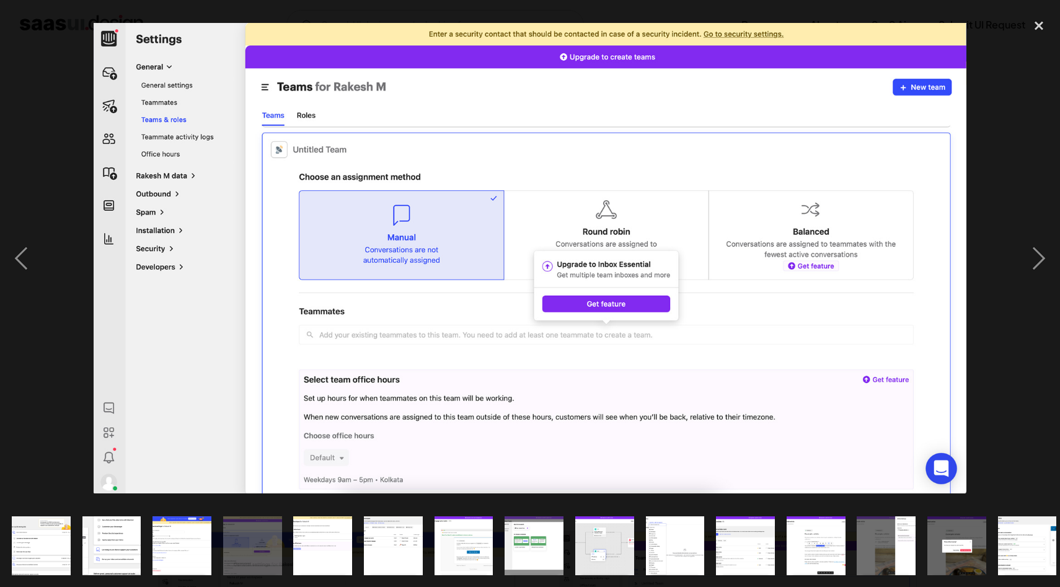
click at [317, 552] on img "show item 5 of 20" at bounding box center [322, 546] width 109 height 59
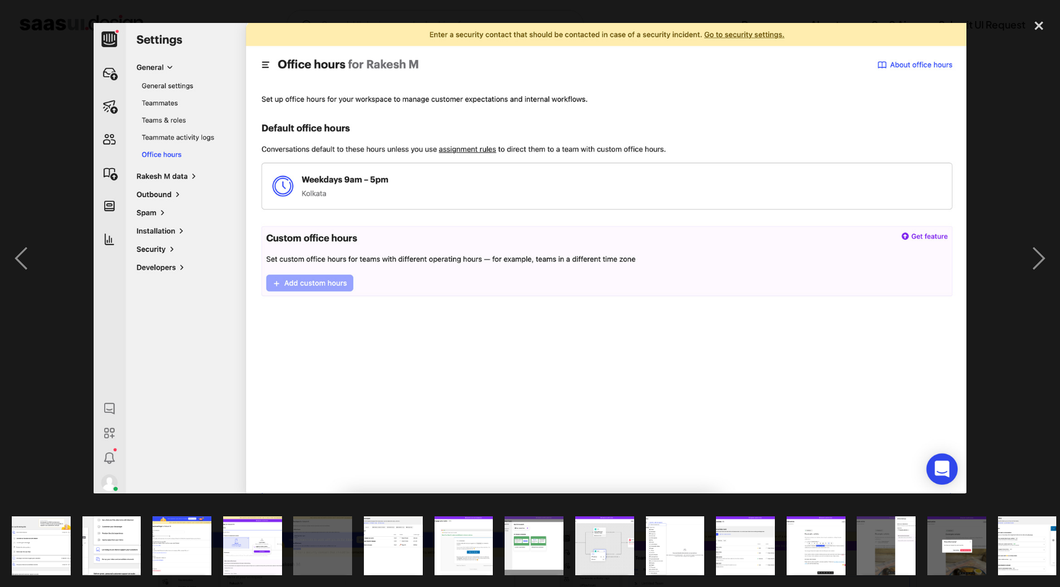
click at [399, 555] on img "show item 6 of 20" at bounding box center [393, 546] width 109 height 59
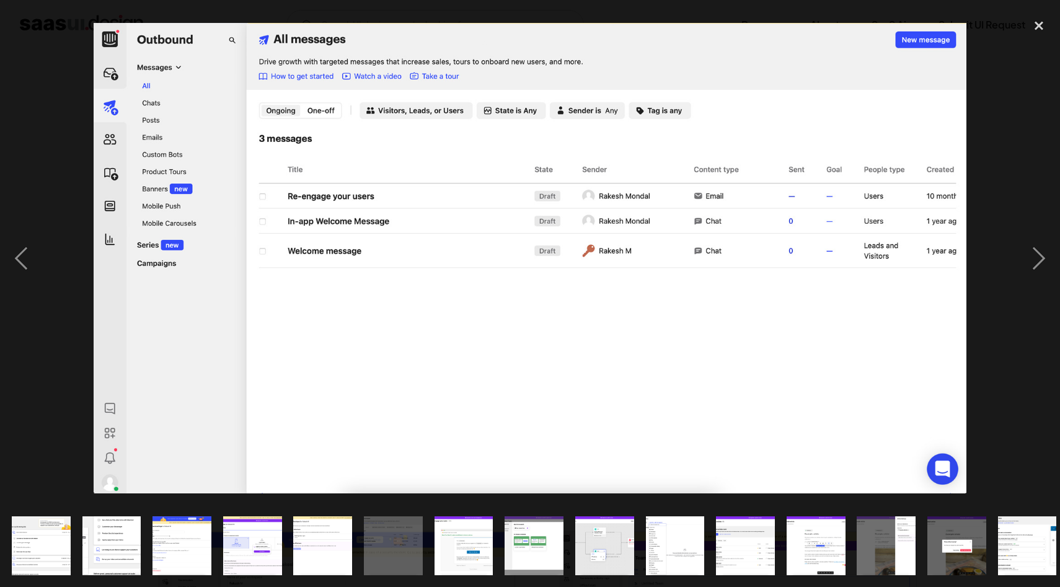
click at [476, 555] on img "show item 7 of 20" at bounding box center [463, 546] width 109 height 59
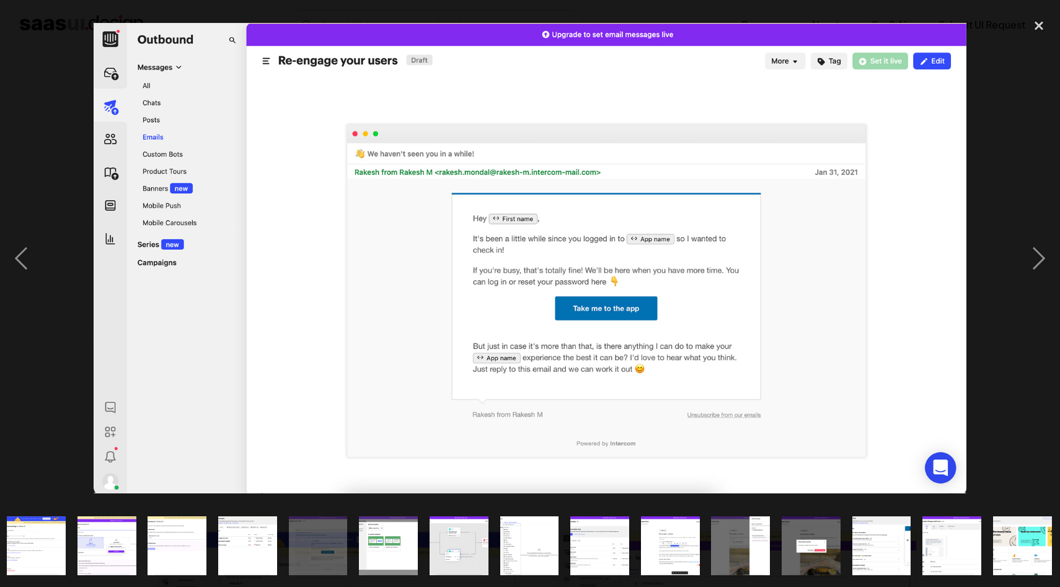
scroll to position [0, 151]
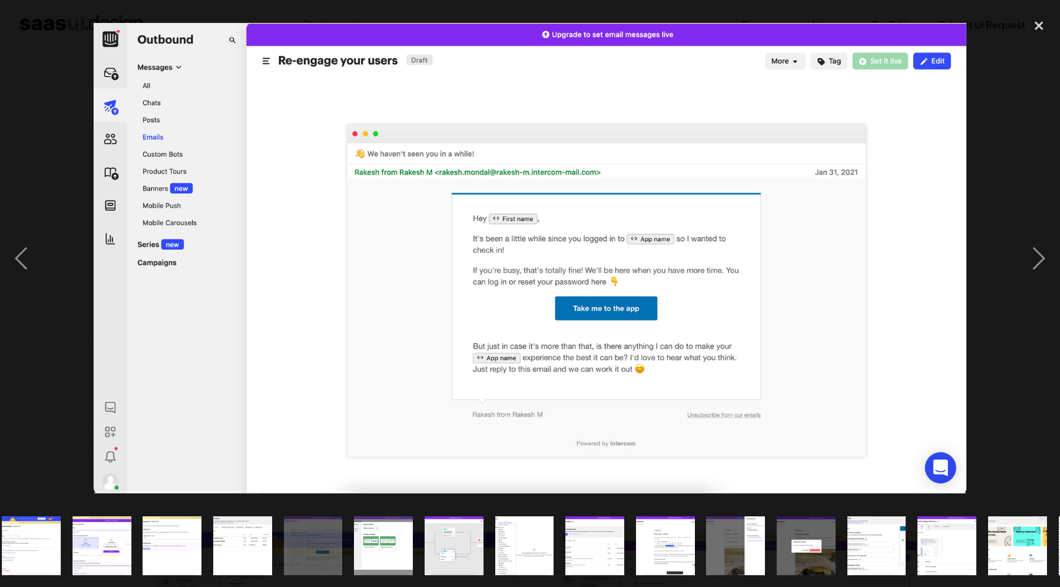
click at [387, 543] on img "show item 8 of 20" at bounding box center [383, 546] width 109 height 59
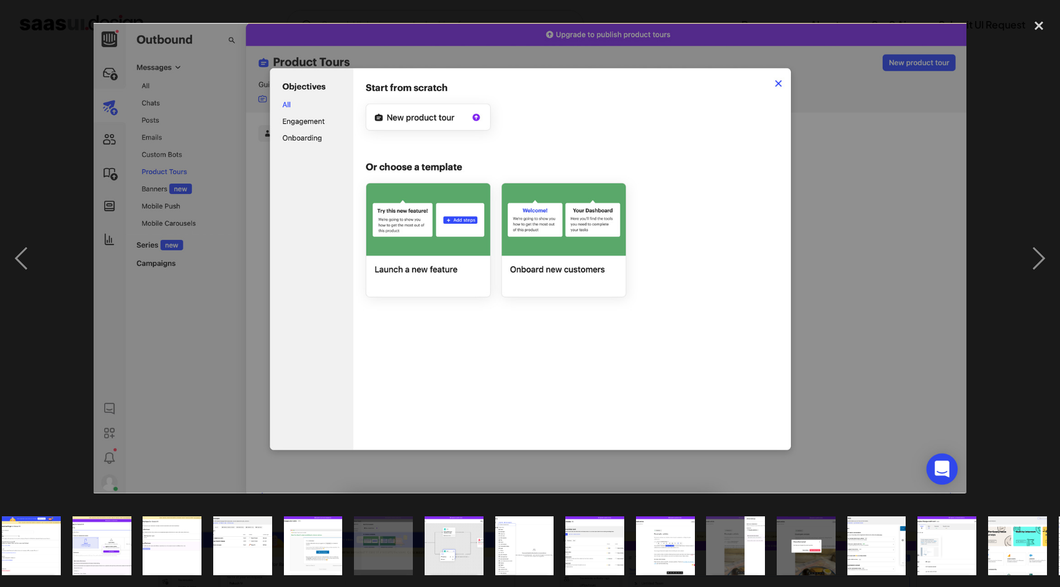
click at [456, 548] on img "show item 9 of 20" at bounding box center [453, 546] width 109 height 59
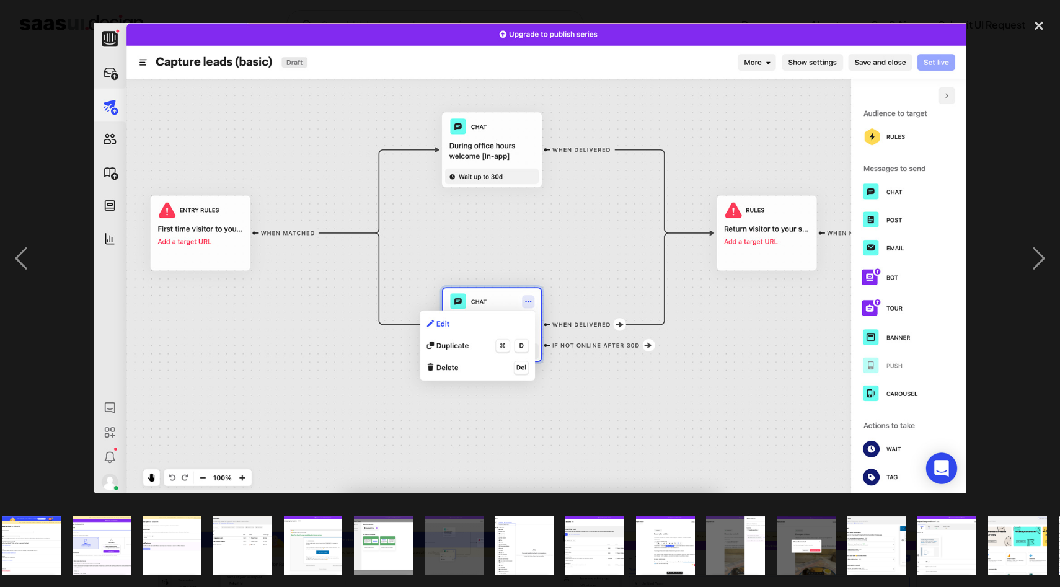
click at [527, 558] on img "show item 10 of 20" at bounding box center [524, 546] width 109 height 59
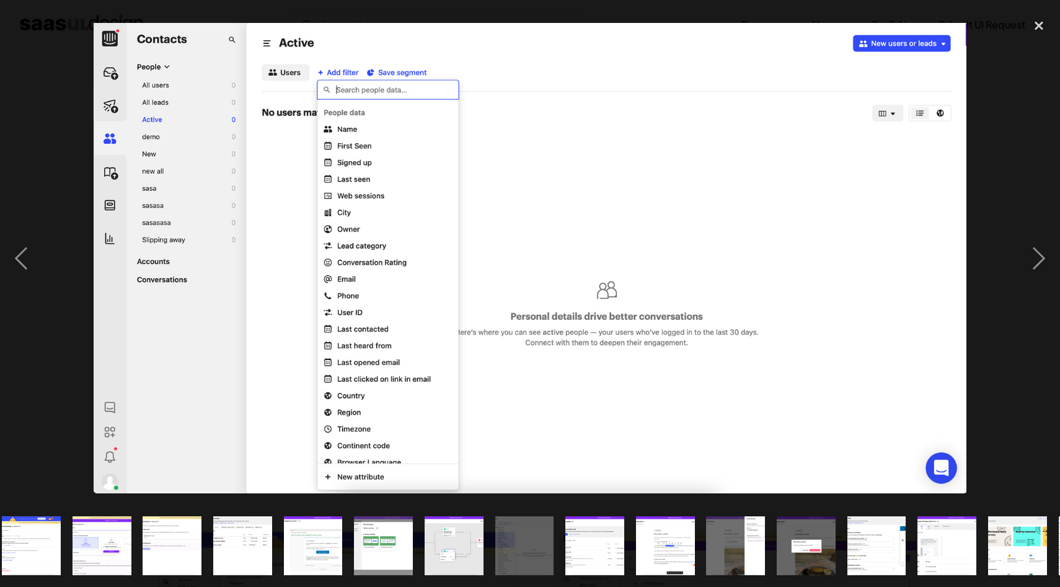
click at [590, 556] on img "show item 11 of 20" at bounding box center [595, 546] width 109 height 59
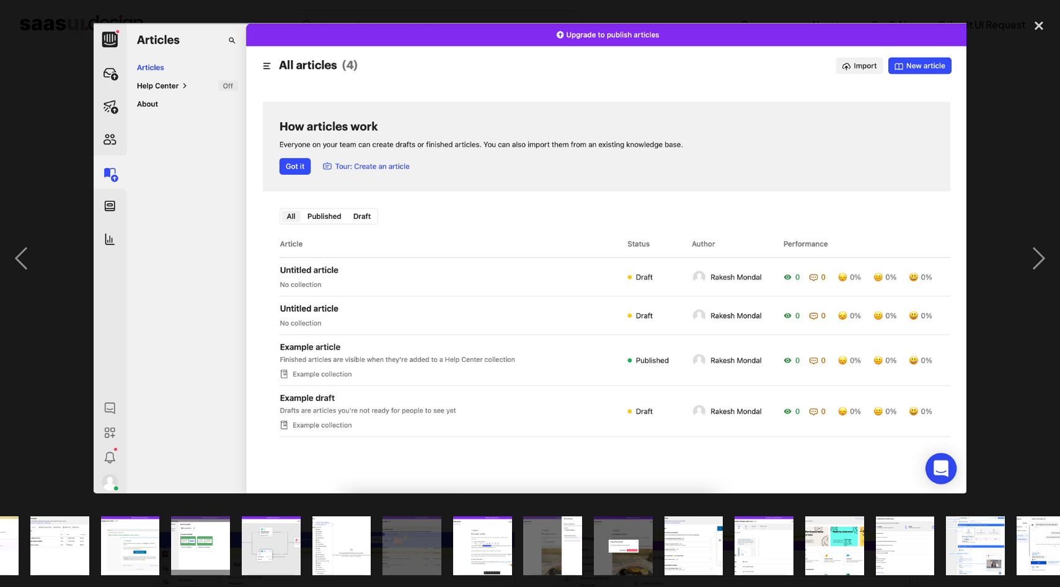
scroll to position [0, 360]
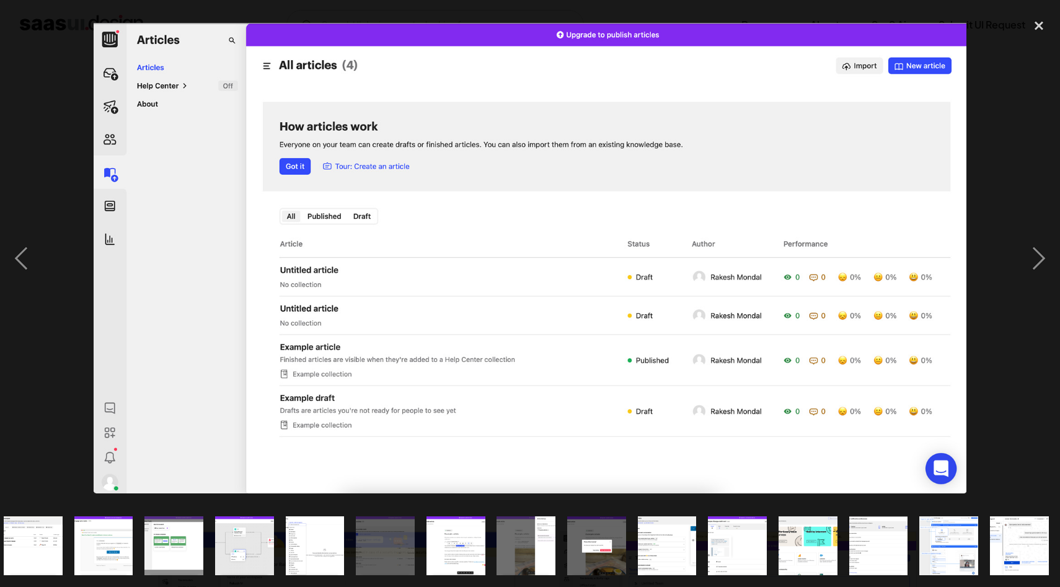
click at [1003, 544] on img "show item 20 of 20" at bounding box center [1019, 546] width 109 height 59
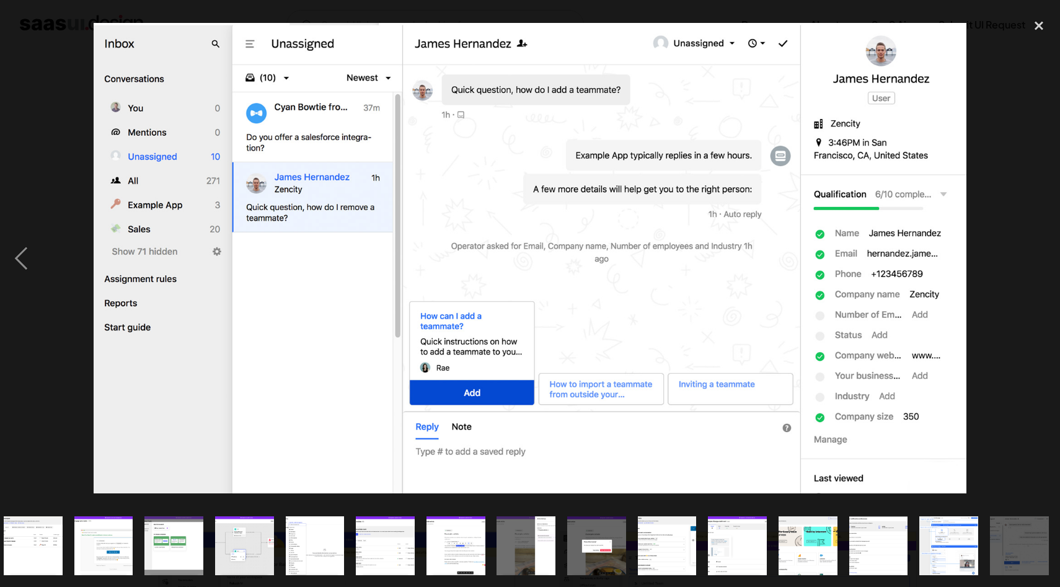
click at [944, 545] on img "show item 19 of 20" at bounding box center [949, 546] width 109 height 59
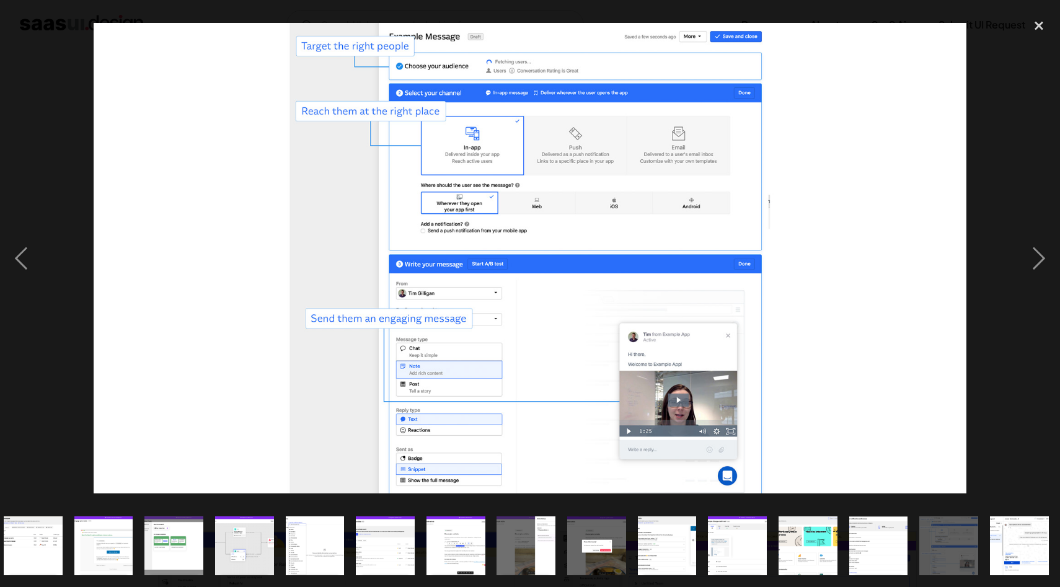
click at [861, 544] on img "show item 18 of 20" at bounding box center [878, 546] width 109 height 59
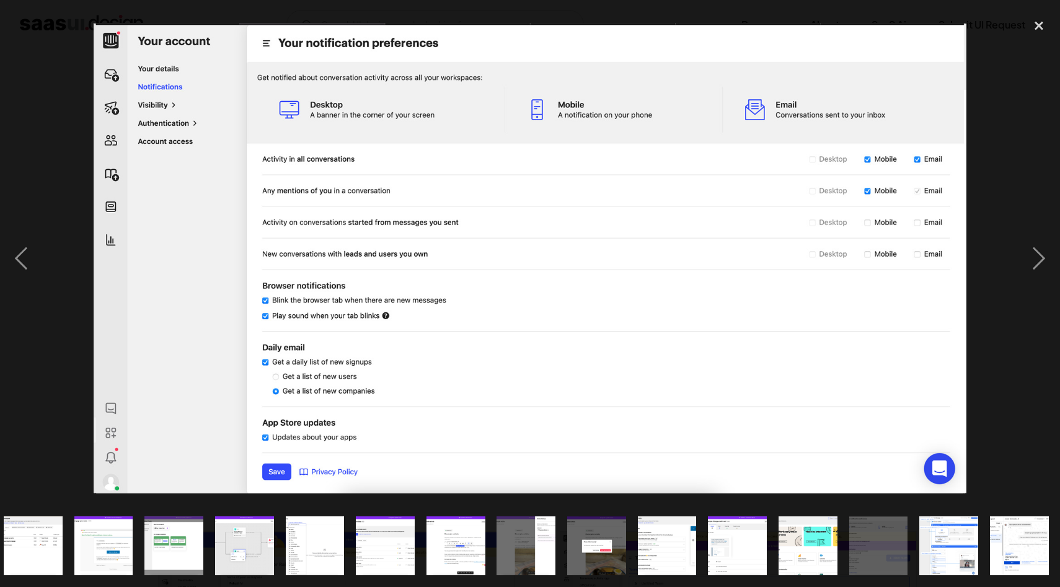
click at [796, 544] on img "show item 17 of 20" at bounding box center [807, 546] width 109 height 59
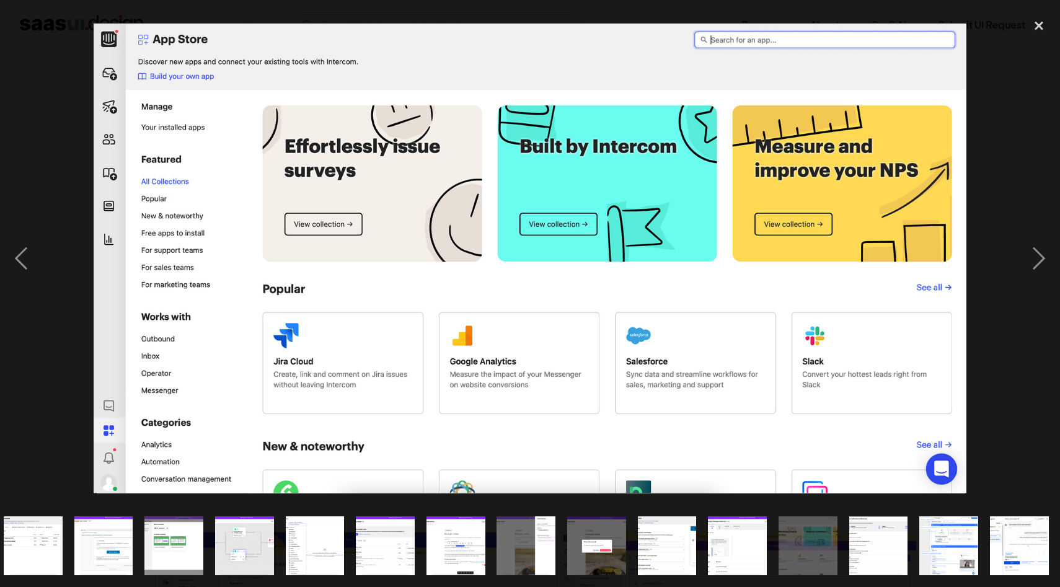
click at [727, 548] on img "show item 16 of 20" at bounding box center [737, 546] width 109 height 59
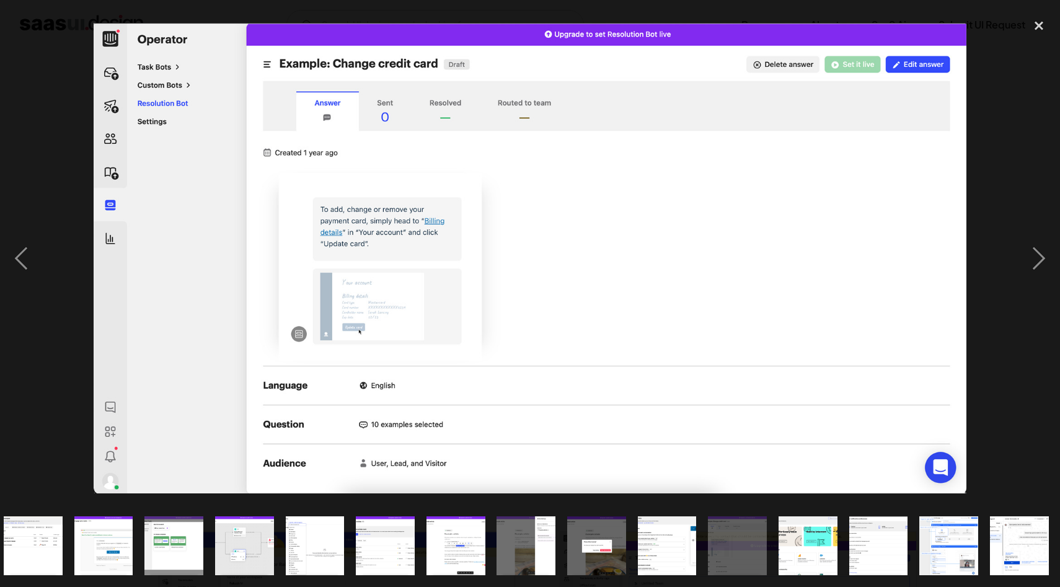
click at [661, 550] on img "show item 15 of 20" at bounding box center [667, 546] width 109 height 59
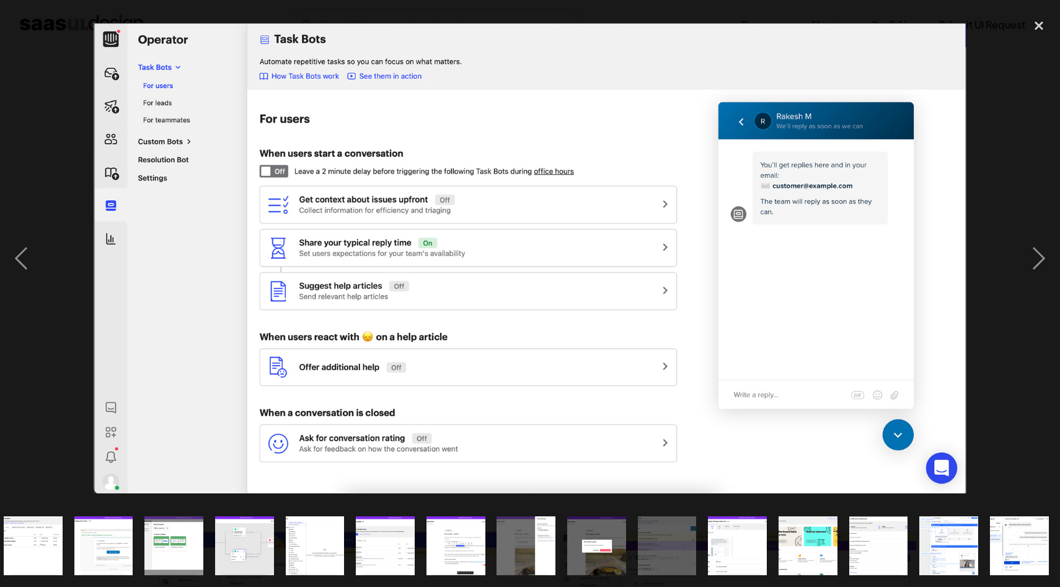
click at [608, 542] on img "show item 14 of 20" at bounding box center [597, 546] width 109 height 59
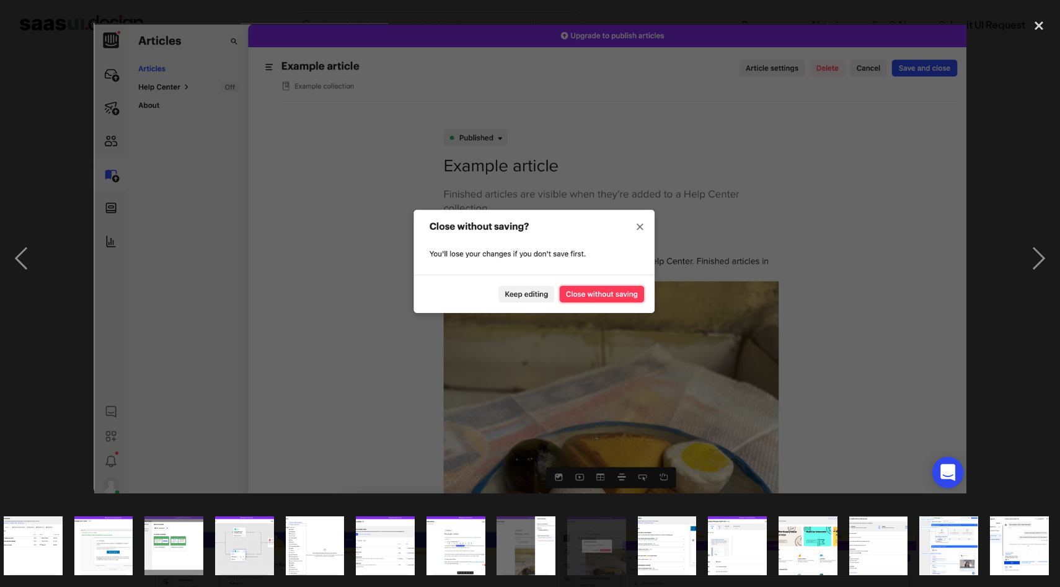
click at [520, 536] on img "show item 13 of 20" at bounding box center [526, 546] width 109 height 59
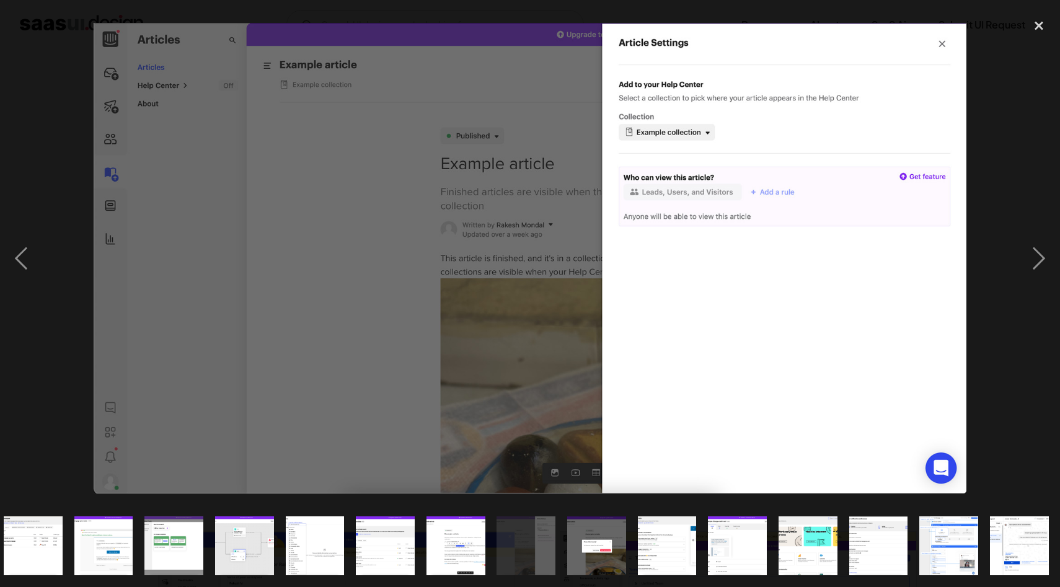
click at [453, 535] on img "show item 12 of 20" at bounding box center [455, 546] width 109 height 59
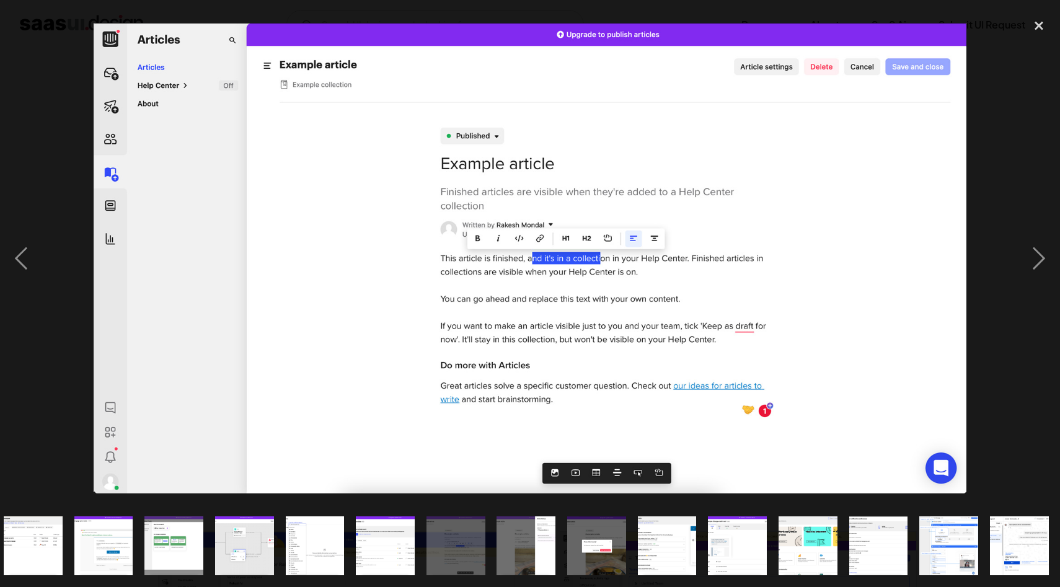
click at [370, 535] on img "show item 11 of 20" at bounding box center [385, 546] width 109 height 59
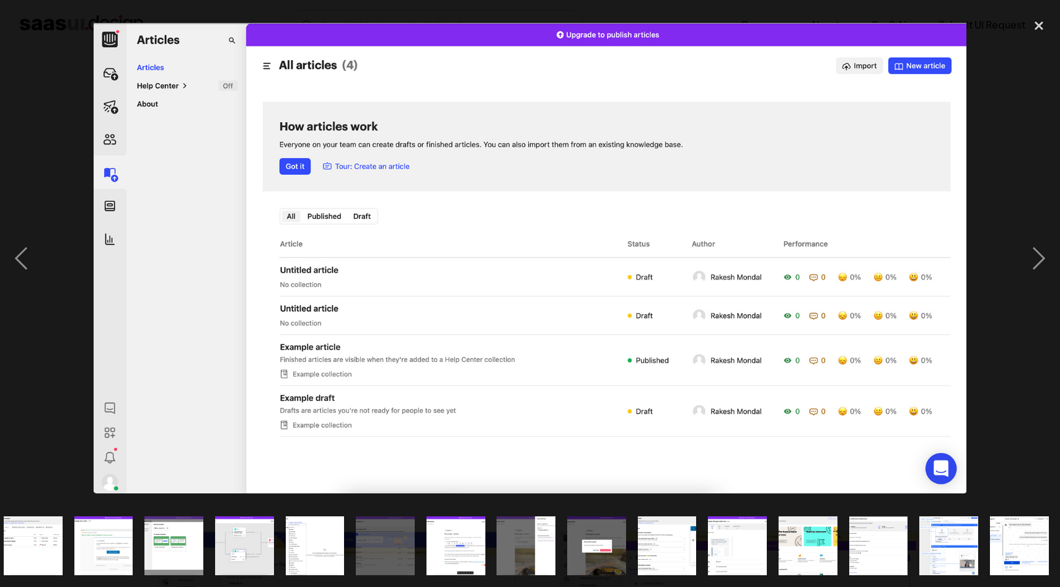
click at [316, 531] on img "show item 10 of 20" at bounding box center [314, 546] width 109 height 59
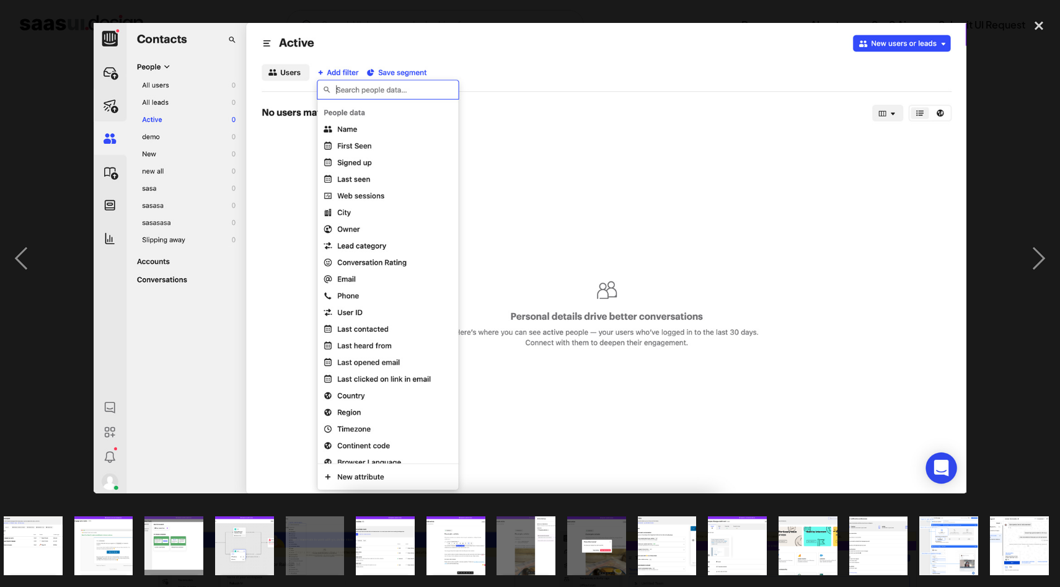
click at [186, 544] on img "show item 8 of 20" at bounding box center [174, 546] width 109 height 59
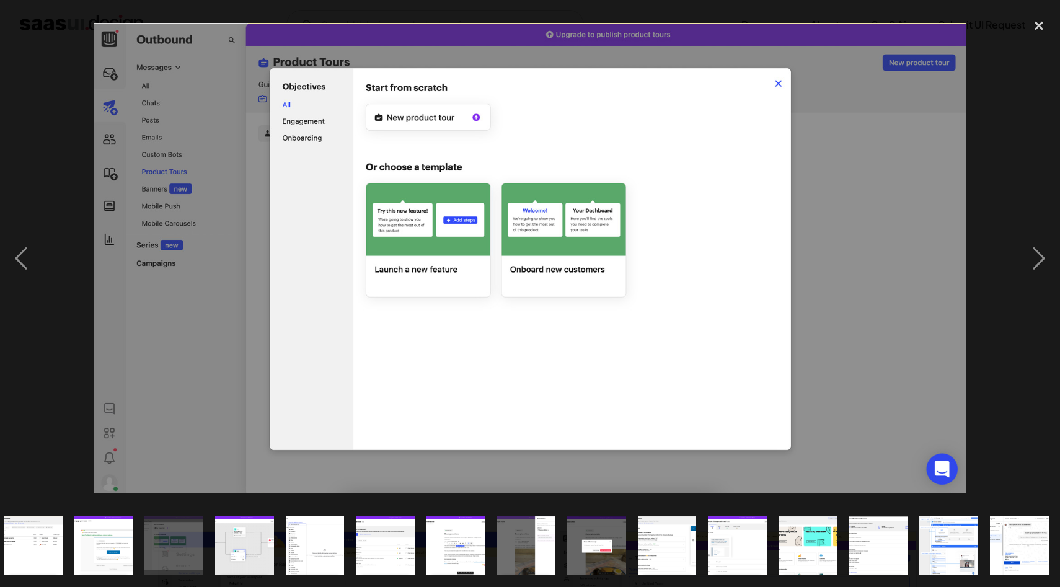
click at [127, 543] on img "show item 7 of 20" at bounding box center [103, 546] width 109 height 59
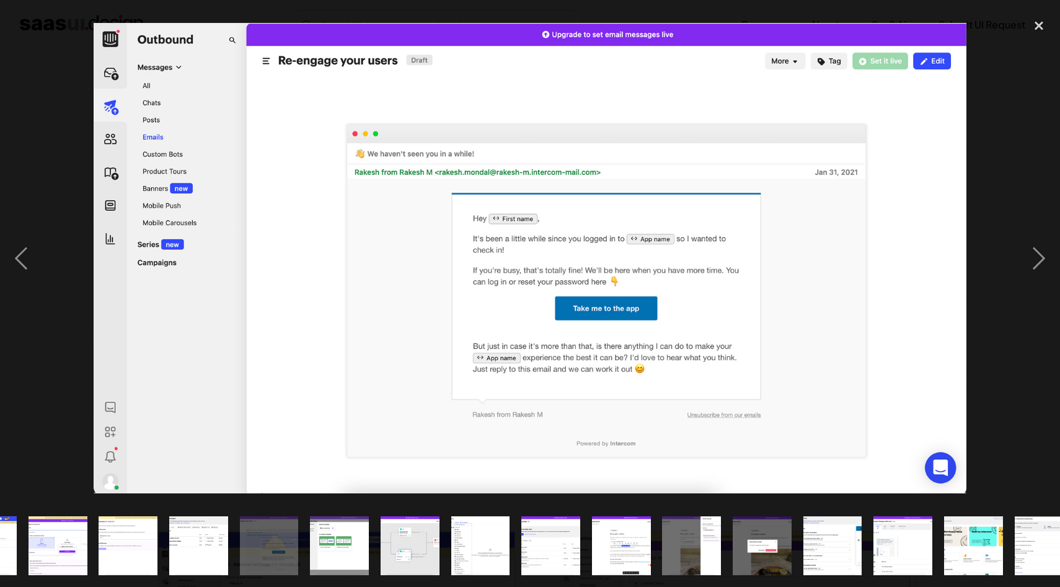
scroll to position [0, 192]
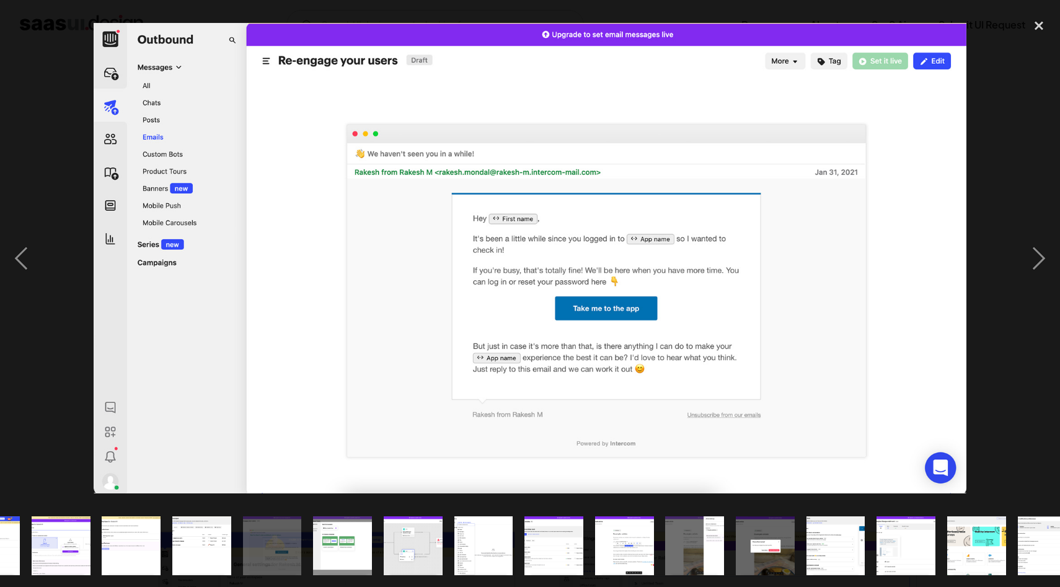
click at [131, 538] on img "show item 5 of 20" at bounding box center [131, 546] width 109 height 59
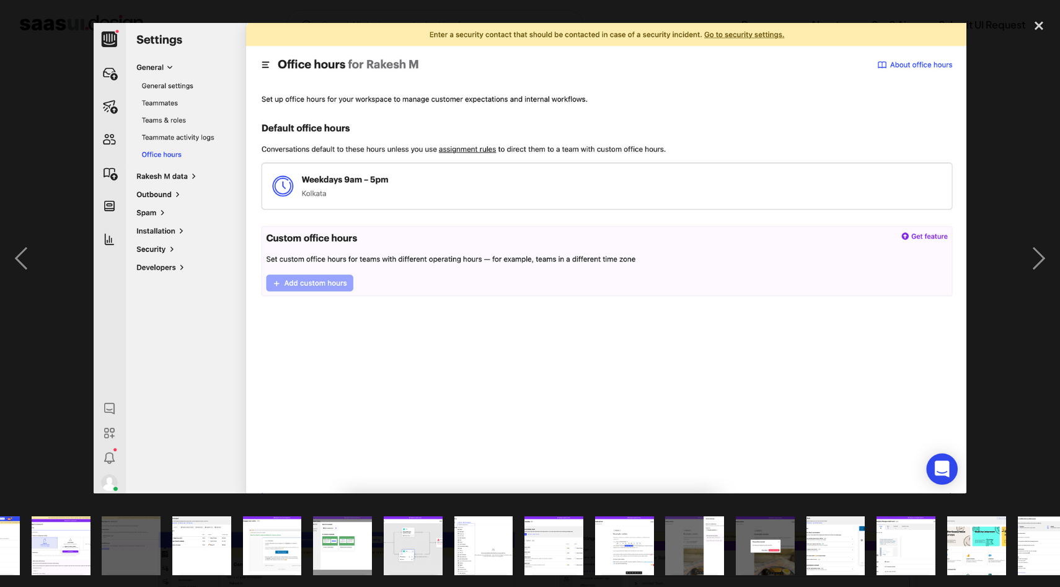
click at [221, 544] on img "show item 6 of 20" at bounding box center [202, 546] width 109 height 59
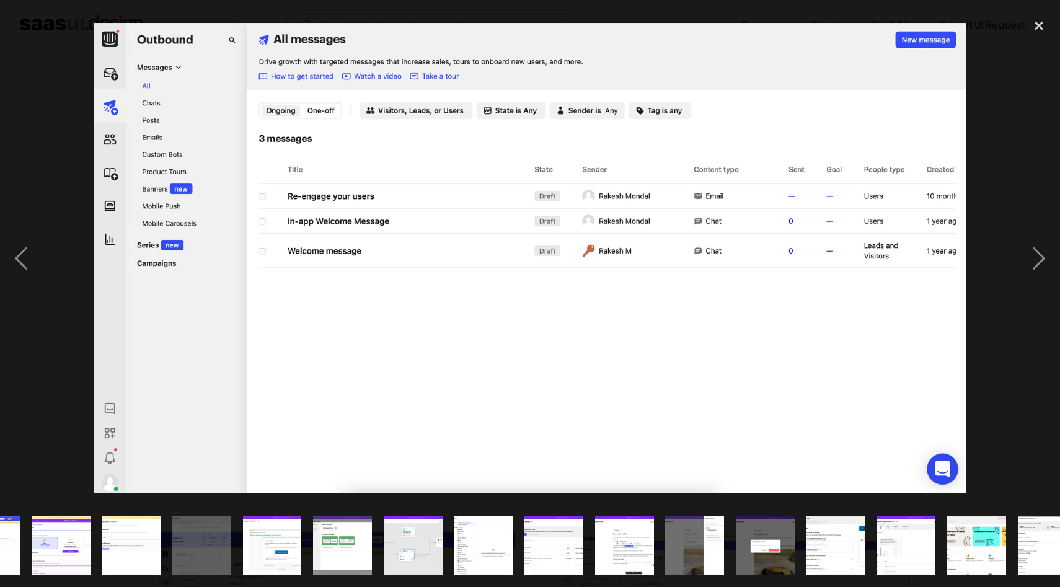
click at [268, 542] on img "show item 7 of 20" at bounding box center [272, 546] width 109 height 59
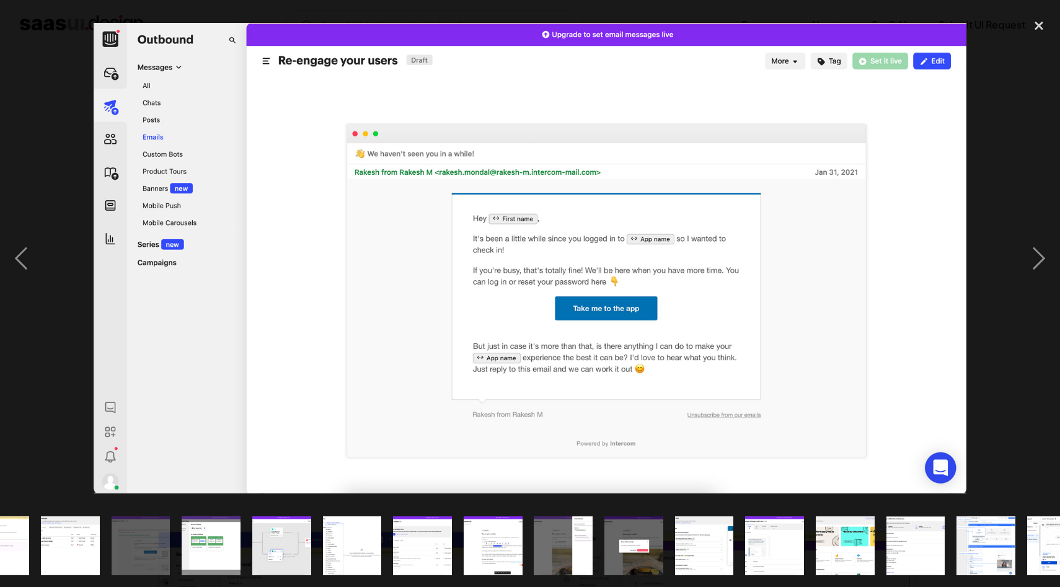
scroll to position [0, 360]
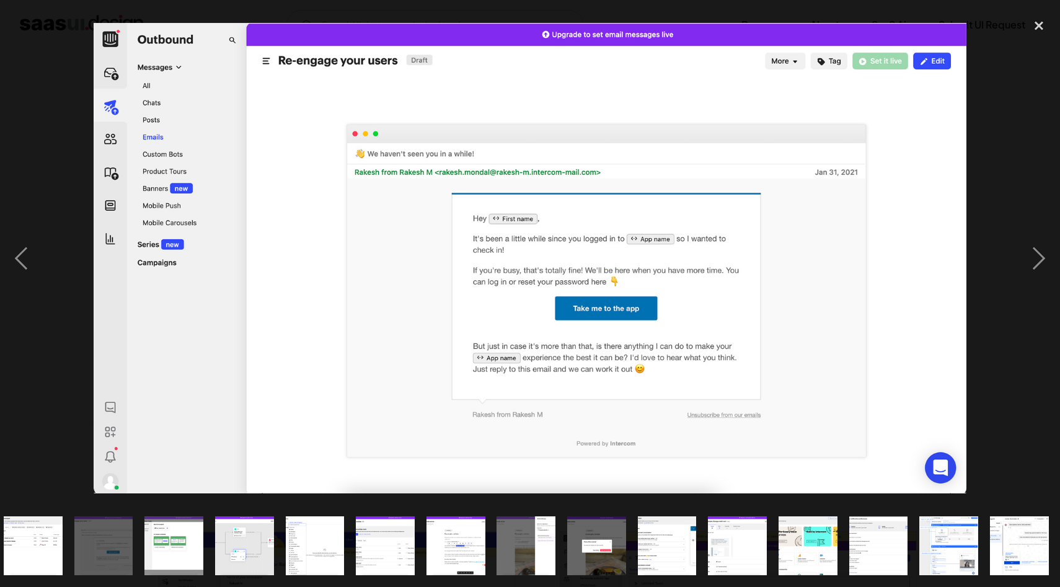
click at [760, 537] on img "show item 16 of 20" at bounding box center [737, 546] width 109 height 59
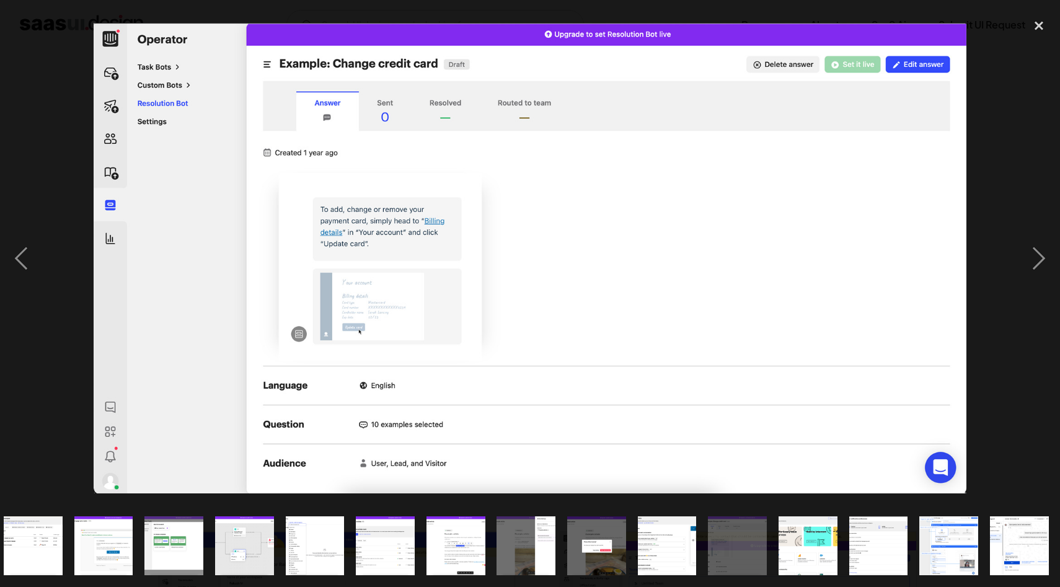
click at [802, 544] on img "show item 17 of 20" at bounding box center [807, 546] width 109 height 59
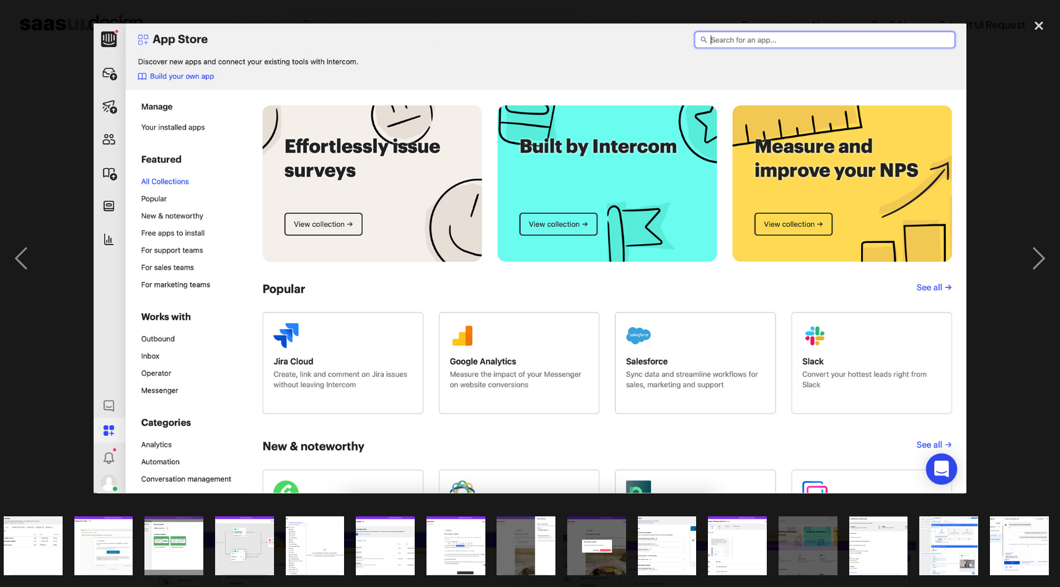
click at [735, 546] on img "show item 16 of 20" at bounding box center [737, 546] width 109 height 59
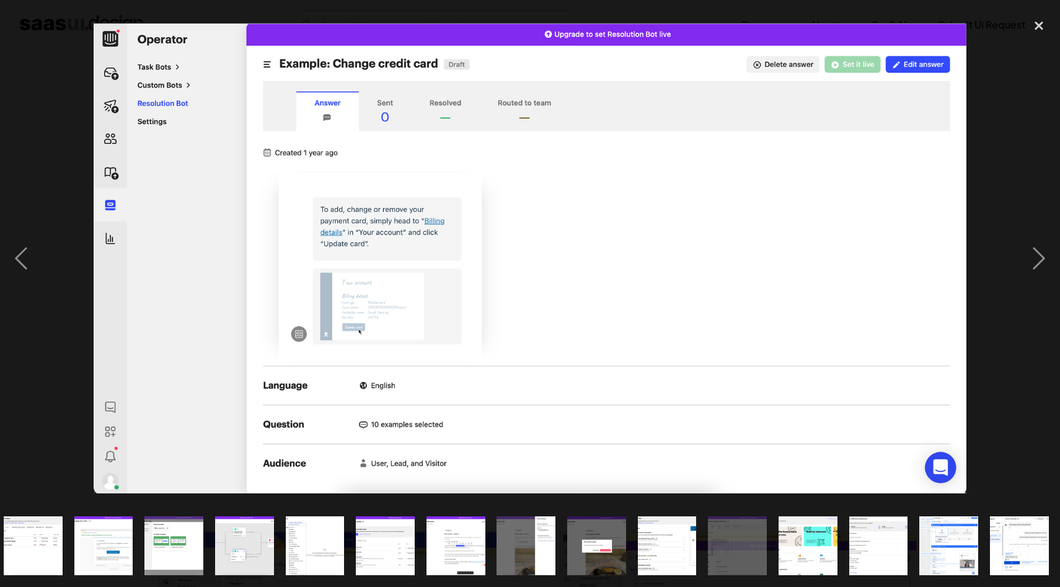
click at [111, 553] on img "show item 7 of 20" at bounding box center [103, 546] width 109 height 59
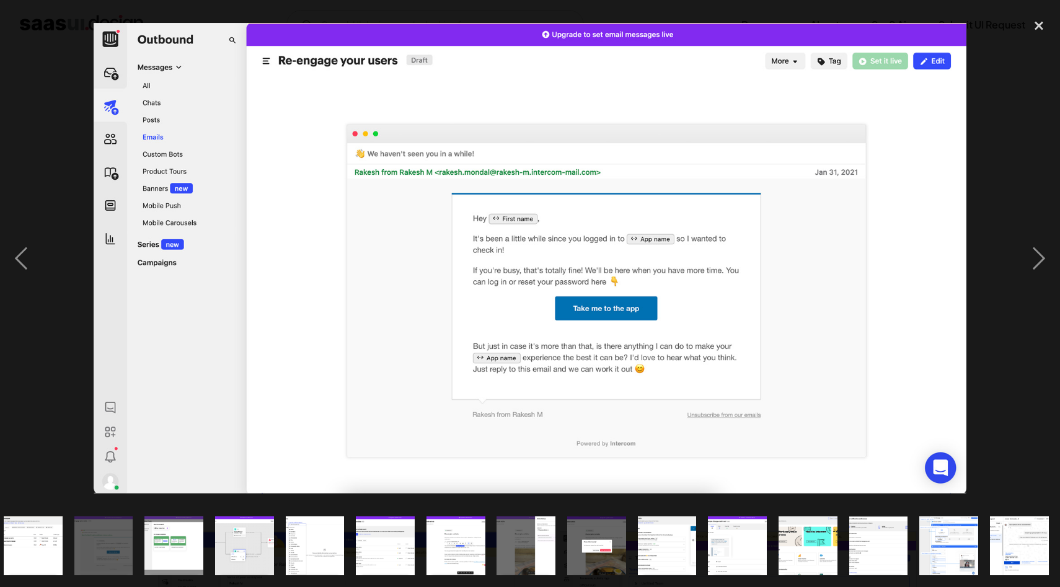
click at [38, 546] on img "show item 6 of 20" at bounding box center [33, 546] width 109 height 59
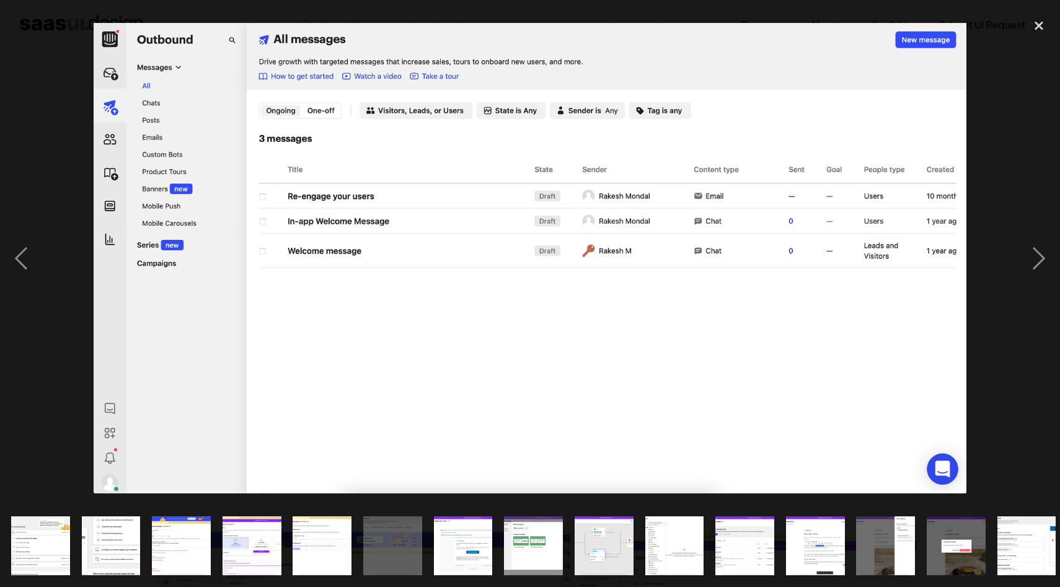
scroll to position [0, 0]
click at [169, 544] on img "show item 3 of 20" at bounding box center [182, 546] width 109 height 59
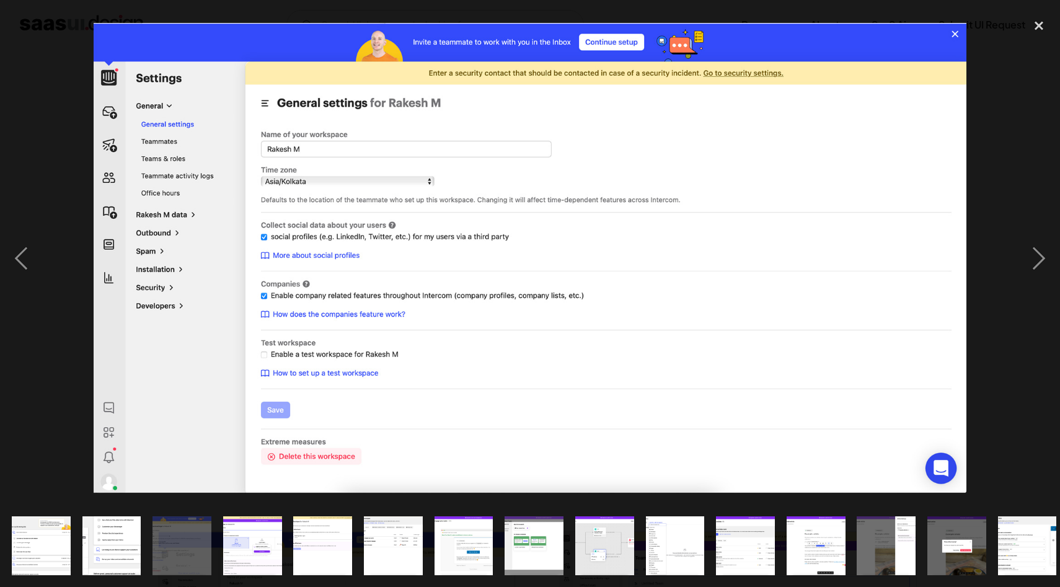
click at [261, 541] on img "show item 4 of 20" at bounding box center [252, 546] width 109 height 59
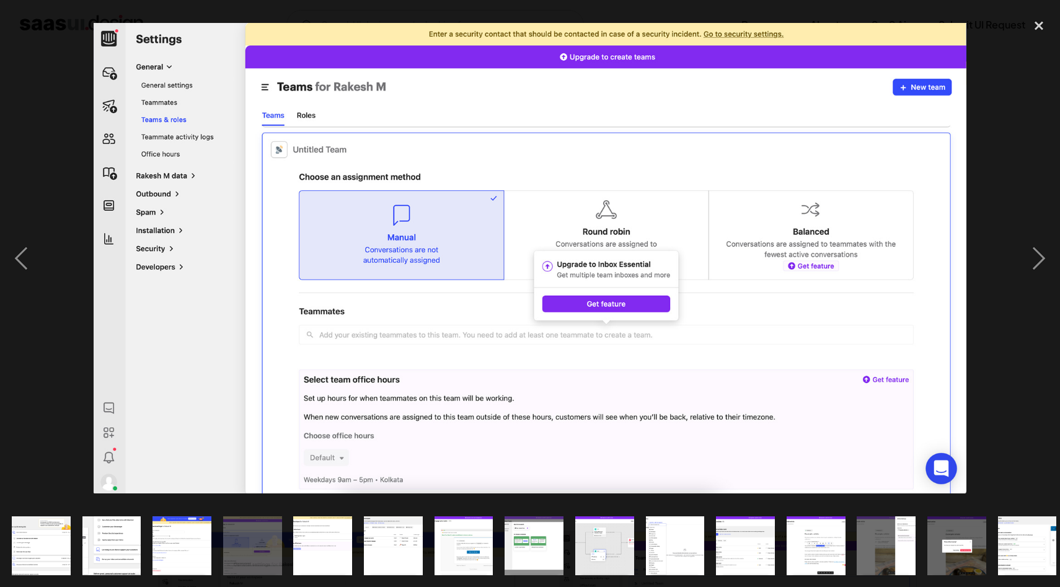
click at [329, 551] on img "show item 5 of 20" at bounding box center [322, 546] width 109 height 59
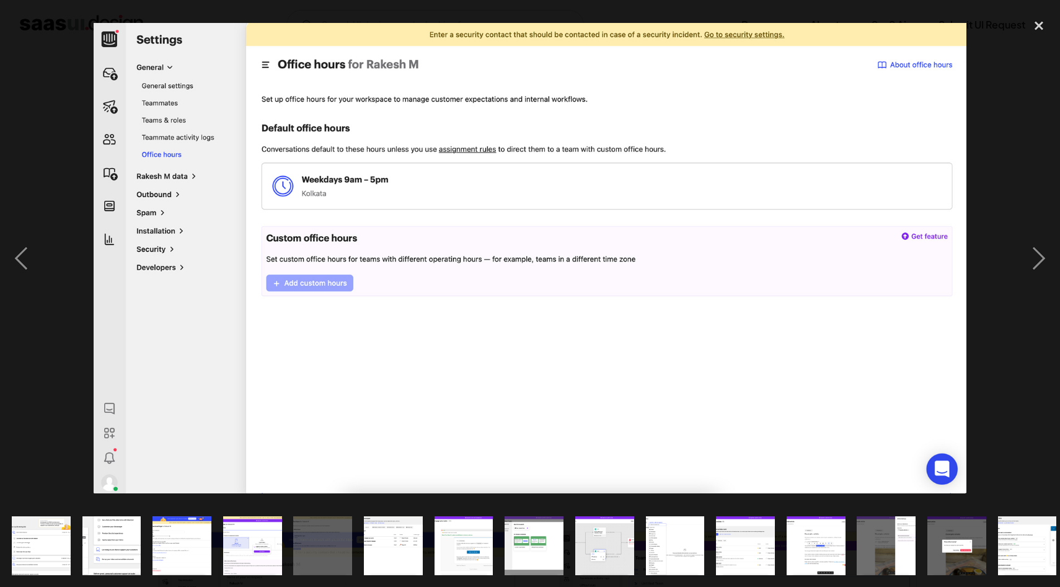
click at [413, 544] on img "show item 6 of 20" at bounding box center [393, 546] width 109 height 59
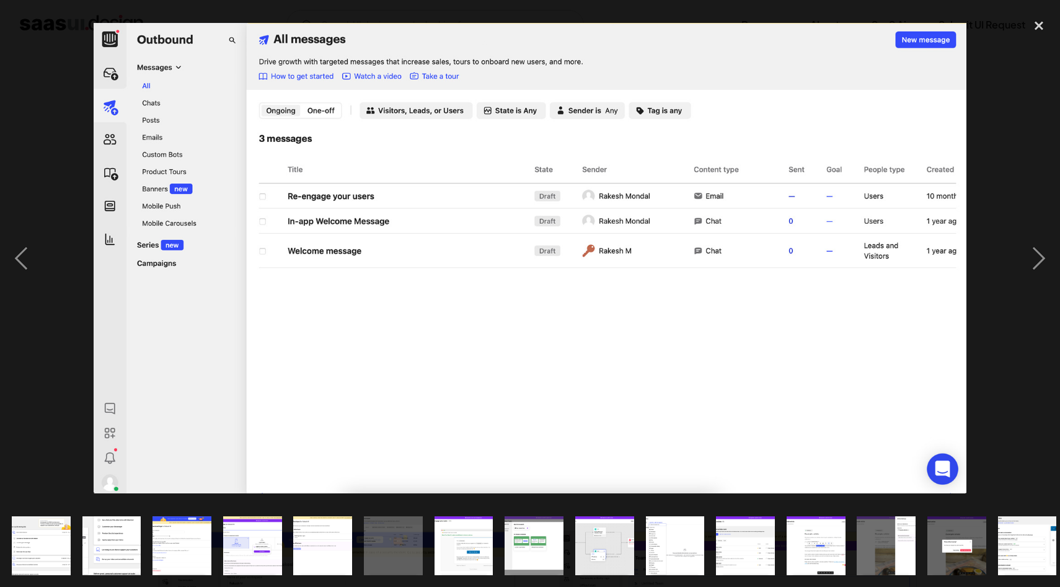
click at [459, 541] on img "show item 7 of 20" at bounding box center [463, 546] width 109 height 59
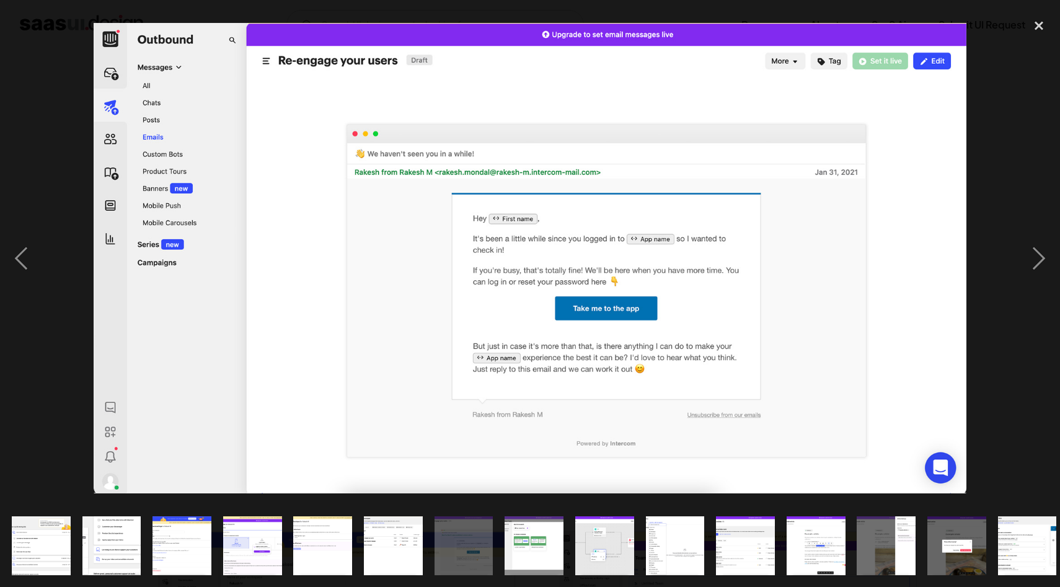
click at [530, 546] on img "show item 8 of 20" at bounding box center [534, 546] width 109 height 59
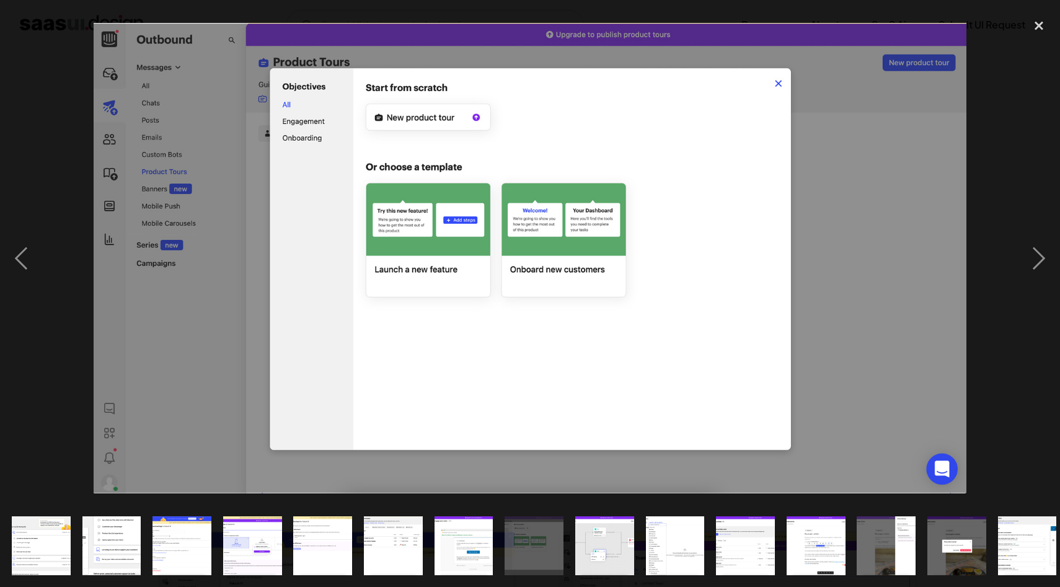
click at [605, 543] on img "show item 9 of 20" at bounding box center [604, 546] width 109 height 59
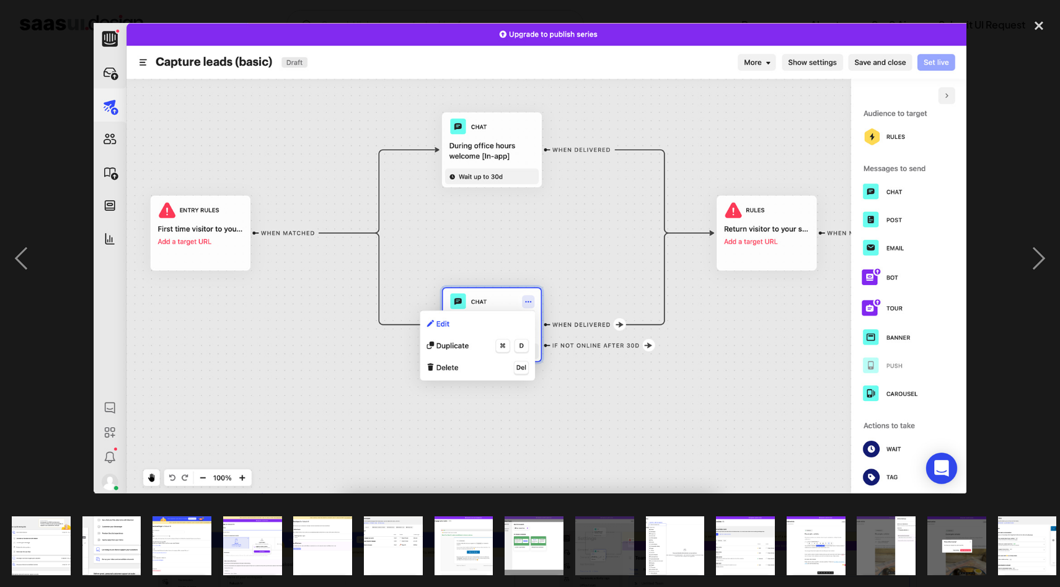
click at [658, 546] on img "show item 10 of 20" at bounding box center [675, 546] width 109 height 59
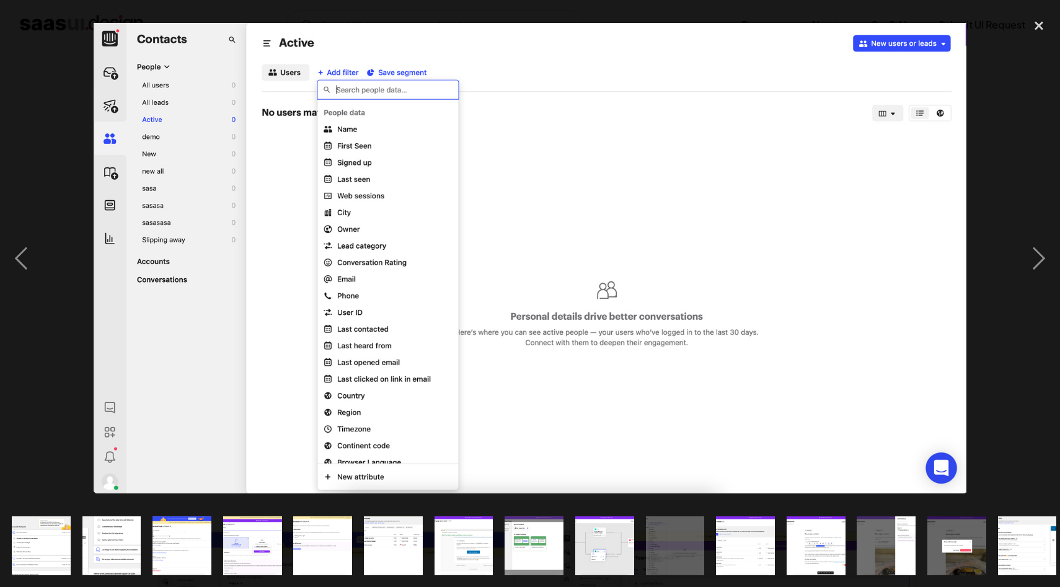
click at [725, 555] on img "show item 11 of 20" at bounding box center [745, 546] width 109 height 59
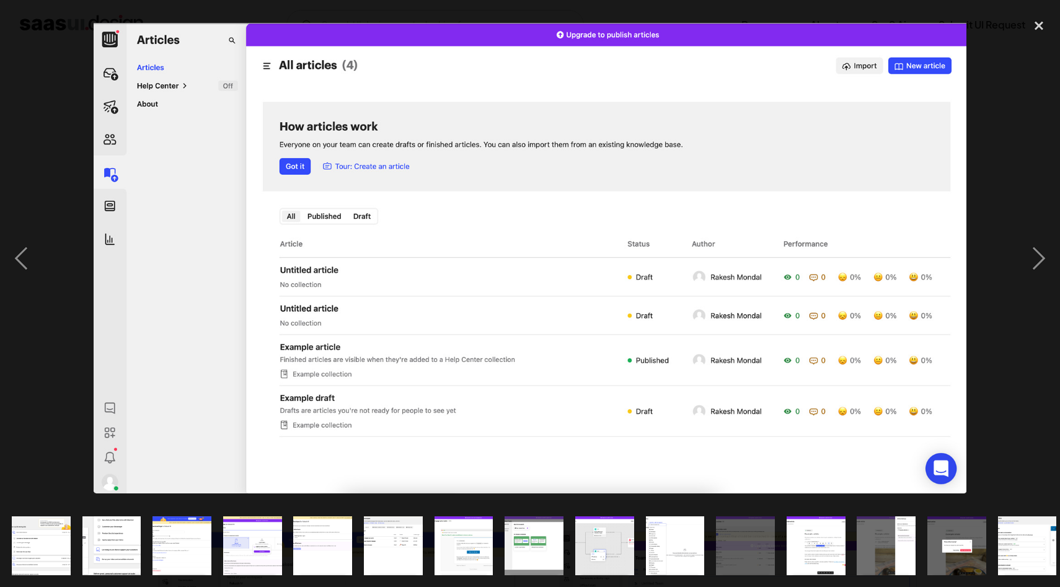
click at [242, 554] on img "show item 4 of 20" at bounding box center [252, 546] width 109 height 59
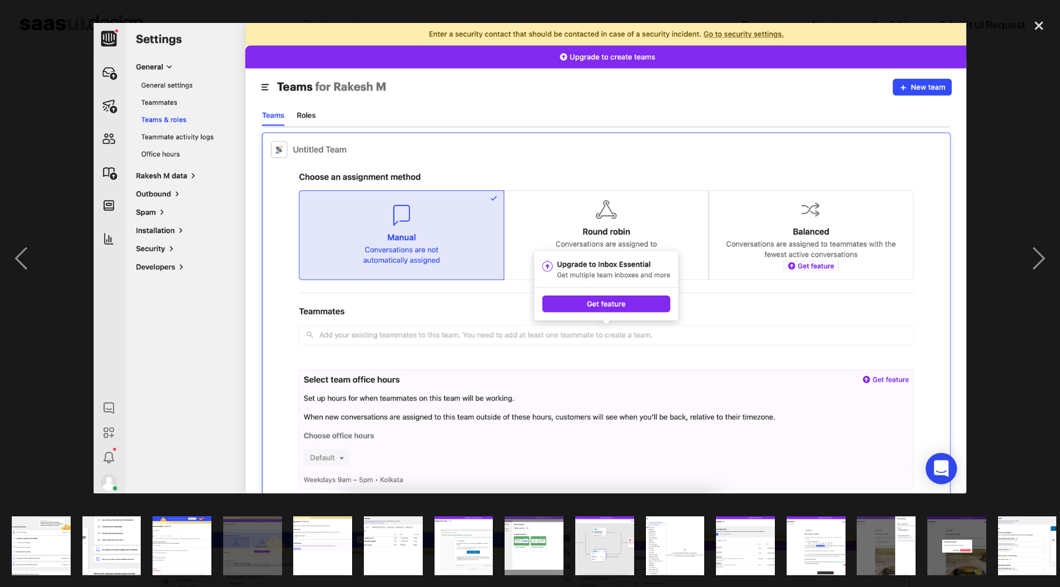
click at [339, 535] on img "show item 5 of 20" at bounding box center [322, 546] width 109 height 59
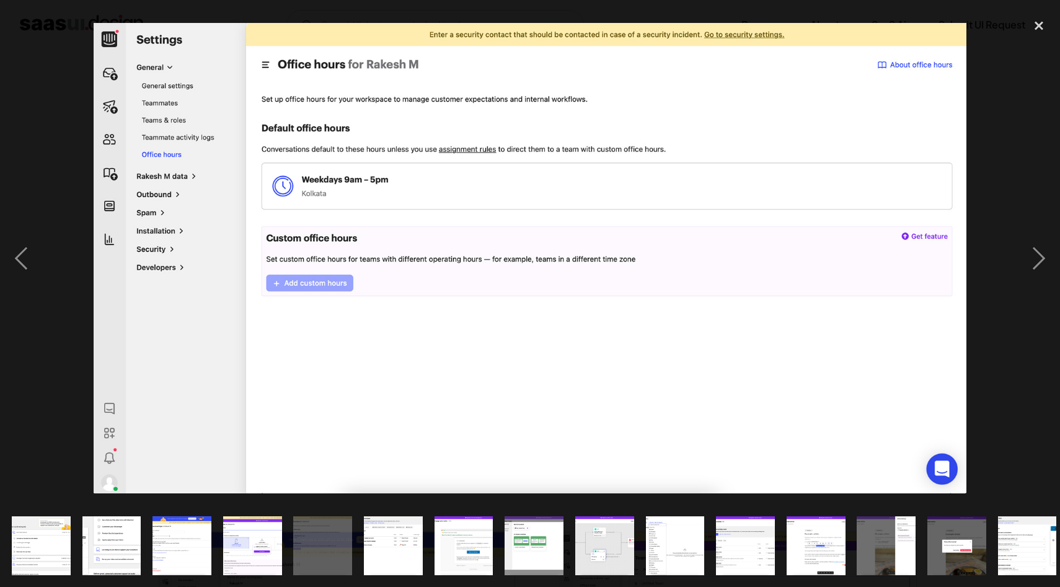
click at [464, 549] on img "show item 7 of 20" at bounding box center [463, 546] width 109 height 59
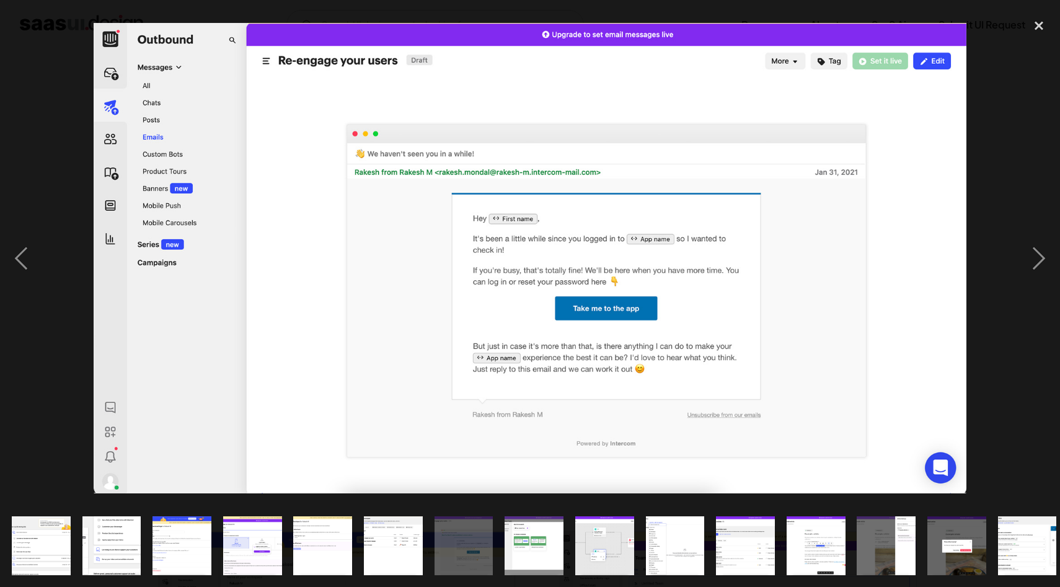
click at [529, 544] on img "show item 8 of 20" at bounding box center [534, 546] width 109 height 59
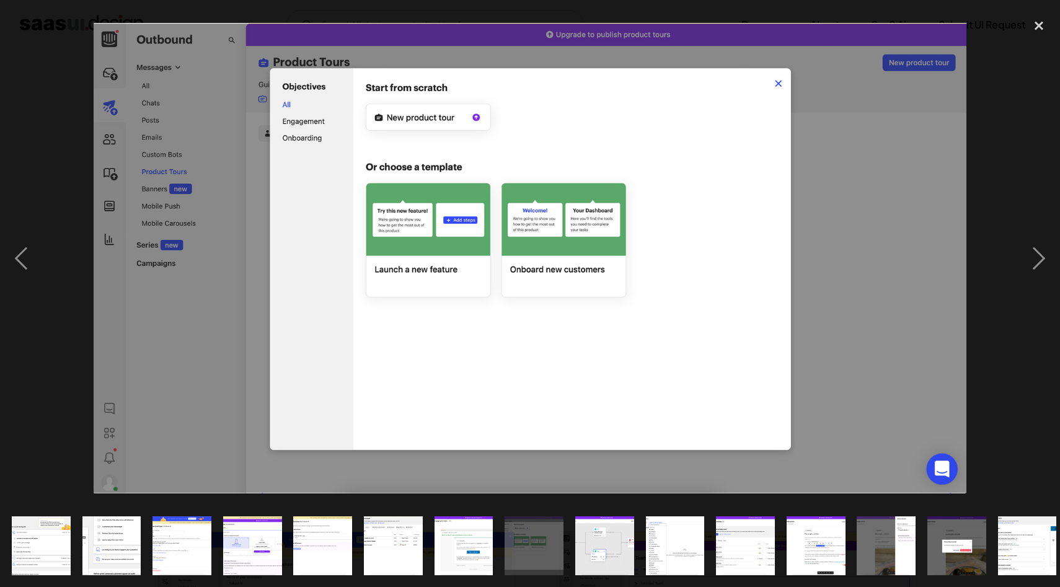
click at [616, 551] on img "show item 9 of 20" at bounding box center [604, 546] width 109 height 59
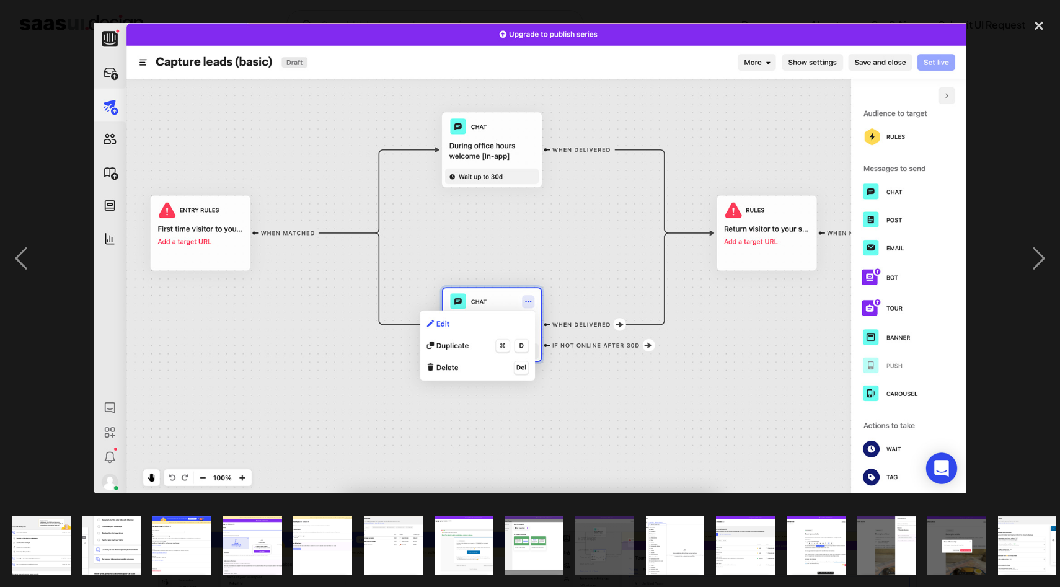
click at [669, 554] on img "show item 10 of 20" at bounding box center [675, 546] width 109 height 59
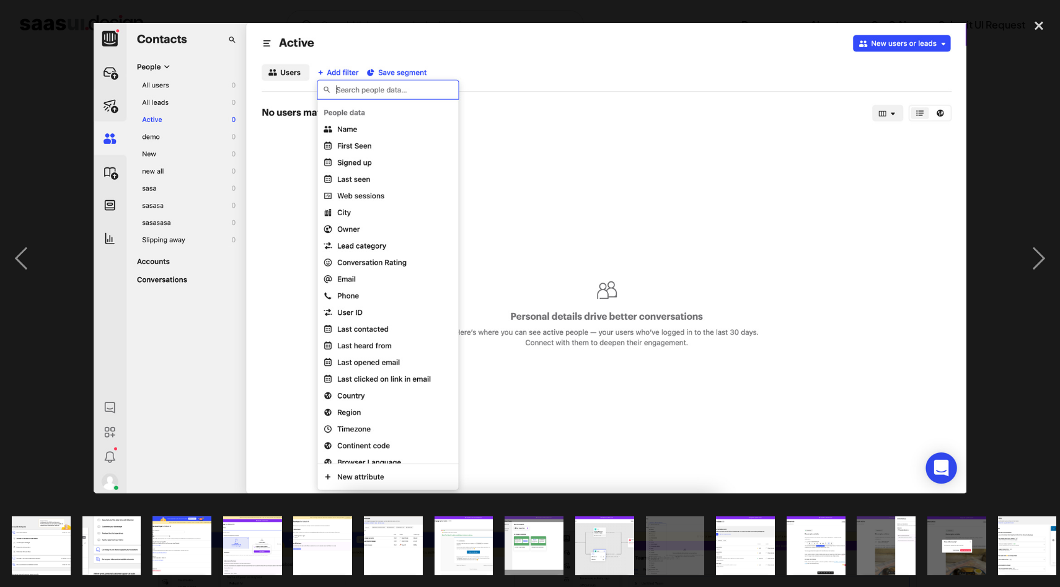
click at [734, 547] on img "show item 11 of 20" at bounding box center [745, 546] width 109 height 59
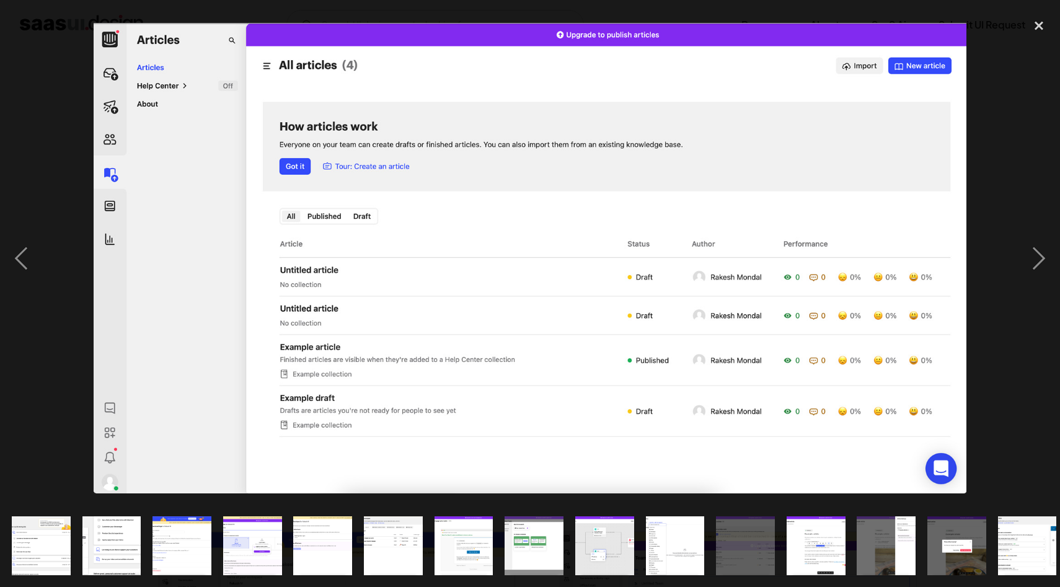
click at [794, 526] on img "show item 12 of 20" at bounding box center [815, 546] width 109 height 59
